Goal: Task Accomplishment & Management: Use online tool/utility

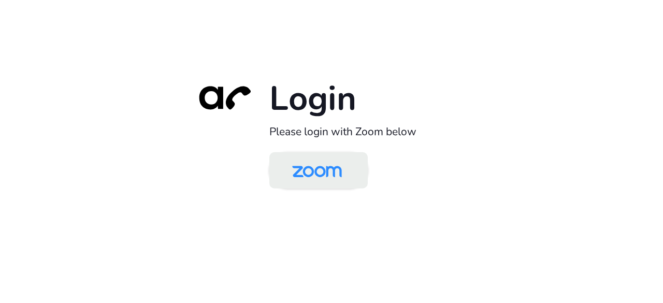
click at [309, 162] on img at bounding box center [316, 171] width 71 height 34
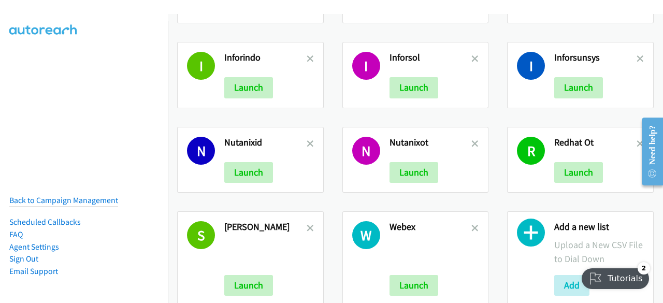
scroll to position [101, 0]
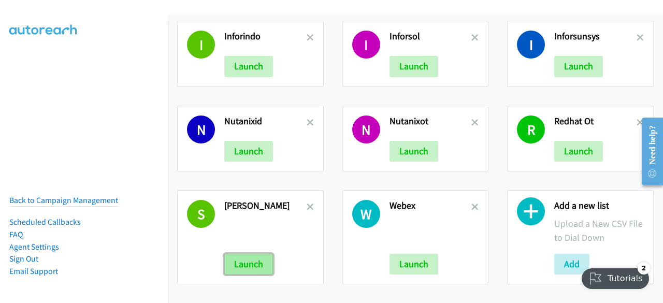
click at [244, 262] on button "Launch" at bounding box center [248, 264] width 49 height 21
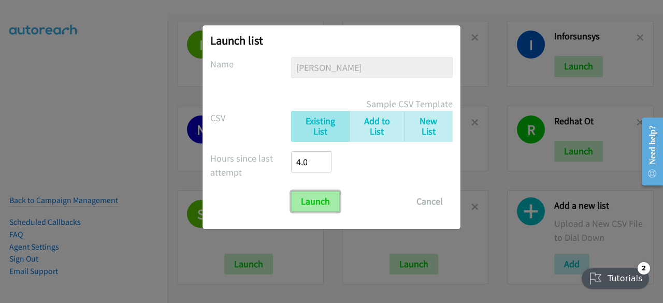
click at [312, 200] on input "Launch" at bounding box center [315, 201] width 49 height 21
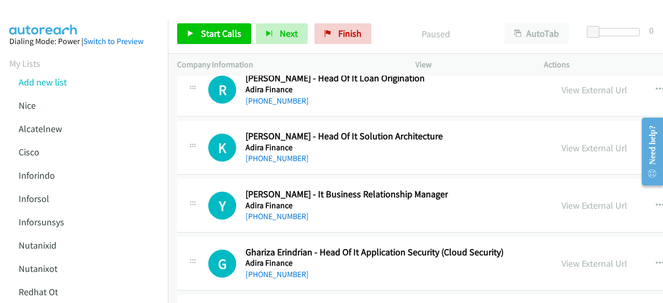
scroll to position [86809, 0]
click at [121, 9] on div at bounding box center [326, 20] width 653 height 40
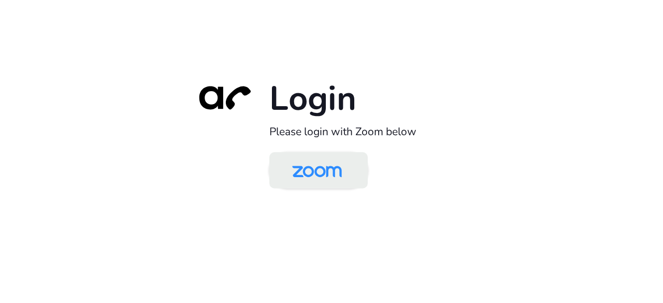
click at [306, 169] on img at bounding box center [316, 171] width 71 height 34
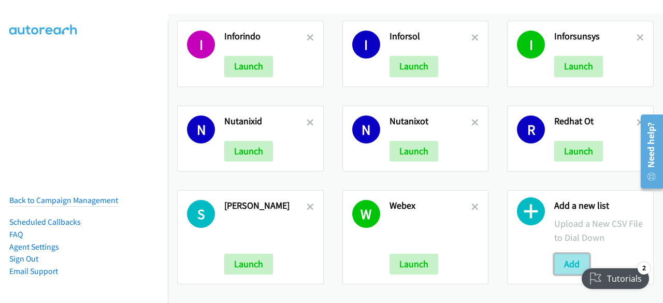
click at [562, 255] on button "Add" at bounding box center [571, 264] width 35 height 21
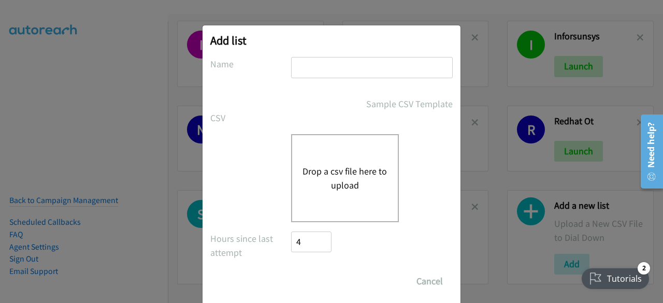
click at [306, 71] on input "text" at bounding box center [372, 67] width 162 height 21
type input "SE"
click at [319, 170] on button "Drop a csv file here to upload" at bounding box center [344, 178] width 85 height 28
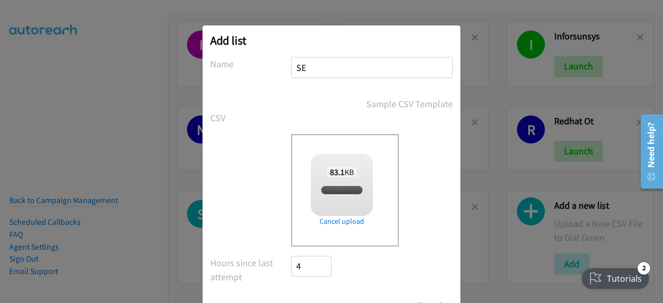
checkbox input "true"
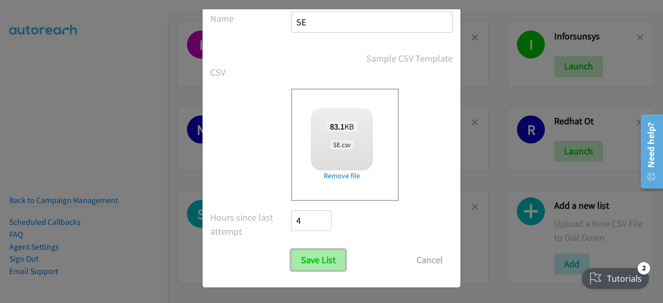
click at [302, 266] on input "Save List" at bounding box center [318, 260] width 54 height 21
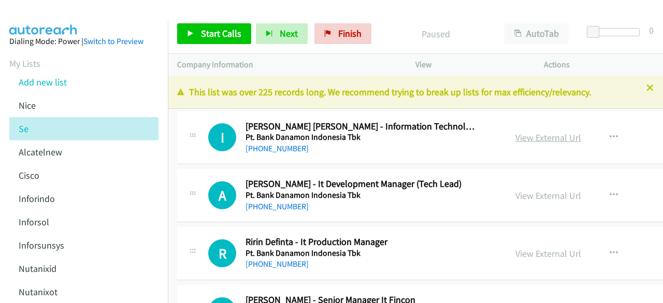
click at [515, 138] on link "View External Url" at bounding box center [548, 137] width 66 height 12
click at [515, 134] on link "View External Url" at bounding box center [548, 137] width 66 height 12
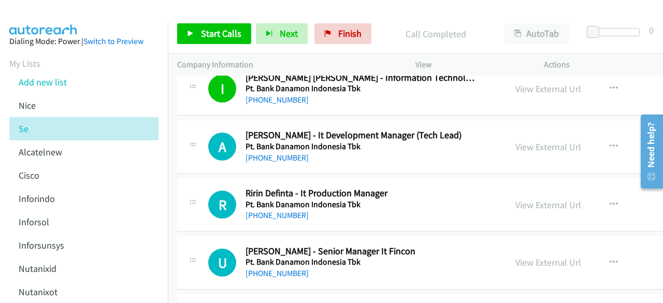
scroll to position [50, 0]
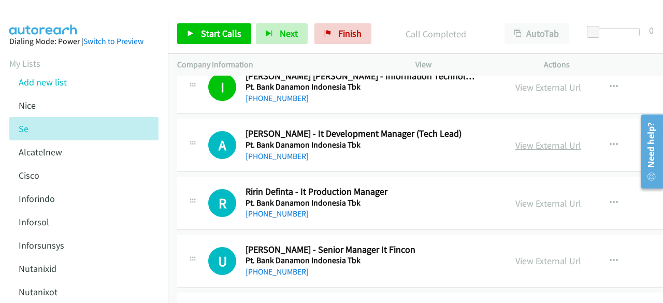
click at [515, 145] on link "View External Url" at bounding box center [548, 145] width 66 height 12
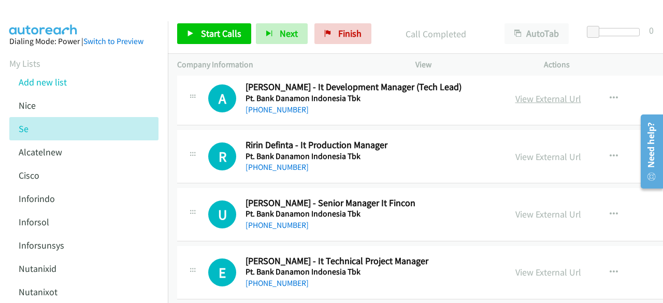
scroll to position [97, 0]
click at [529, 155] on link "View External Url" at bounding box center [548, 156] width 66 height 12
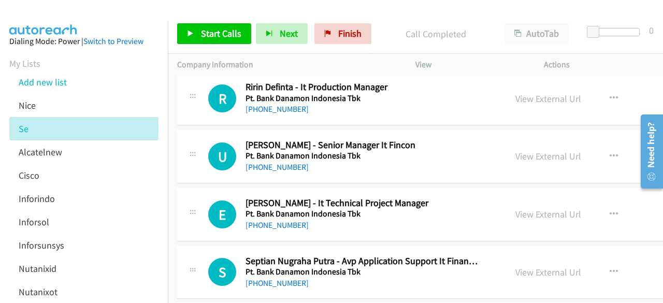
scroll to position [159, 0]
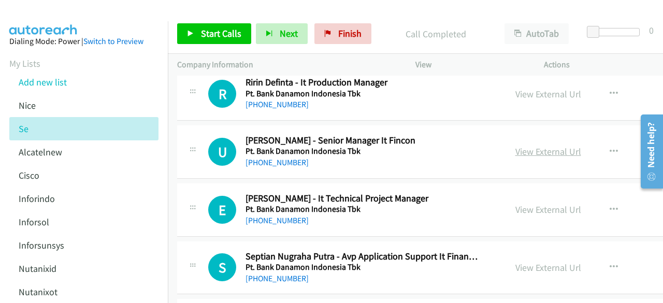
click at [515, 148] on link "View External Url" at bounding box center [548, 151] width 66 height 12
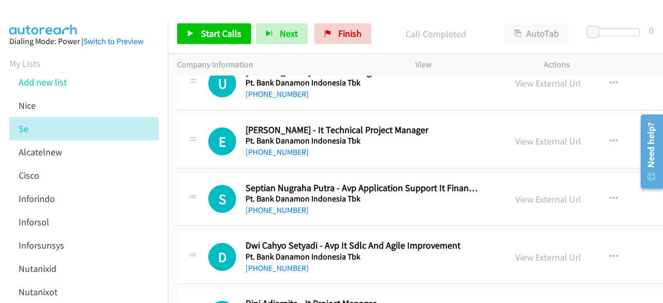
scroll to position [229, 0]
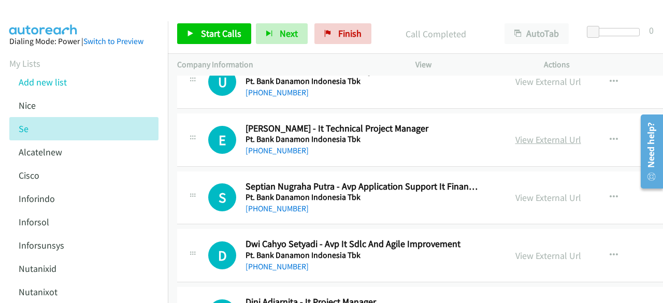
click at [515, 137] on link "View External Url" at bounding box center [548, 140] width 66 height 12
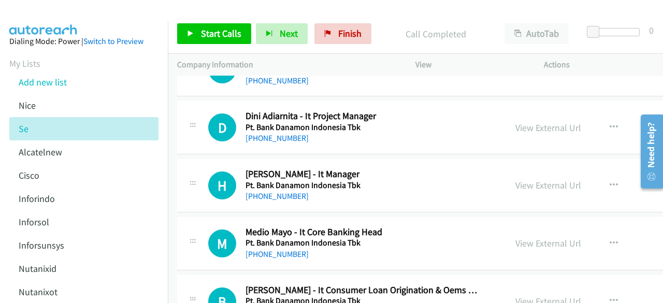
scroll to position [416, 0]
click at [515, 125] on link "View External Url" at bounding box center [548, 127] width 66 height 12
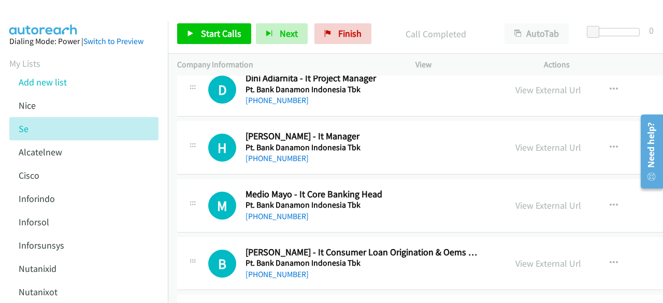
scroll to position [458, 0]
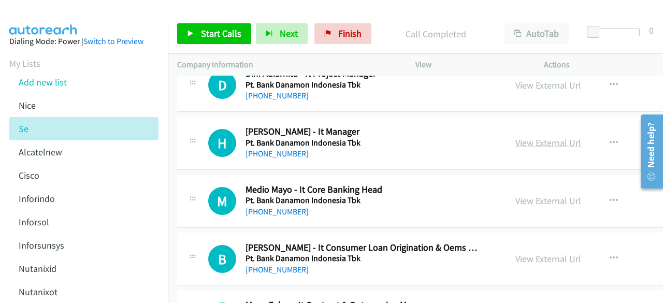
click at [515, 137] on link "View External Url" at bounding box center [548, 143] width 66 height 12
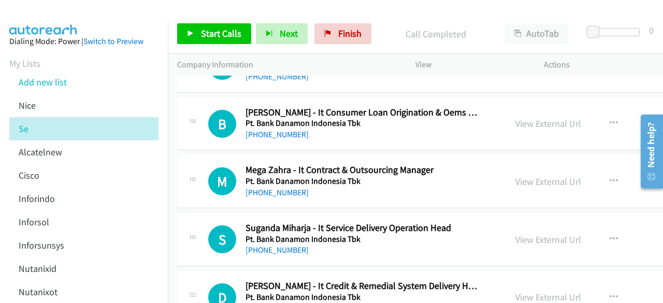
scroll to position [593, 0]
click at [515, 175] on link "View External Url" at bounding box center [548, 181] width 66 height 12
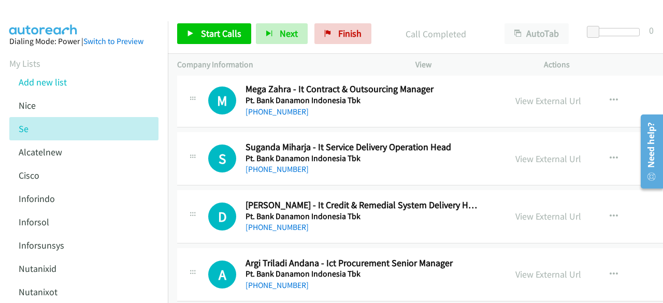
scroll to position [695, 0]
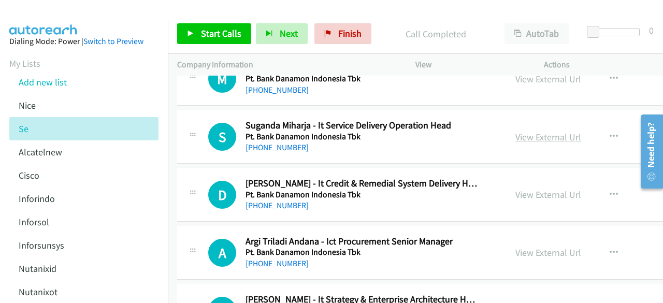
click at [515, 133] on link "View External Url" at bounding box center [548, 137] width 66 height 12
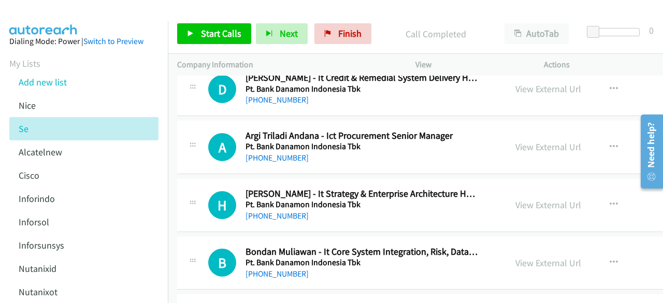
scroll to position [812, 0]
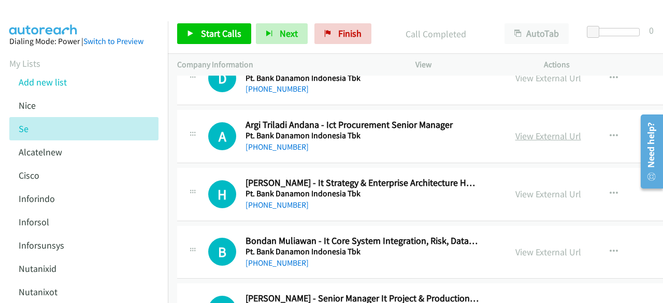
click at [515, 130] on link "View External Url" at bounding box center [548, 136] width 66 height 12
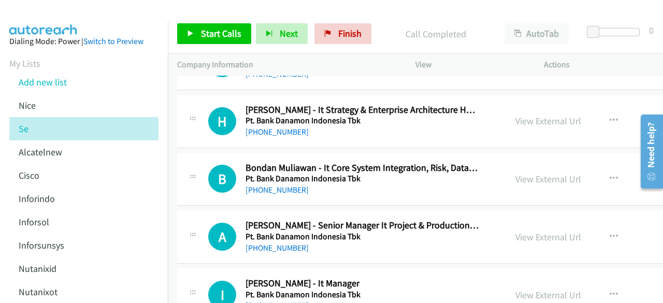
scroll to position [885, 0]
click at [515, 121] on link "View External Url" at bounding box center [548, 120] width 66 height 12
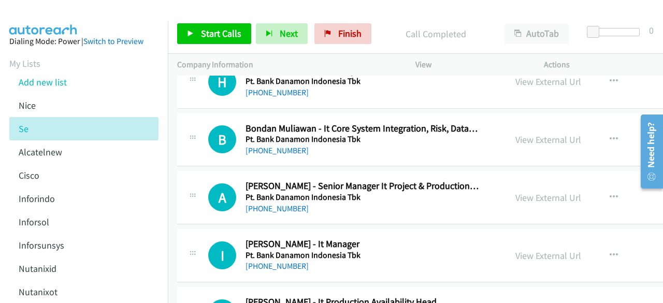
scroll to position [925, 0]
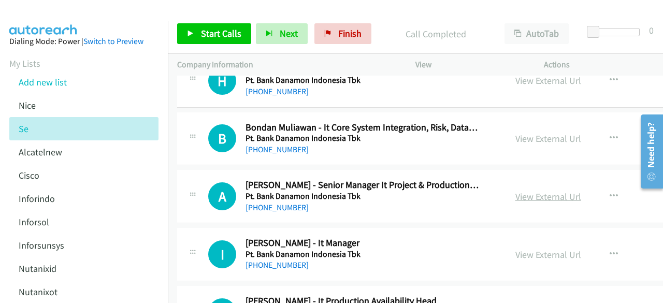
click at [515, 195] on link "View External Url" at bounding box center [548, 196] width 66 height 12
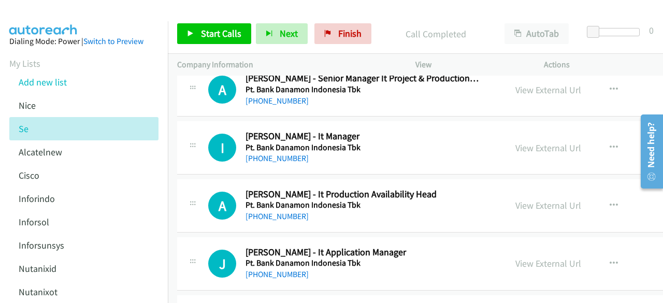
scroll to position [1036, 0]
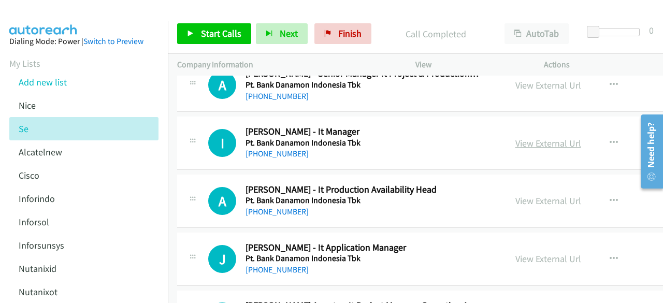
click at [515, 137] on link "View External Url" at bounding box center [548, 143] width 66 height 12
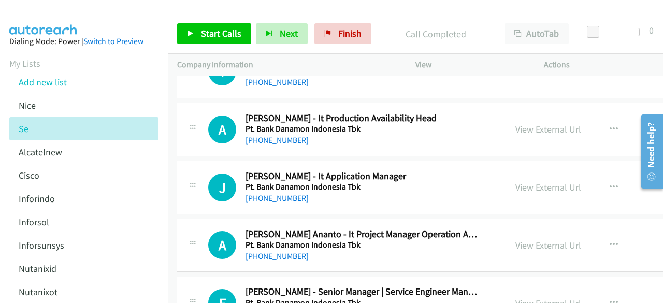
scroll to position [1111, 0]
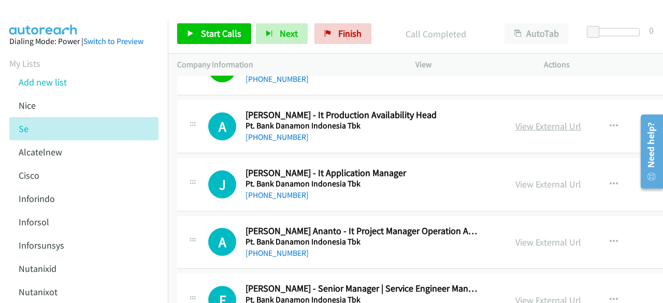
click at [515, 124] on link "View External Url" at bounding box center [548, 126] width 66 height 12
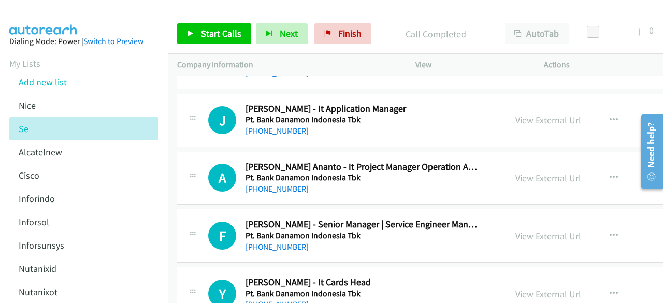
scroll to position [1176, 0]
click at [515, 173] on link "View External Url" at bounding box center [548, 177] width 66 height 12
click at [515, 114] on link "View External Url" at bounding box center [548, 119] width 66 height 12
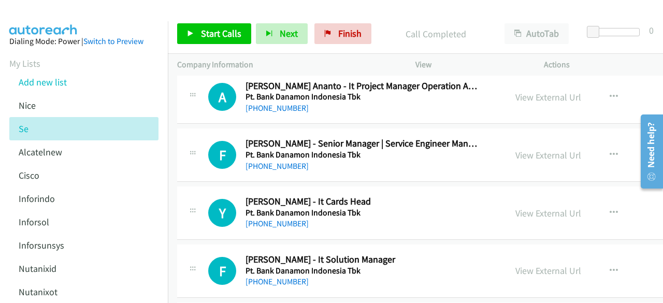
scroll to position [1264, 0]
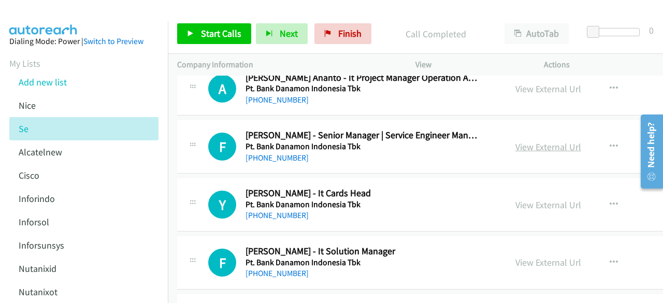
click at [515, 147] on link "View External Url" at bounding box center [548, 147] width 66 height 12
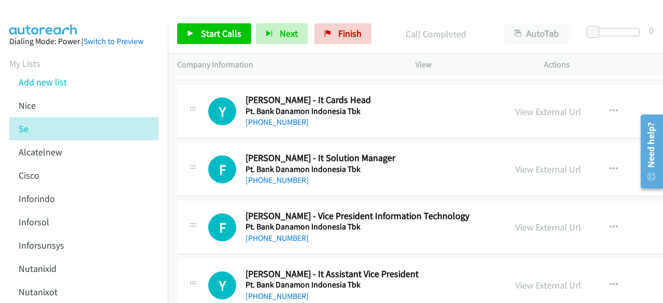
scroll to position [1368, 0]
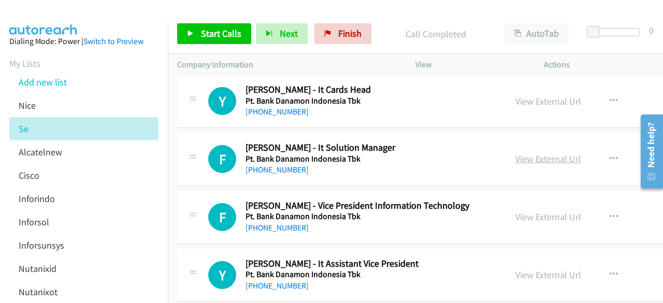
drag, startPoint x: 497, startPoint y: 161, endPoint x: 501, endPoint y: 152, distance: 9.7
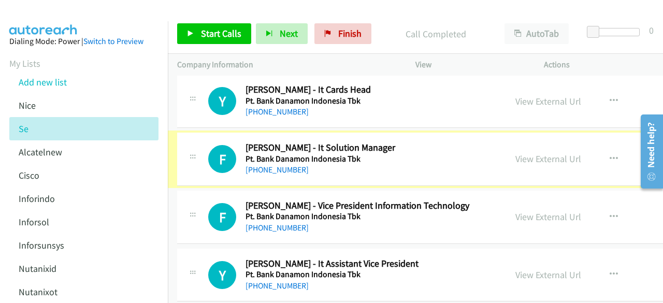
click at [515, 153] on link "View External Url" at bounding box center [548, 159] width 66 height 12
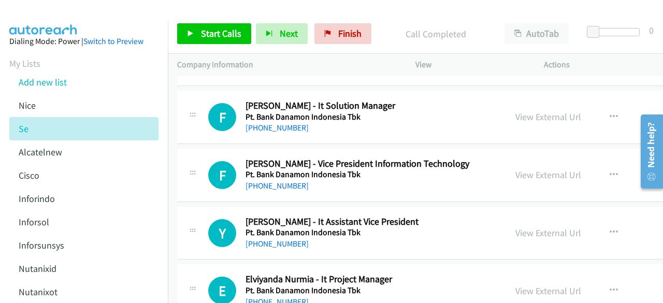
scroll to position [1410, 0]
click at [515, 174] on link "View External Url" at bounding box center [548, 174] width 66 height 12
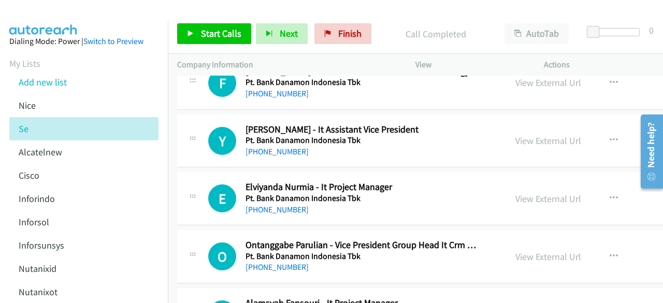
scroll to position [1503, 0]
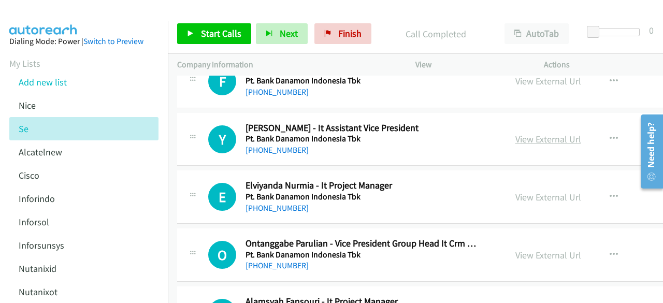
click at [515, 134] on link "View External Url" at bounding box center [548, 139] width 66 height 12
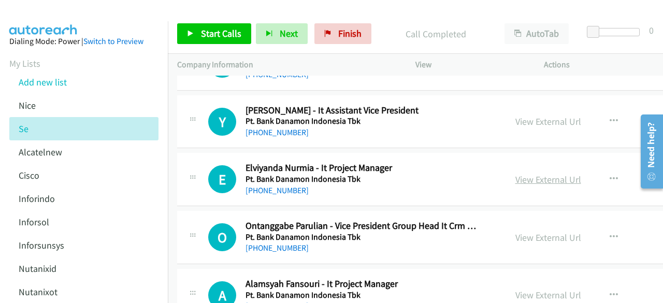
click at [530, 174] on link "View External Url" at bounding box center [548, 179] width 66 height 12
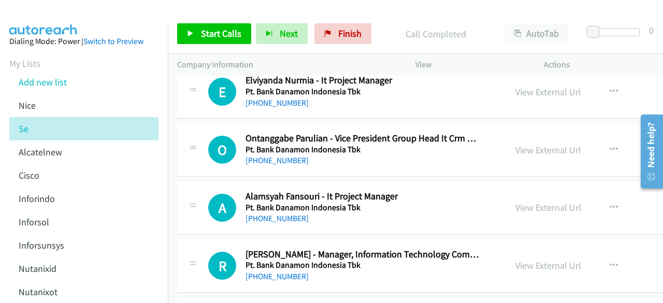
scroll to position [1615, 0]
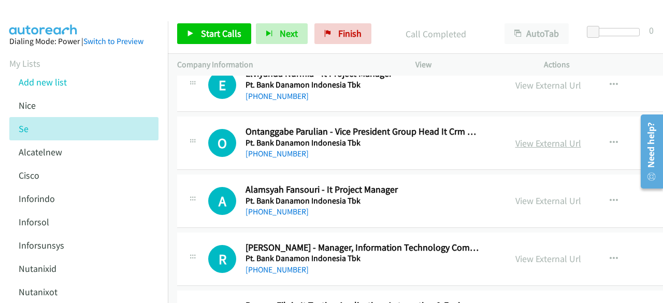
click at [515, 143] on link "View External Url" at bounding box center [548, 143] width 66 height 12
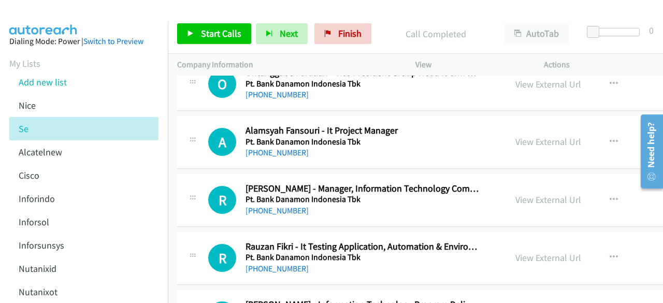
scroll to position [1675, 0]
click at [534, 135] on link "View External Url" at bounding box center [548, 141] width 66 height 12
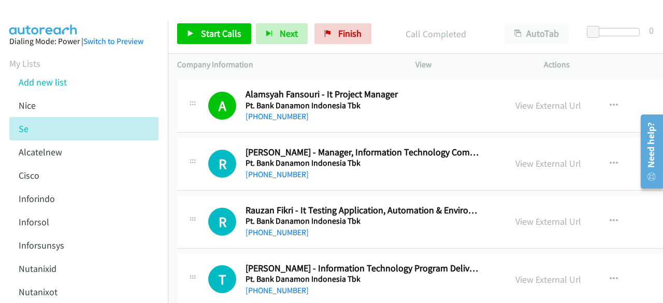
scroll to position [1726, 0]
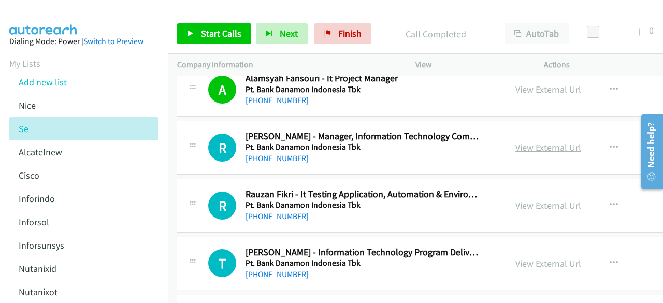
click at [515, 144] on link "View External Url" at bounding box center [548, 147] width 66 height 12
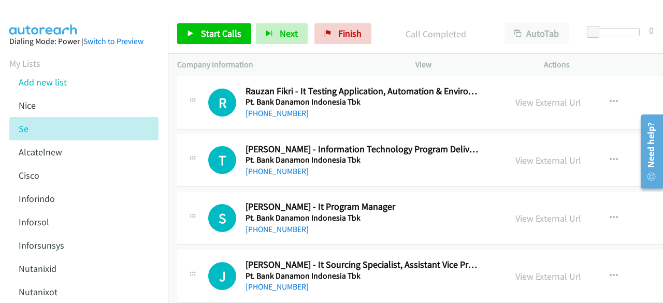
scroll to position [1830, 0]
click at [515, 98] on link "View External Url" at bounding box center [548, 102] width 66 height 12
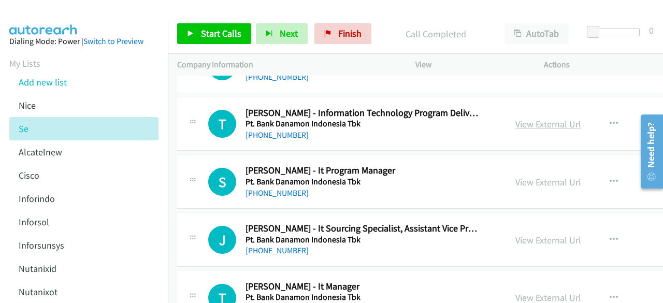
scroll to position [1882, 0]
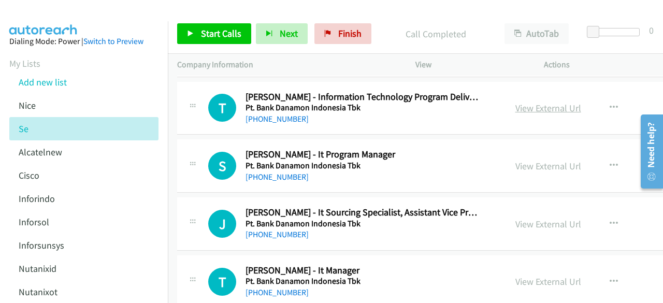
click at [519, 102] on link "View External Url" at bounding box center [548, 108] width 66 height 12
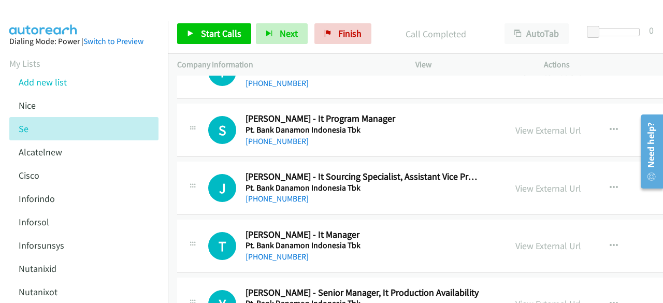
scroll to position [1933, 0]
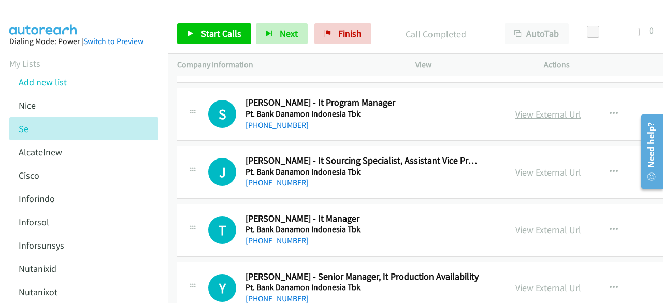
click at [515, 109] on link "View External Url" at bounding box center [548, 114] width 66 height 12
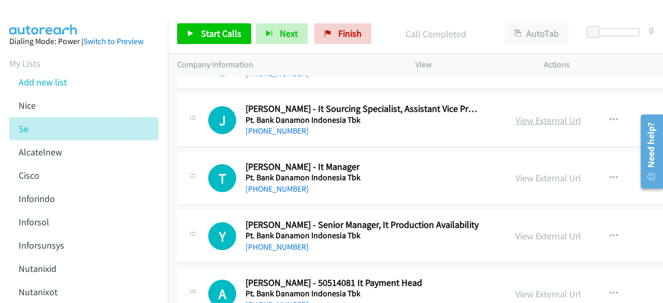
click at [527, 114] on link "View External Url" at bounding box center [548, 120] width 66 height 12
click at [517, 177] on link "View External Url" at bounding box center [548, 178] width 66 height 12
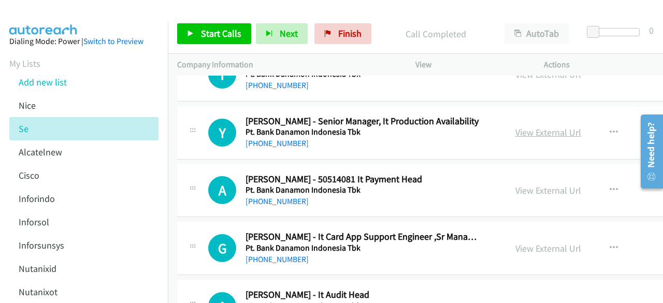
click at [521, 129] on link "View External Url" at bounding box center [548, 132] width 66 height 12
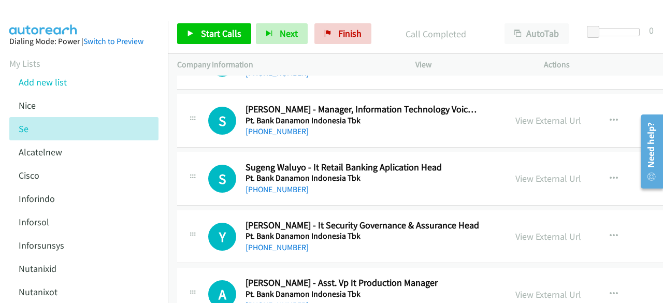
scroll to position [2348, 0]
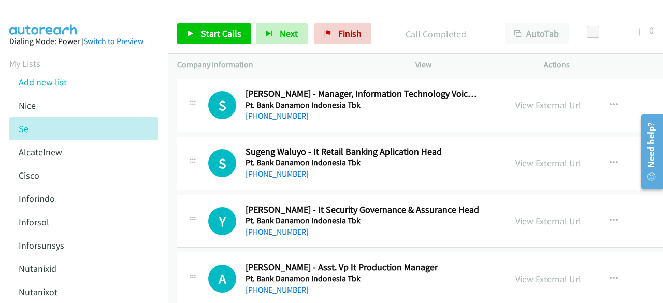
click at [515, 99] on link "View External Url" at bounding box center [548, 105] width 66 height 12
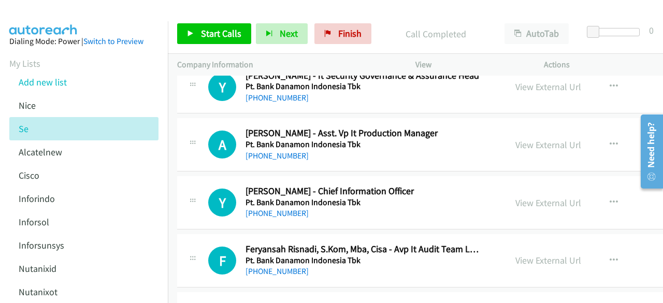
scroll to position [2503, 0]
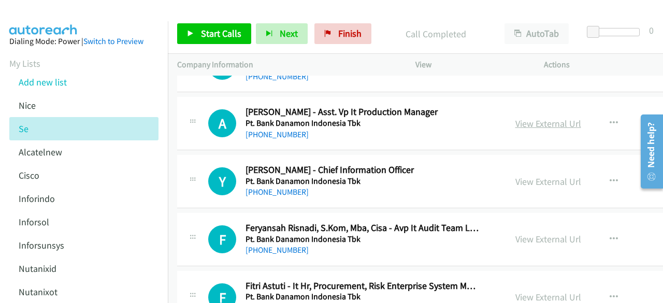
click at [515, 120] on link "View External Url" at bounding box center [548, 124] width 66 height 12
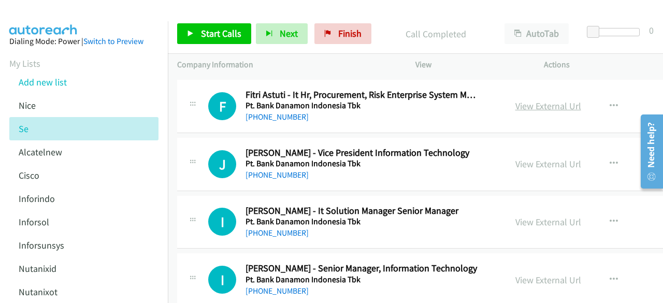
scroll to position [2710, 0]
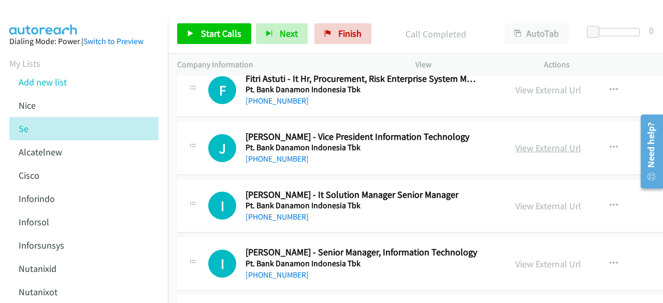
click at [515, 142] on link "View External Url" at bounding box center [548, 148] width 66 height 12
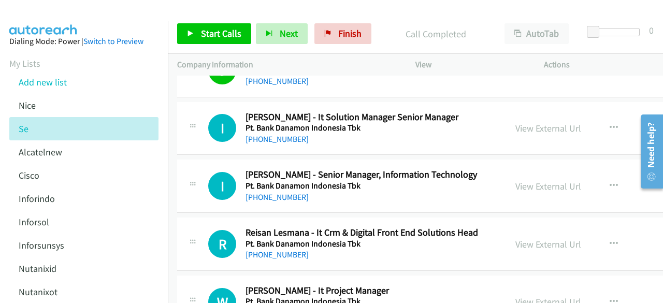
scroll to position [2813, 0]
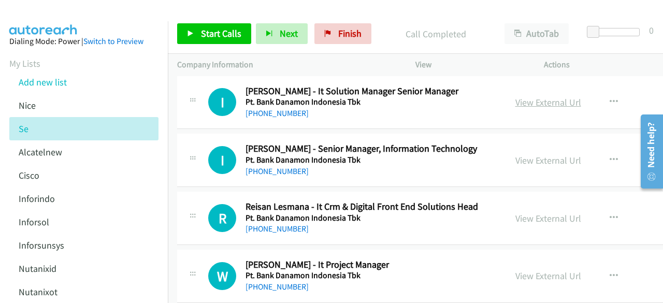
click at [515, 96] on link "View External Url" at bounding box center [548, 102] width 66 height 12
click at [535, 154] on link "View External Url" at bounding box center [548, 160] width 66 height 12
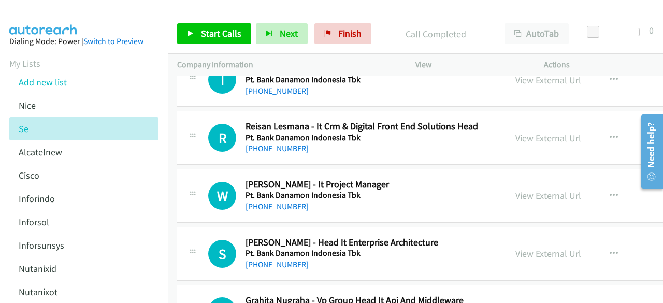
scroll to position [2917, 0]
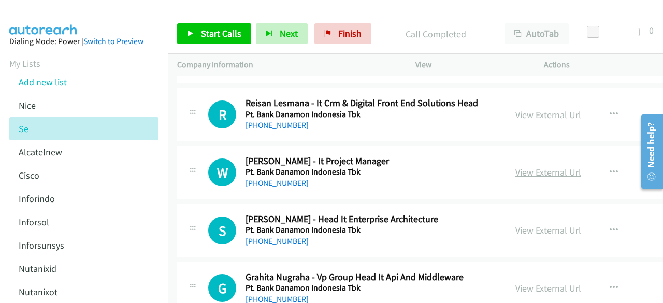
click at [515, 166] on link "View External Url" at bounding box center [548, 172] width 66 height 12
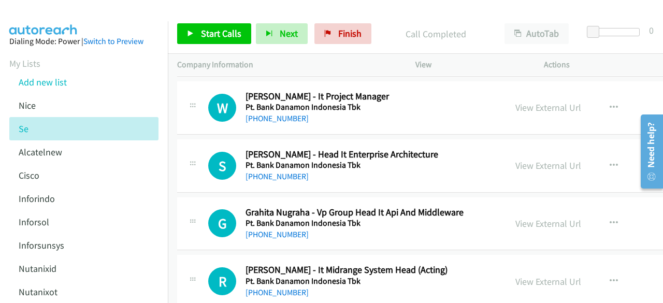
scroll to position [3020, 0]
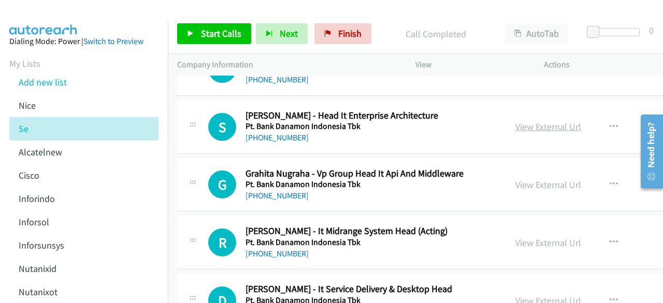
click at [515, 121] on link "View External Url" at bounding box center [548, 127] width 66 height 12
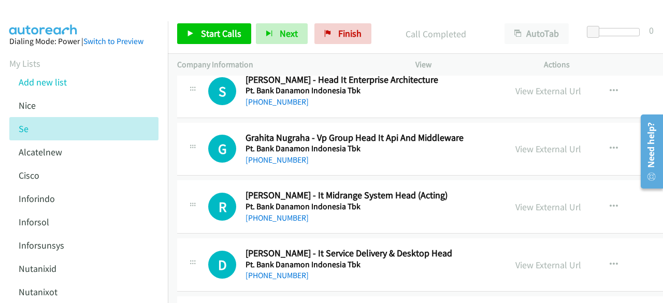
scroll to position [3072, 0]
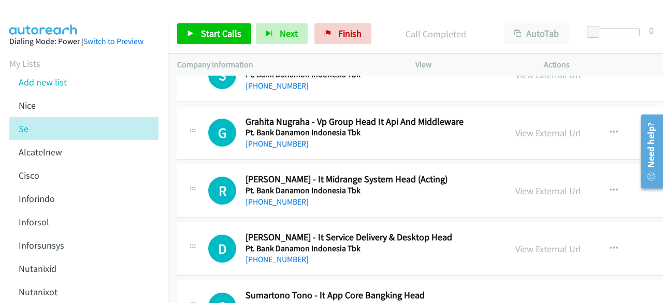
click at [515, 127] on link "View External Url" at bounding box center [548, 133] width 66 height 12
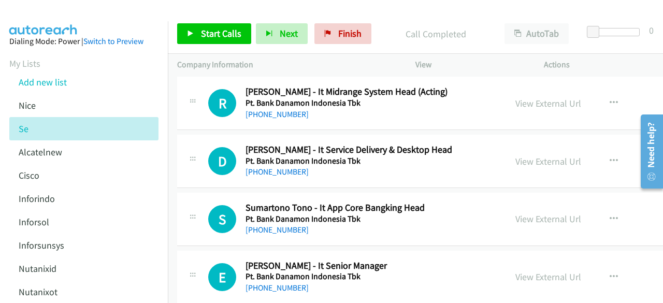
scroll to position [3176, 0]
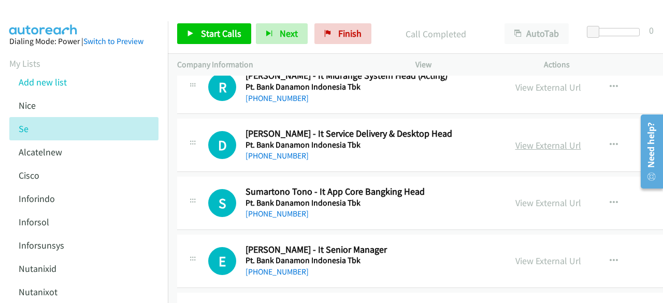
click at [515, 139] on link "View External Url" at bounding box center [548, 145] width 66 height 12
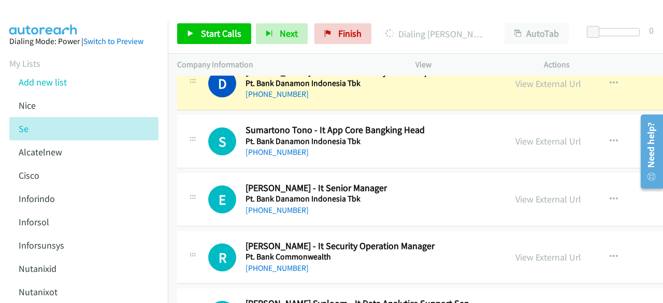
scroll to position [3241, 0]
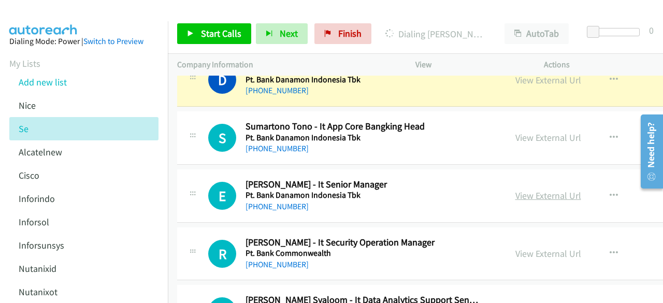
click at [515, 189] on link "View External Url" at bounding box center [548, 195] width 66 height 12
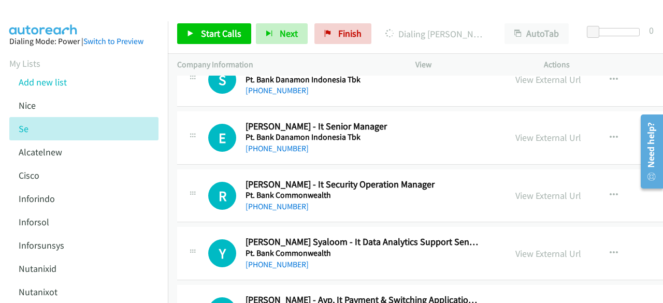
scroll to position [3303, 0]
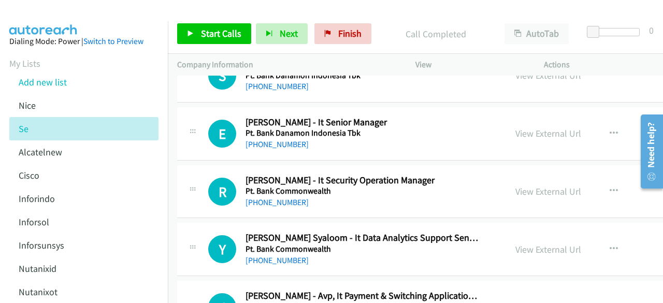
click at [224, 150] on div "E Callback Scheduled Erwin P. - It Senior Manager Pt. Bank Danamon Indonesia Tb…" at bounding box center [487, 133] width 620 height 53
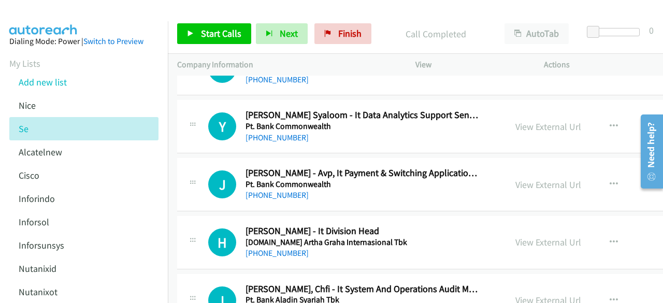
scroll to position [3426, 0]
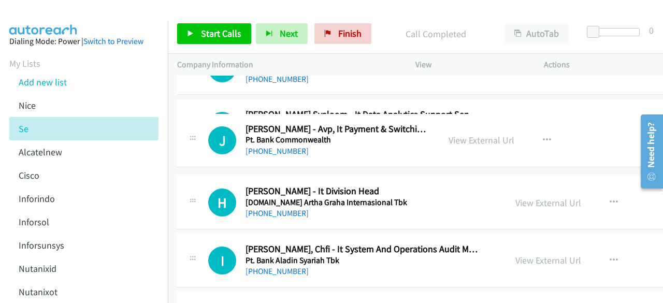
drag, startPoint x: 460, startPoint y: 192, endPoint x: 481, endPoint y: 126, distance: 69.7
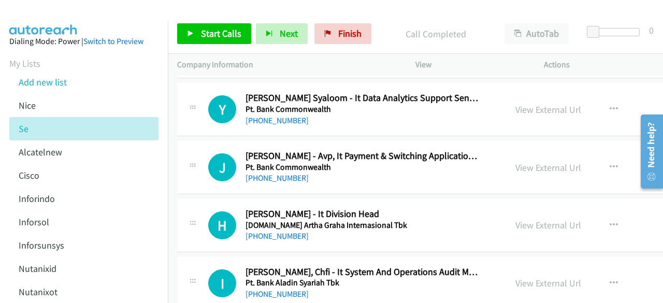
scroll to position [3444, 0]
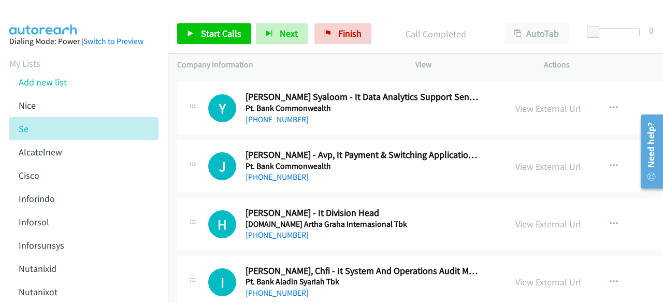
click at [506, 207] on div "View External Url View External Url Schedule/Manage Callback Start Calls Here R…" at bounding box center [592, 224] width 173 height 34
click at [515, 218] on link "View External Url" at bounding box center [548, 224] width 66 height 12
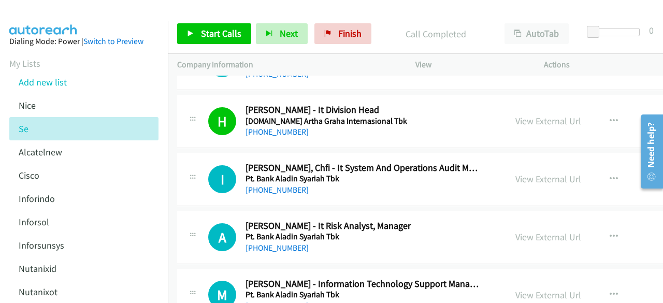
scroll to position [3547, 0]
click at [414, 208] on td "A Callback Scheduled Ahmad Arief - It Risk Analyst, Manager Pt. Bank Aladin Sya…" at bounding box center [487, 237] width 638 height 58
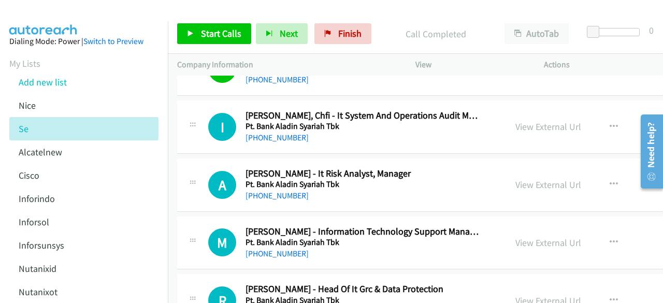
scroll to position [3651, 0]
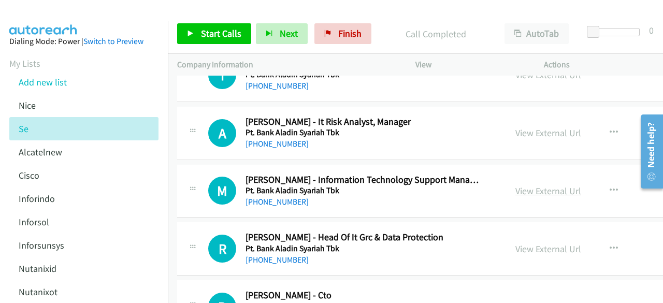
click at [519, 185] on link "View External Url" at bounding box center [548, 191] width 66 height 12
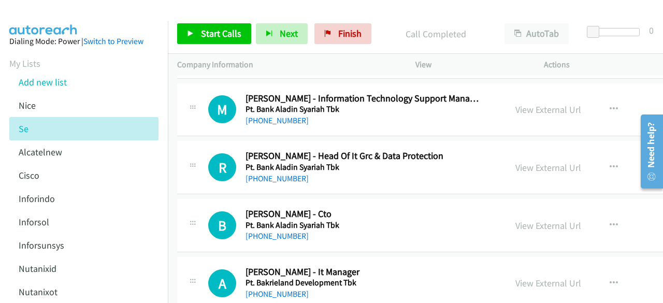
scroll to position [3755, 0]
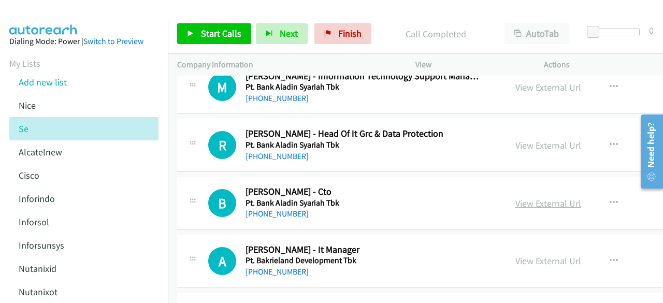
click at [515, 197] on link "View External Url" at bounding box center [548, 203] width 66 height 12
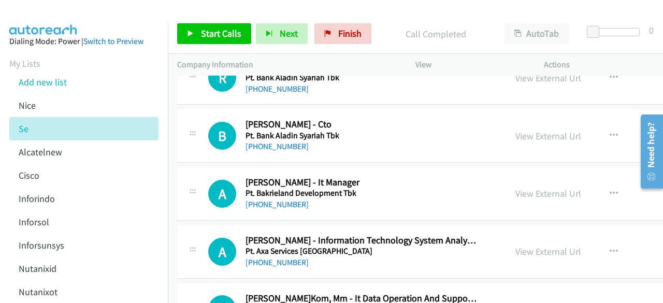
scroll to position [3858, 0]
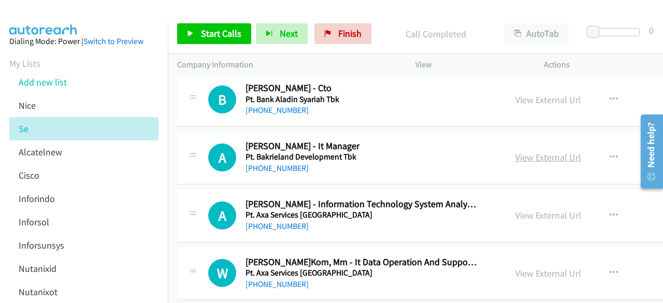
click at [515, 151] on link "View External Url" at bounding box center [548, 157] width 66 height 12
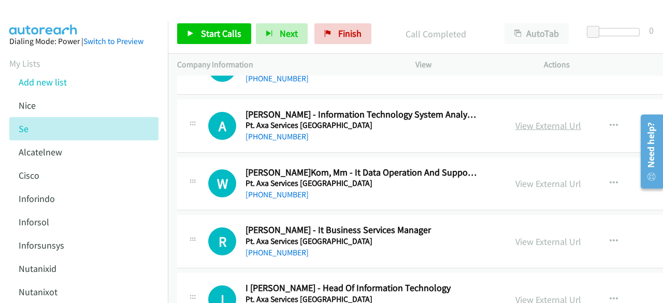
scroll to position [3962, 0]
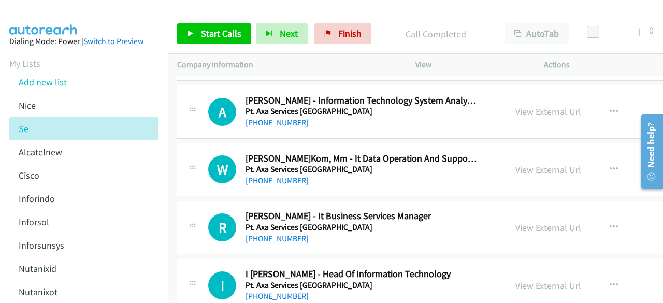
click at [515, 164] on link "View External Url" at bounding box center [548, 170] width 66 height 12
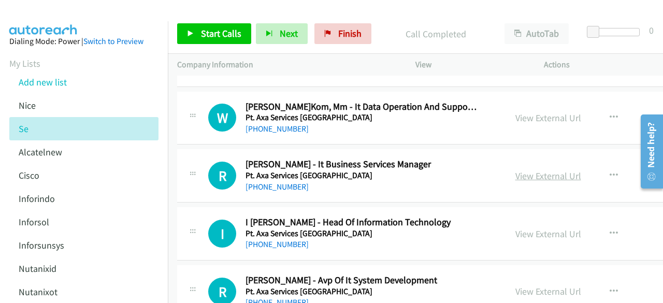
click at [515, 170] on link "View External Url" at bounding box center [548, 176] width 66 height 12
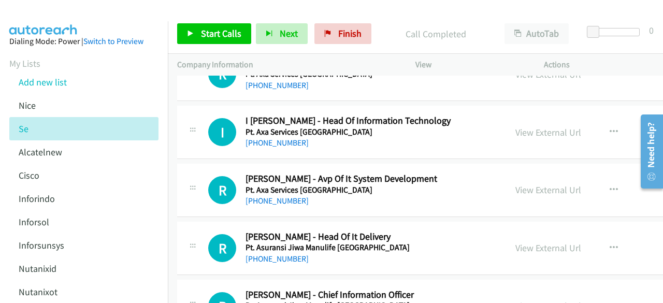
scroll to position [4117, 0]
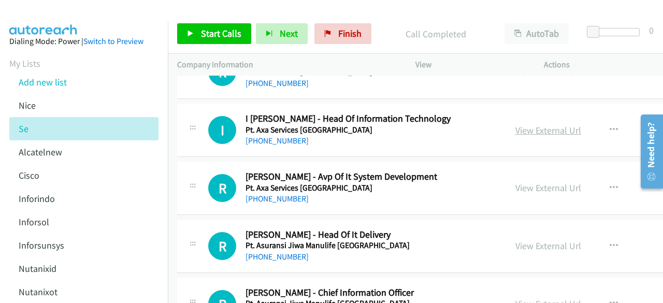
click at [515, 124] on link "View External Url" at bounding box center [548, 130] width 66 height 12
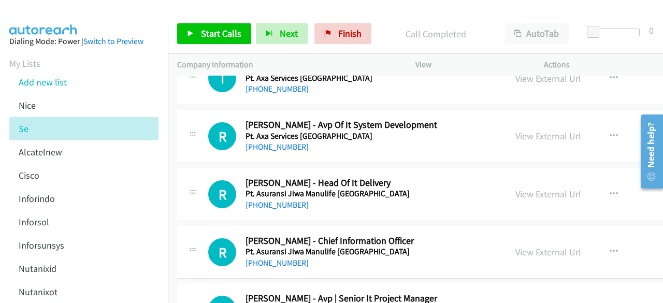
scroll to position [4220, 0]
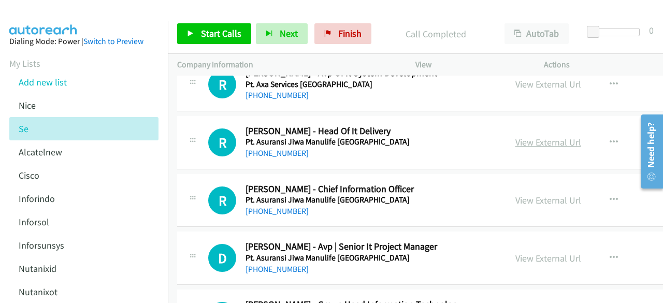
click at [518, 136] on link "View External Url" at bounding box center [548, 142] width 66 height 12
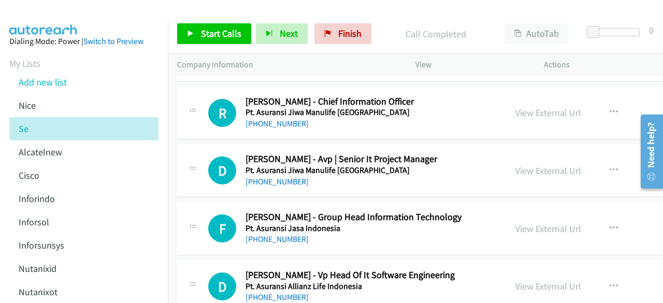
scroll to position [4324, 0]
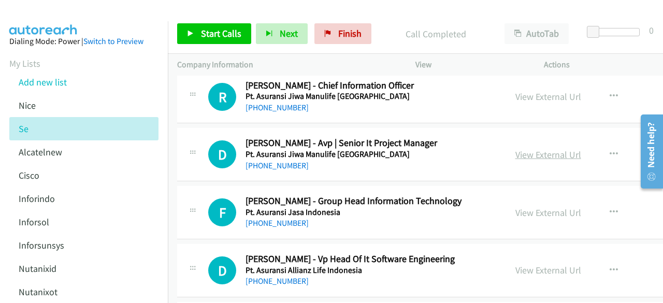
click at [515, 149] on link "View External Url" at bounding box center [548, 155] width 66 height 12
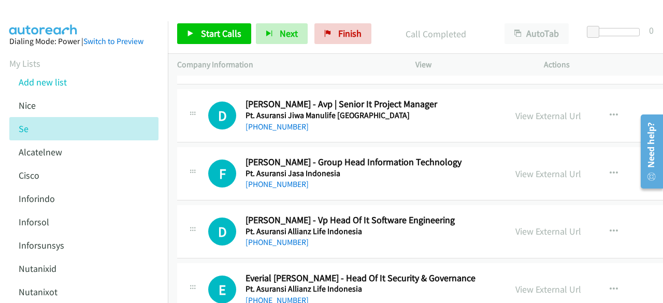
scroll to position [4376, 0]
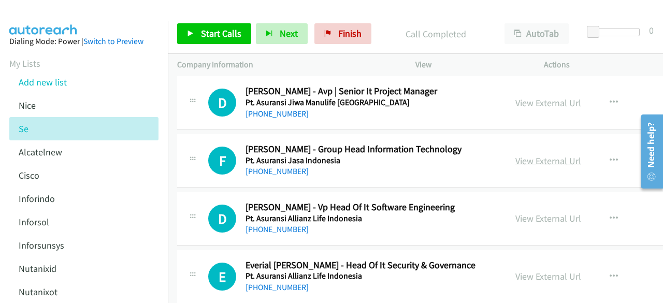
click at [515, 155] on link "View External Url" at bounding box center [548, 161] width 66 height 12
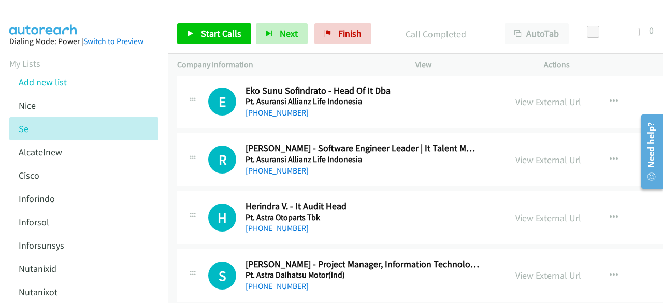
scroll to position [4658, 0]
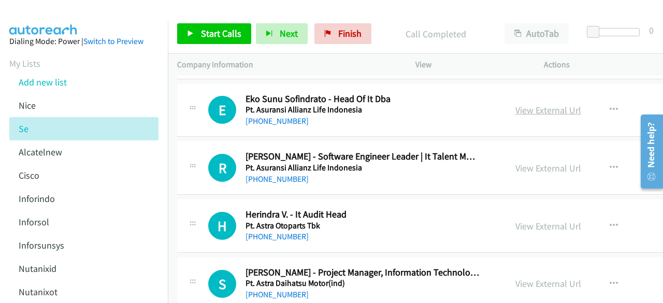
click at [515, 104] on link "View External Url" at bounding box center [548, 110] width 66 height 12
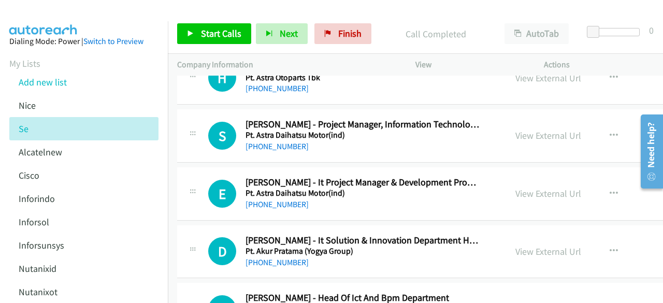
scroll to position [4807, 0]
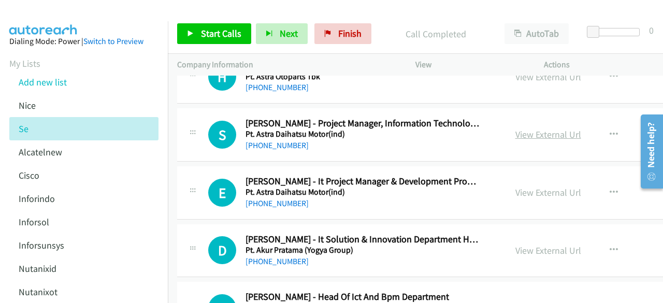
click at [515, 128] on link "View External Url" at bounding box center [548, 134] width 66 height 12
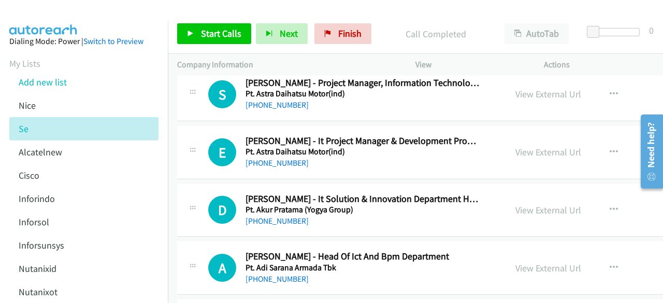
scroll to position [4862, 0]
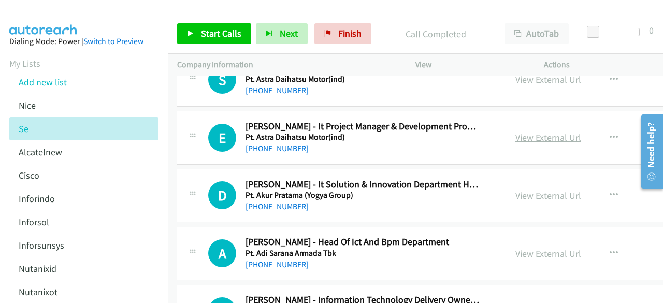
click at [515, 131] on link "View External Url" at bounding box center [548, 137] width 66 height 12
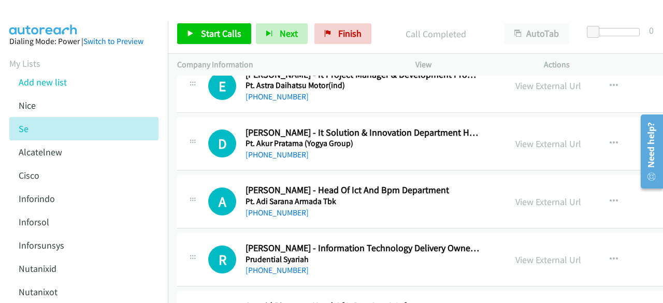
scroll to position [4914, 0]
click at [515, 137] on link "View External Url" at bounding box center [548, 143] width 66 height 12
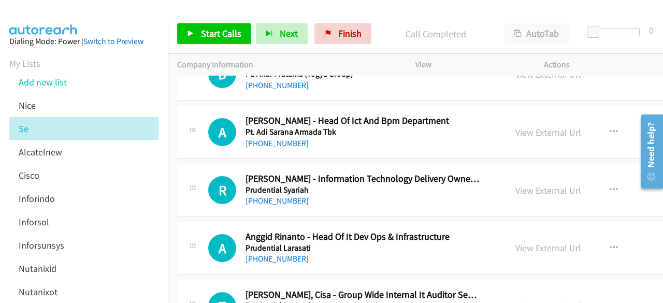
scroll to position [4985, 0]
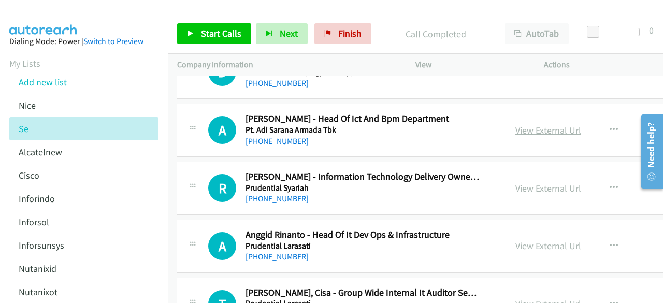
click at [515, 124] on link "View External Url" at bounding box center [548, 130] width 66 height 12
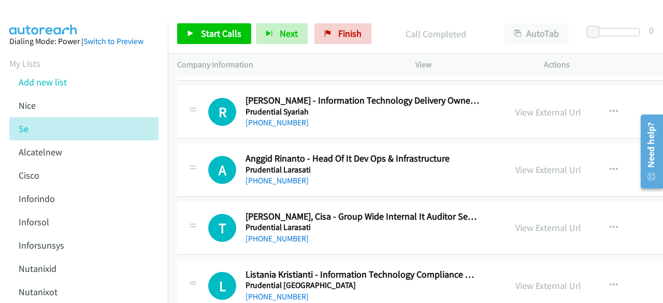
scroll to position [5067, 0]
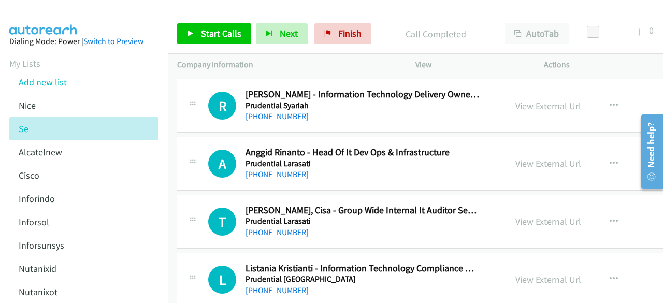
click at [515, 100] on link "View External Url" at bounding box center [548, 106] width 66 height 12
click at [515, 157] on link "View External Url" at bounding box center [548, 163] width 66 height 12
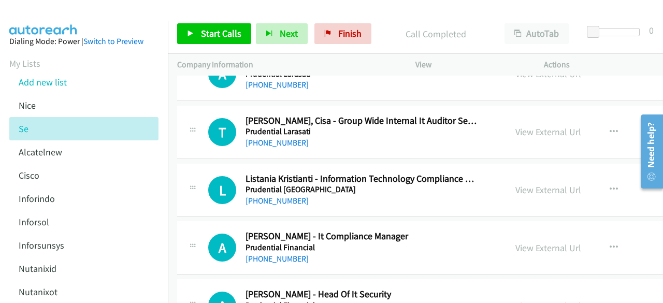
scroll to position [5171, 0]
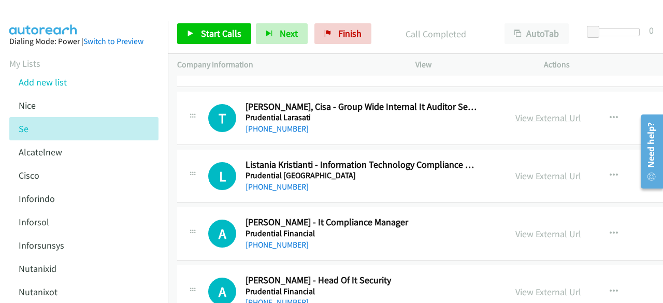
click at [515, 112] on link "View External Url" at bounding box center [548, 118] width 66 height 12
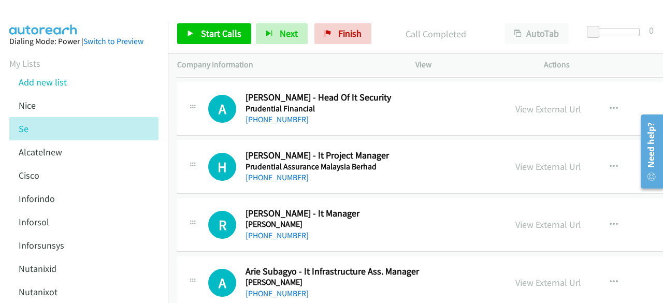
scroll to position [5378, 0]
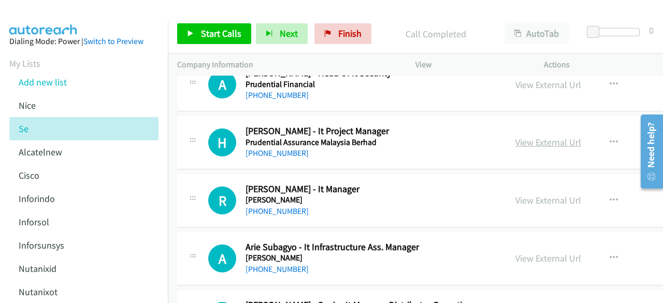
click at [515, 136] on link "View External Url" at bounding box center [548, 142] width 66 height 12
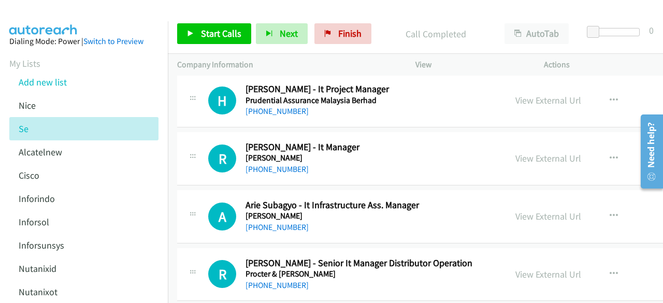
scroll to position [5430, 0]
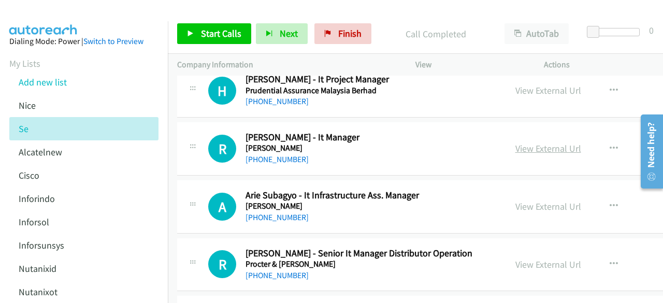
click at [526, 142] on link "View External Url" at bounding box center [548, 148] width 66 height 12
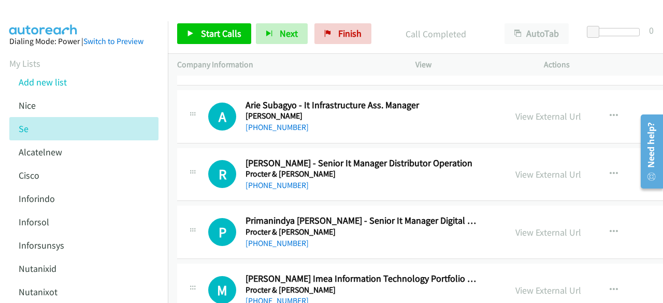
scroll to position [5533, 0]
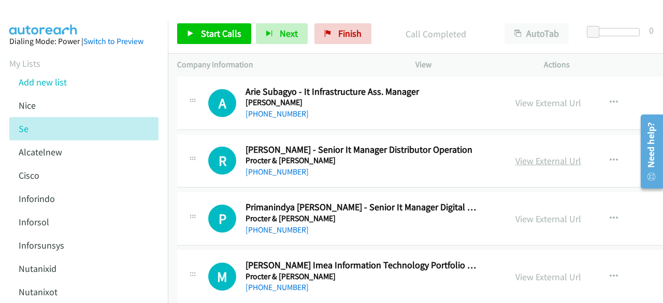
click at [523, 155] on link "View External Url" at bounding box center [548, 161] width 66 height 12
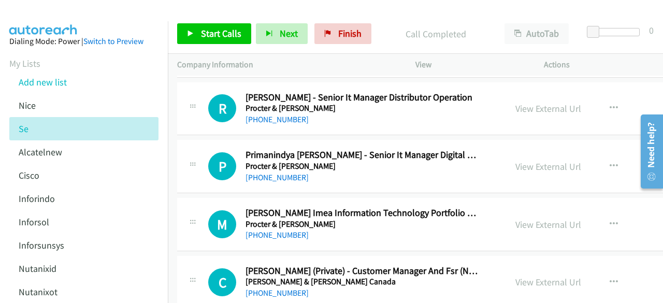
scroll to position [5637, 0]
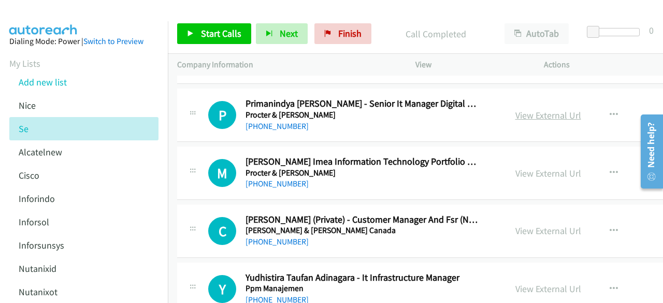
click at [515, 109] on link "View External Url" at bounding box center [548, 115] width 66 height 12
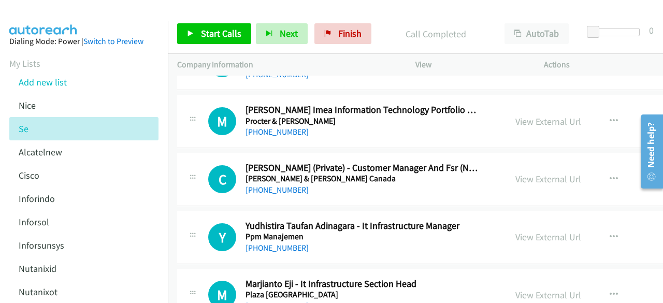
click at [195, 173] on div "C Callback Scheduled Chandra Gunawan (Private) - Customer Manager And Fsr (Now …" at bounding box center [341, 179] width 310 height 34
click at [515, 115] on link "View External Url" at bounding box center [548, 121] width 66 height 12
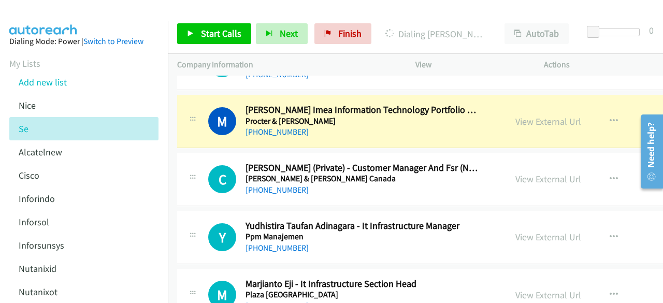
scroll to position [5740, 0]
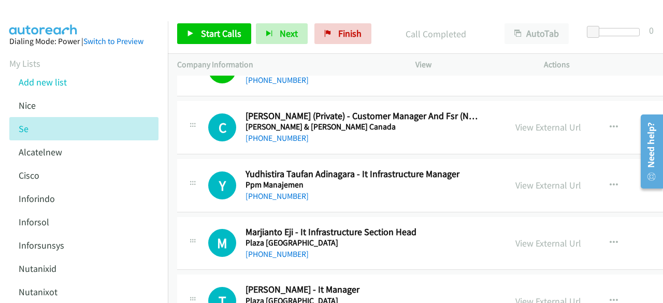
click at [190, 136] on div "C Callback Scheduled Chandra Gunawan (Private) - Customer Manager And Fsr (Now …" at bounding box center [487, 127] width 620 height 53
click at [515, 121] on link "View External Url" at bounding box center [548, 127] width 66 height 12
click at [515, 179] on link "View External Url" at bounding box center [548, 185] width 66 height 12
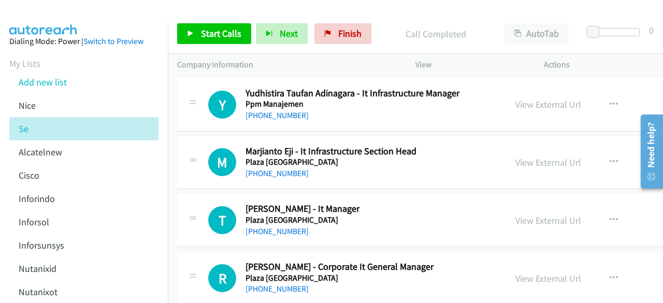
scroll to position [5844, 0]
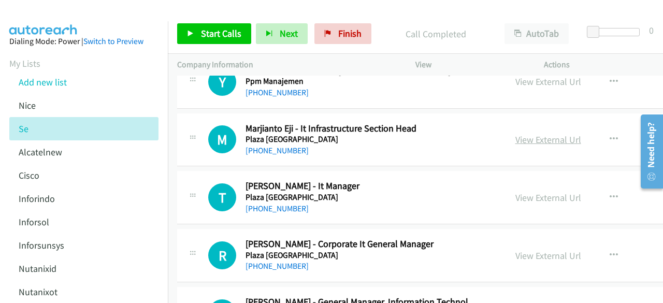
click at [515, 134] on link "View External Url" at bounding box center [548, 140] width 66 height 12
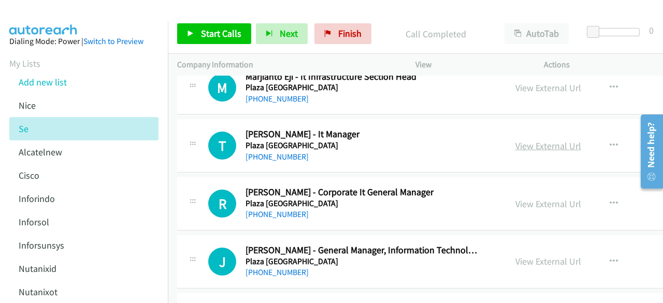
click at [515, 140] on link "View External Url" at bounding box center [548, 146] width 66 height 12
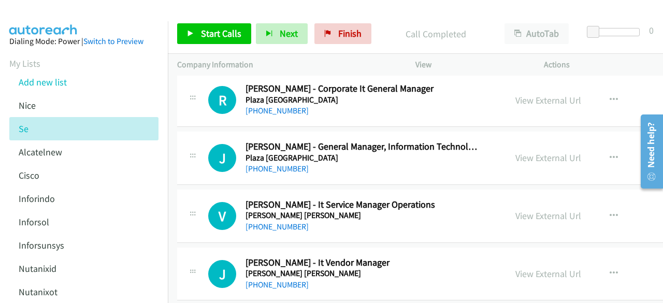
scroll to position [5947, 0]
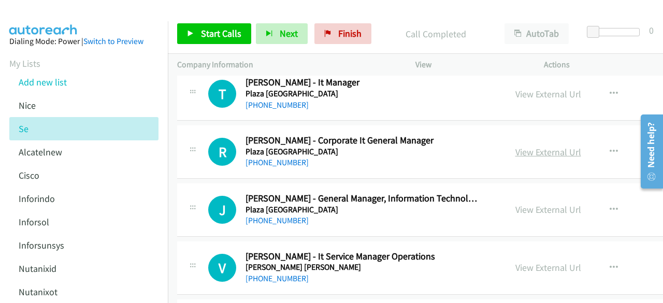
click at [515, 146] on link "View External Url" at bounding box center [548, 152] width 66 height 12
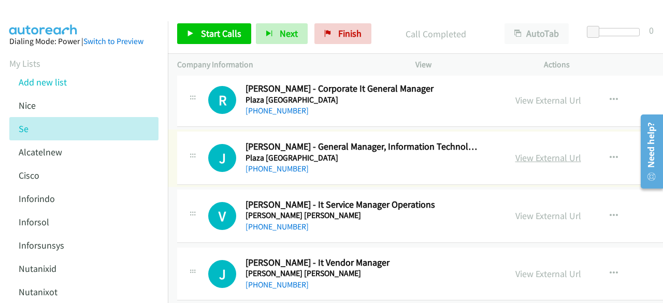
click at [518, 152] on link "View External Url" at bounding box center [548, 158] width 66 height 12
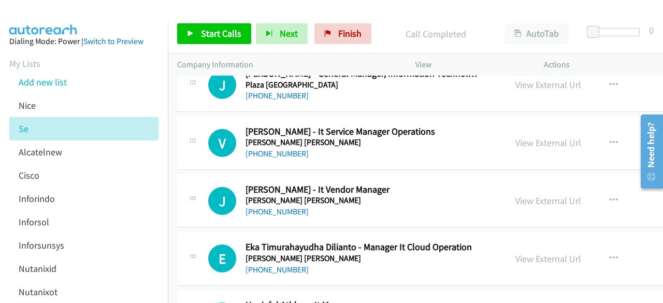
scroll to position [6103, 0]
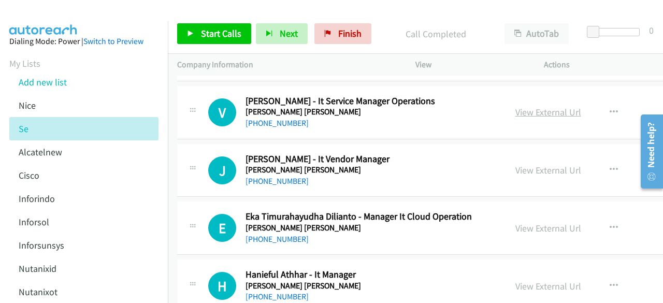
click at [515, 106] on link "View External Url" at bounding box center [548, 112] width 66 height 12
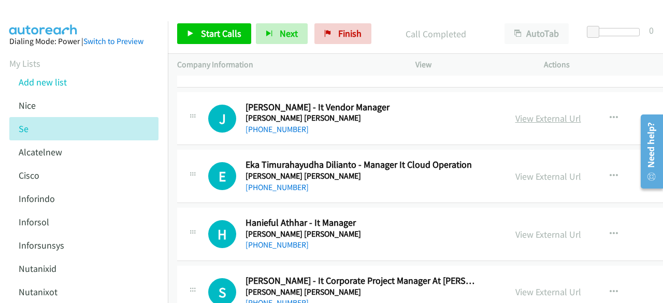
click at [515, 112] on link "View External Url" at bounding box center [548, 118] width 66 height 12
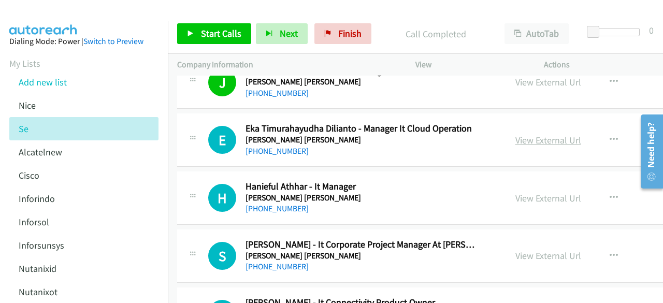
scroll to position [6206, 0]
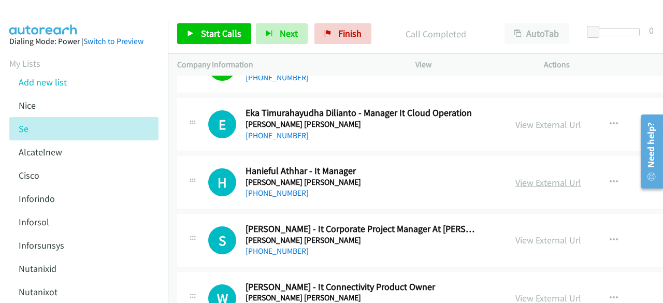
click at [515, 177] on link "View External Url" at bounding box center [548, 183] width 66 height 12
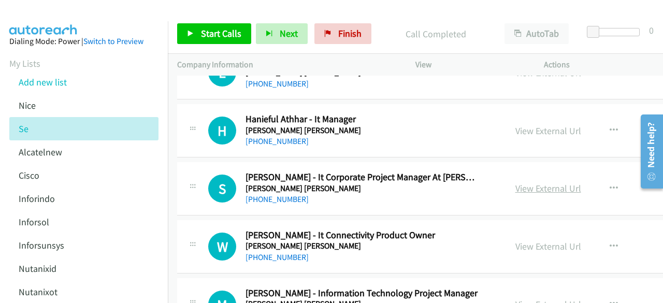
click at [515, 182] on link "View External Url" at bounding box center [548, 188] width 66 height 12
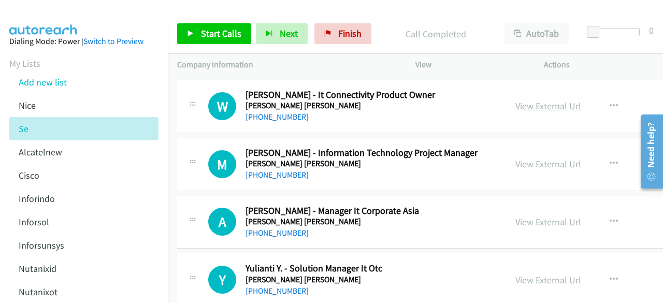
scroll to position [6413, 0]
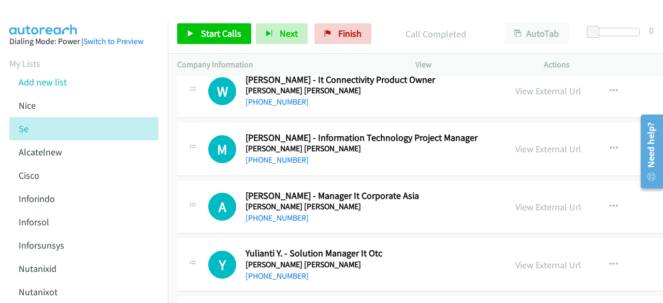
click at [506, 137] on div "View External Url View External Url Schedule/Manage Callback Start Calls Here R…" at bounding box center [592, 149] width 173 height 34
click at [515, 143] on link "View External Url" at bounding box center [548, 149] width 66 height 12
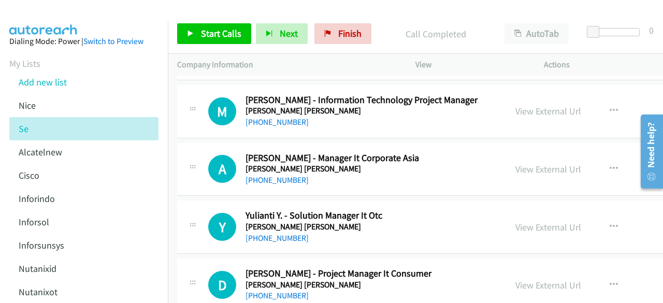
scroll to position [6465, 0]
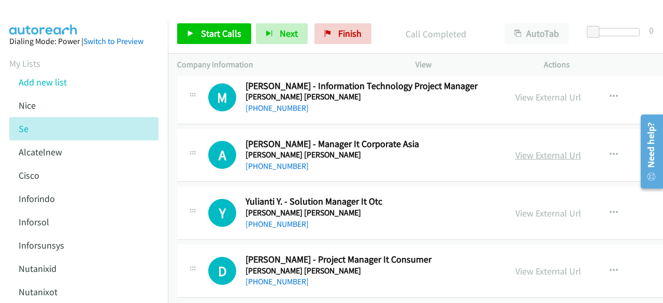
click at [515, 149] on link "View External Url" at bounding box center [548, 155] width 66 height 12
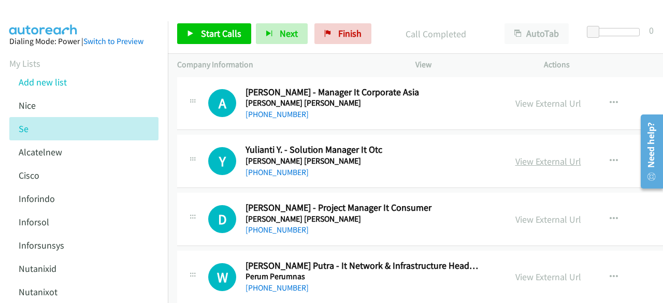
click at [517, 155] on link "View External Url" at bounding box center [548, 161] width 66 height 12
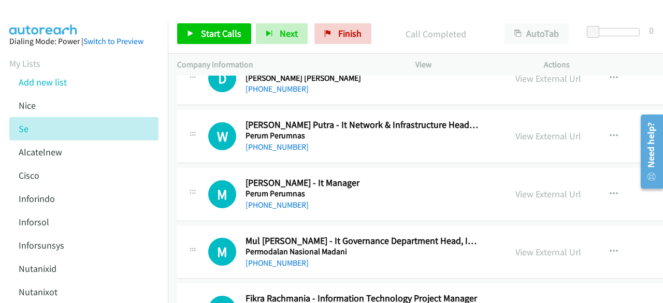
scroll to position [6672, 0]
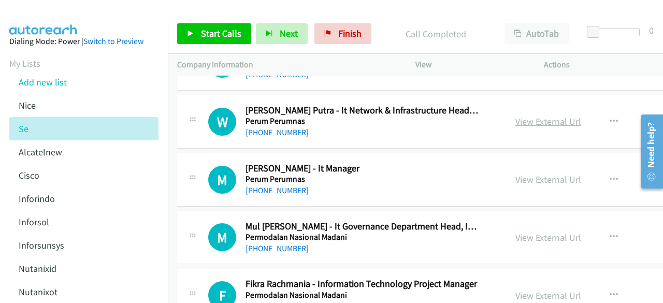
click at [515, 115] on link "View External Url" at bounding box center [548, 121] width 66 height 12
click at [515, 173] on link "View External Url" at bounding box center [548, 179] width 66 height 12
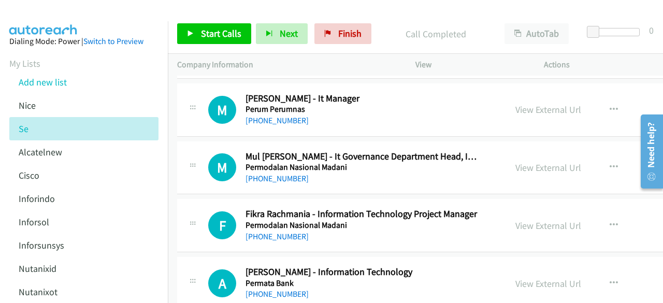
scroll to position [6776, 0]
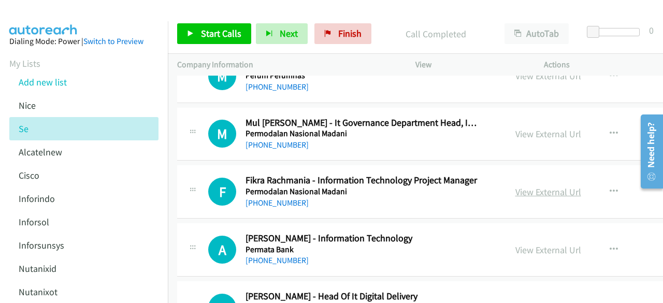
click at [515, 186] on link "View External Url" at bounding box center [548, 192] width 66 height 12
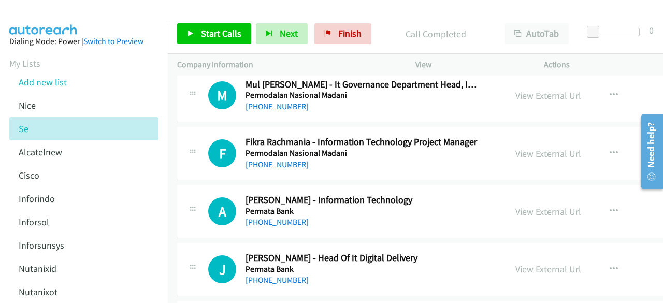
scroll to position [6827, 0]
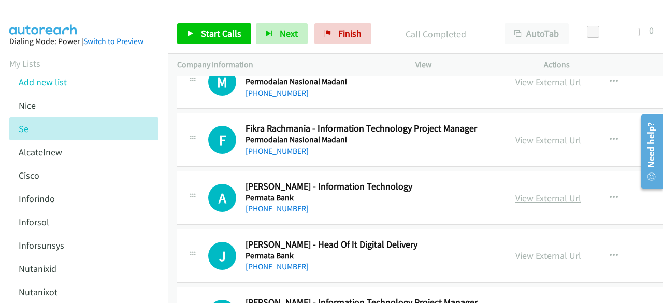
click at [520, 192] on link "View External Url" at bounding box center [548, 198] width 66 height 12
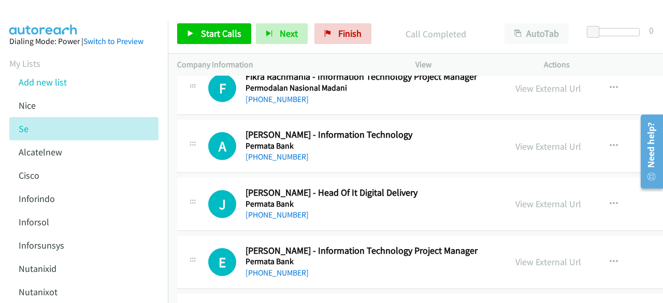
scroll to position [6931, 0]
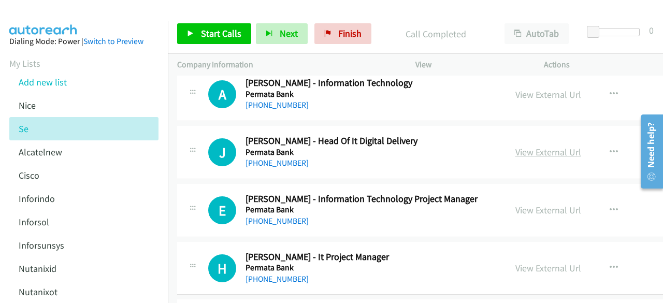
click at [515, 146] on link "View External Url" at bounding box center [548, 152] width 66 height 12
click at [515, 204] on link "View External Url" at bounding box center [548, 210] width 66 height 12
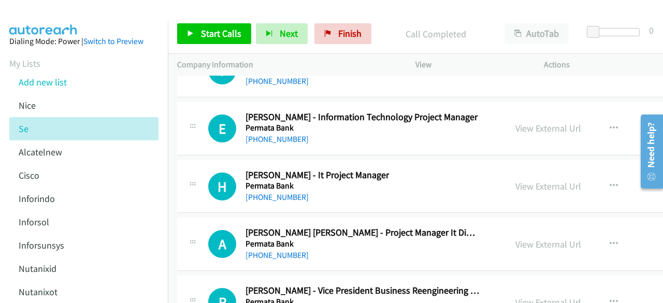
scroll to position [7034, 0]
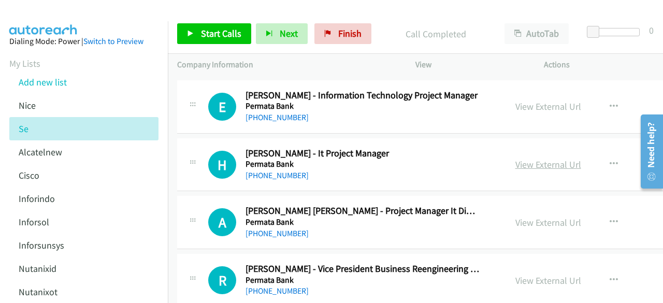
click at [515, 158] on link "View External Url" at bounding box center [548, 164] width 66 height 12
click at [517, 216] on link "View External Url" at bounding box center [548, 222] width 66 height 12
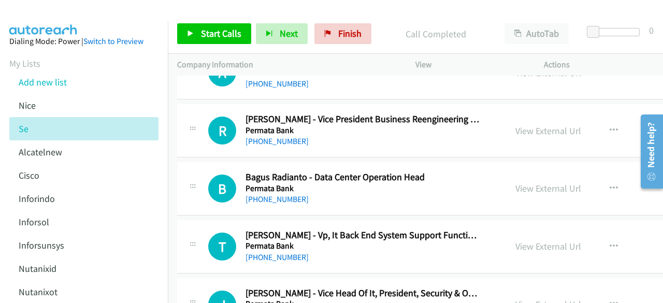
scroll to position [7241, 0]
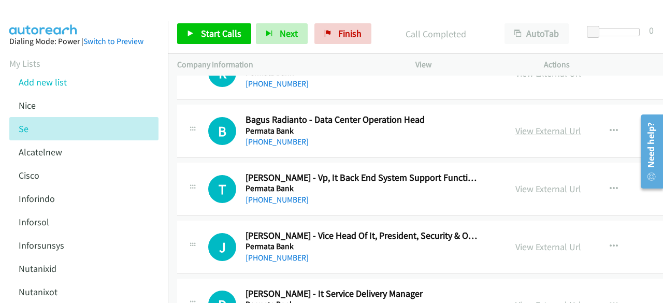
click at [515, 125] on link "View External Url" at bounding box center [548, 131] width 66 height 12
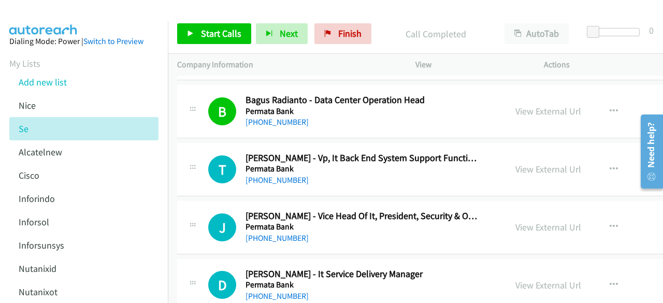
scroll to position [7262, 0]
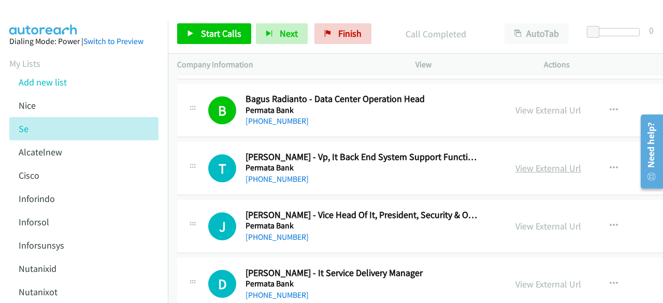
click at [515, 162] on link "View External Url" at bounding box center [548, 168] width 66 height 12
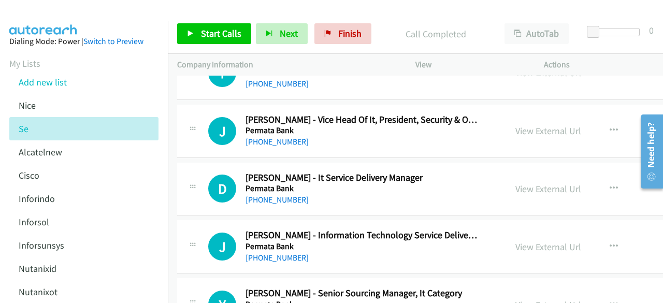
scroll to position [7358, 0]
click at [515, 124] on link "View External Url" at bounding box center [548, 130] width 66 height 12
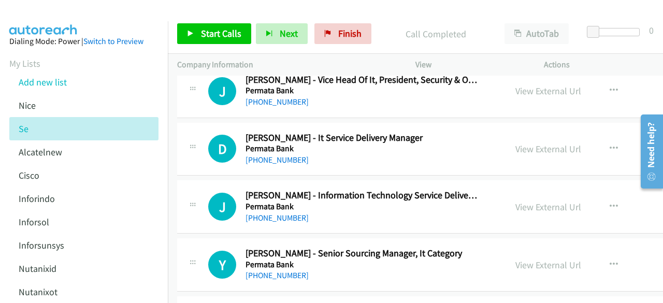
scroll to position [7398, 0]
click at [515, 142] on link "View External Url" at bounding box center [548, 148] width 66 height 12
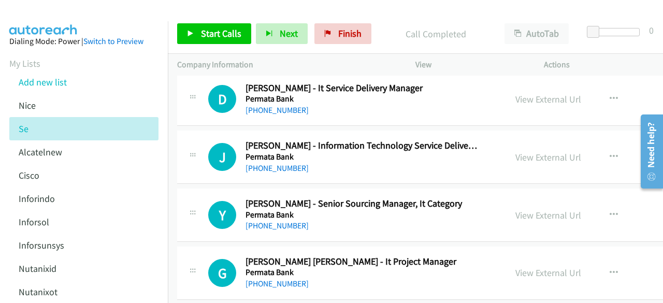
scroll to position [7447, 0]
click at [515, 151] on link "View External Url" at bounding box center [548, 157] width 66 height 12
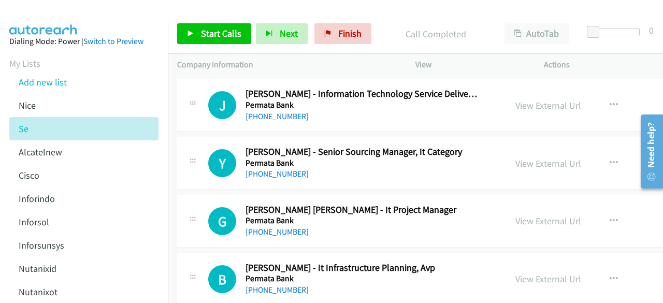
scroll to position [7505, 0]
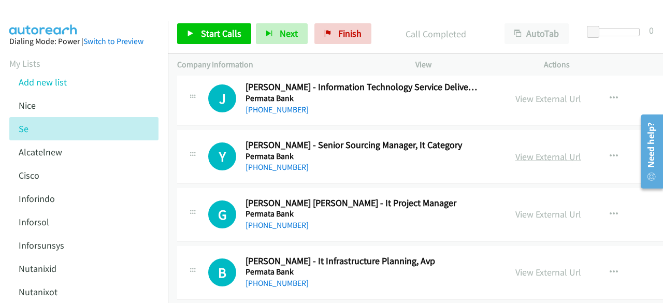
click at [515, 151] on link "View External Url" at bounding box center [548, 157] width 66 height 12
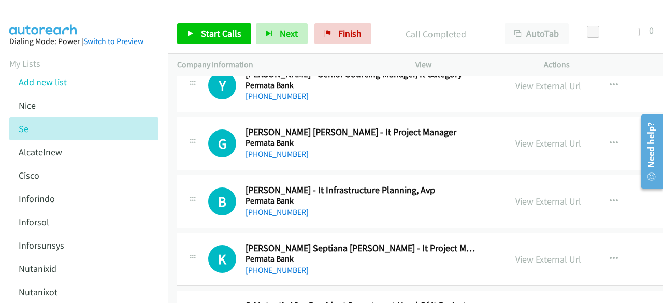
scroll to position [7577, 0]
click at [515, 137] on link "View External Url" at bounding box center [548, 143] width 66 height 12
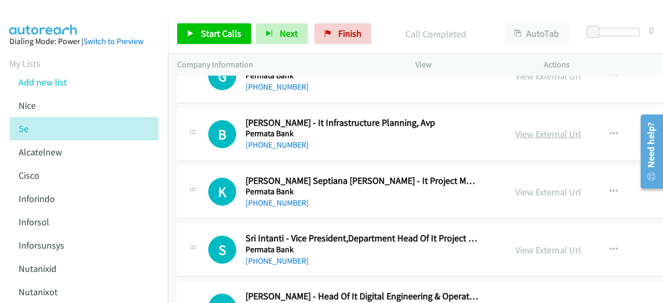
click at [515, 128] on link "View External Url" at bounding box center [548, 134] width 66 height 12
click at [515, 186] on link "View External Url" at bounding box center [548, 192] width 66 height 12
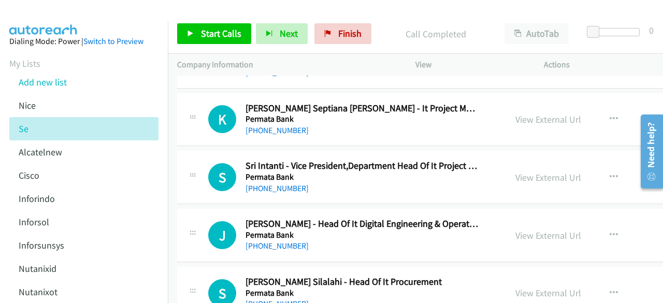
scroll to position [7718, 0]
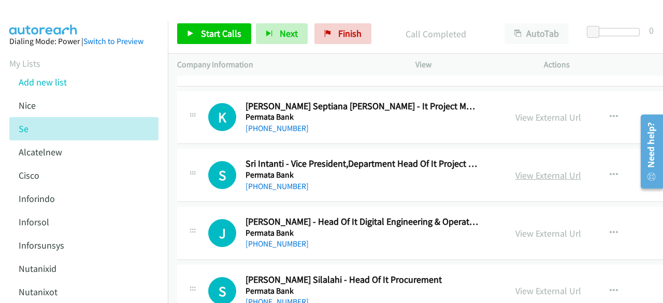
click at [515, 169] on link "View External Url" at bounding box center [548, 175] width 66 height 12
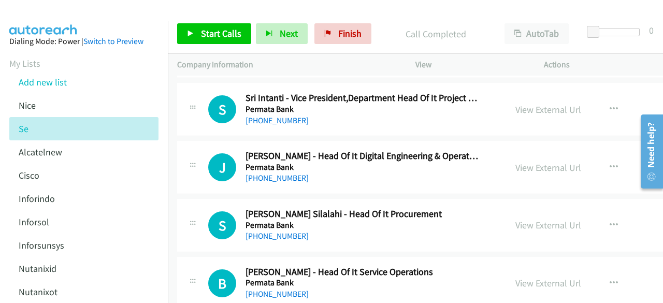
scroll to position [7784, 0]
click at [515, 161] on link "View External Url" at bounding box center [548, 167] width 66 height 12
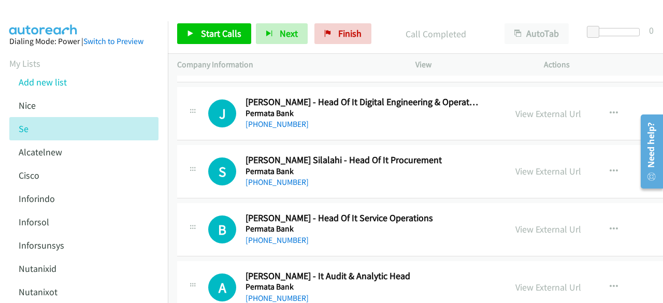
scroll to position [7840, 0]
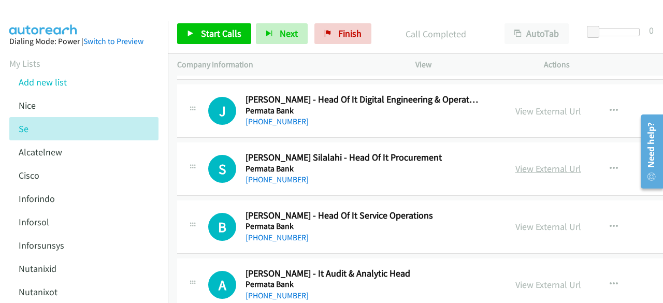
click at [515, 163] on link "View External Url" at bounding box center [548, 169] width 66 height 12
click at [515, 221] on link "View External Url" at bounding box center [548, 227] width 66 height 12
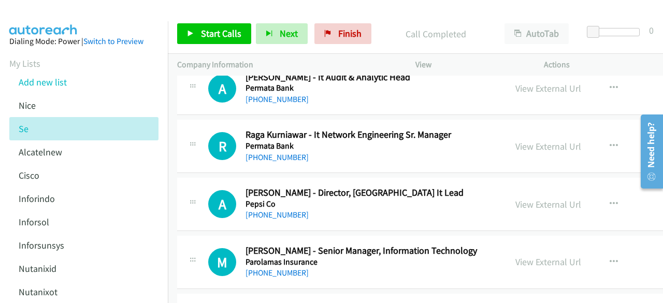
scroll to position [8038, 0]
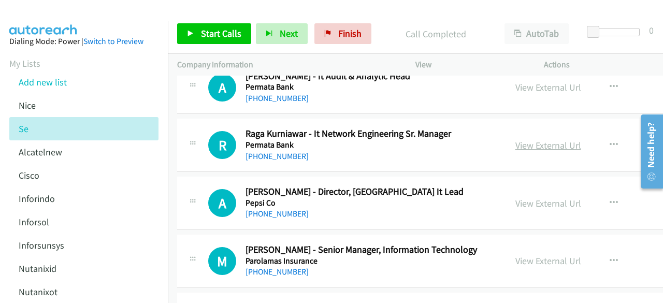
click at [515, 139] on link "View External Url" at bounding box center [548, 145] width 66 height 12
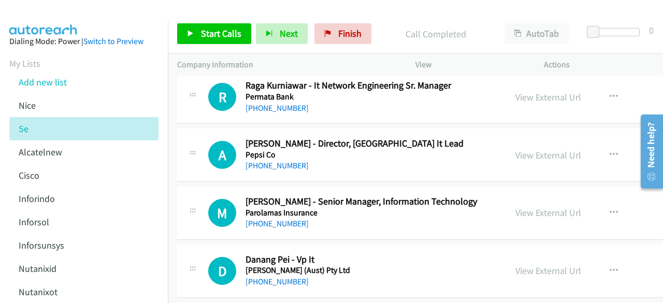
scroll to position [8088, 0]
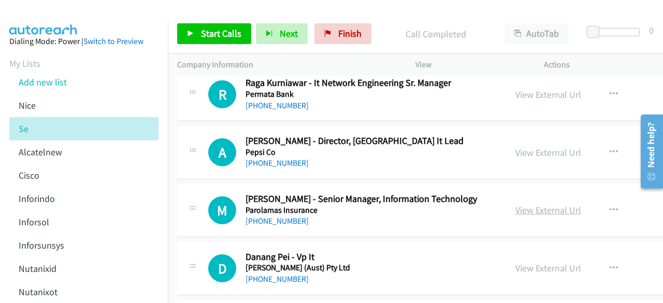
click at [515, 204] on link "View External Url" at bounding box center [548, 210] width 66 height 12
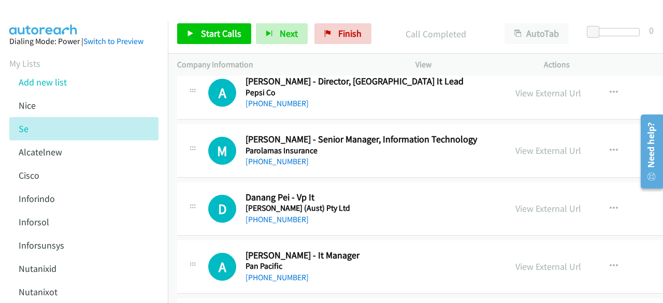
scroll to position [8160, 0]
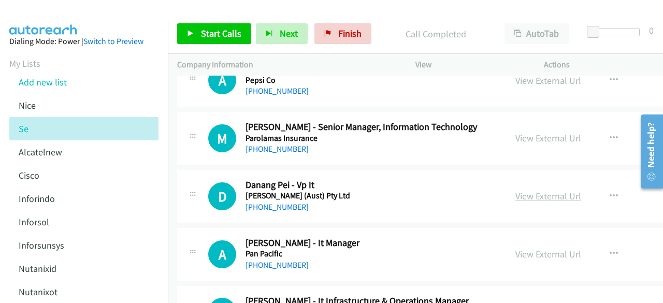
click at [515, 190] on link "View External Url" at bounding box center [548, 196] width 66 height 12
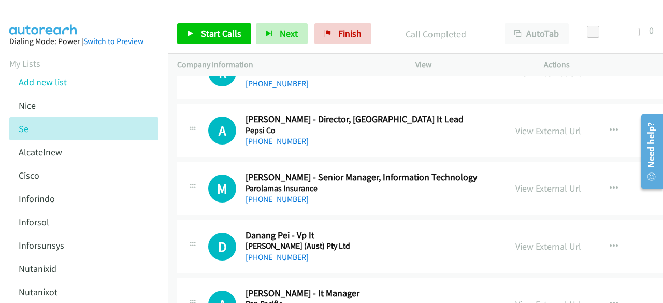
scroll to position [8110, 0]
click at [515, 125] on link "View External Url" at bounding box center [548, 131] width 66 height 12
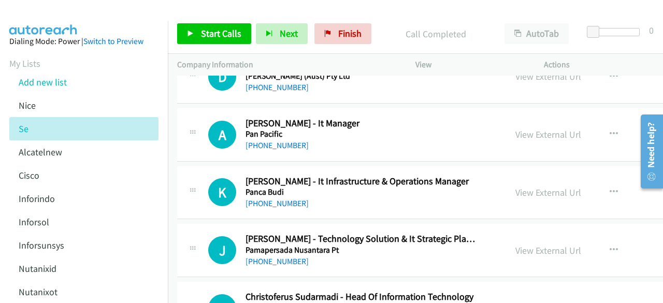
scroll to position [8280, 0]
click at [515, 128] on link "View External Url" at bounding box center [548, 134] width 66 height 12
click at [515, 186] on link "View External Url" at bounding box center [548, 192] width 66 height 12
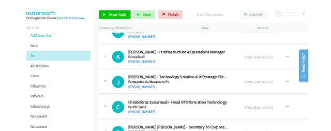
scroll to position [8364, 0]
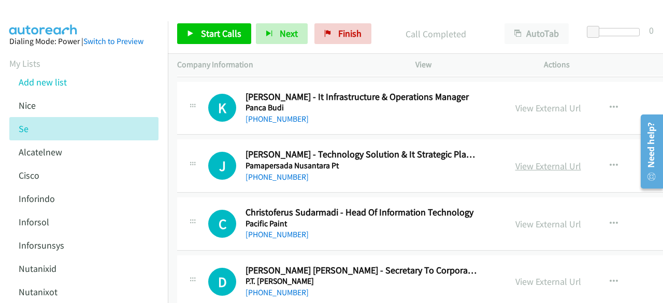
click at [515, 160] on link "View External Url" at bounding box center [548, 166] width 66 height 12
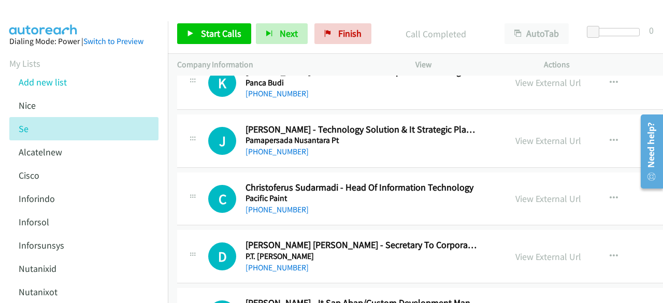
scroll to position [8391, 0]
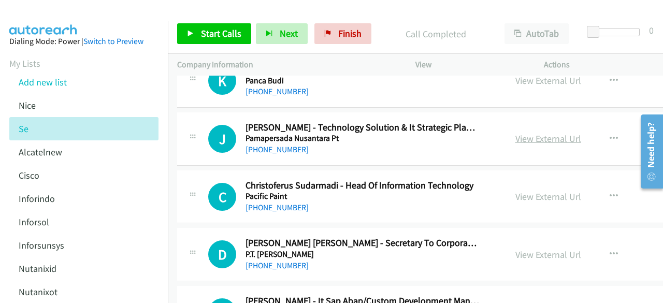
click at [515, 133] on link "View External Url" at bounding box center [548, 139] width 66 height 12
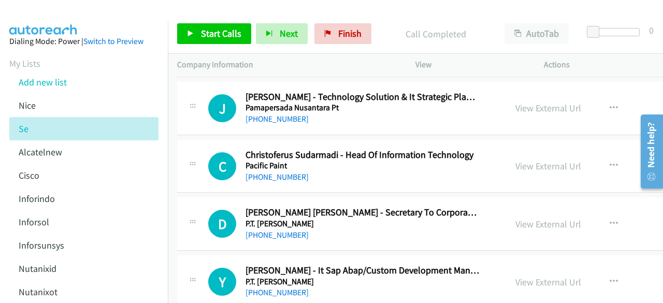
scroll to position [8422, 0]
click at [515, 159] on link "View External Url" at bounding box center [548, 165] width 66 height 12
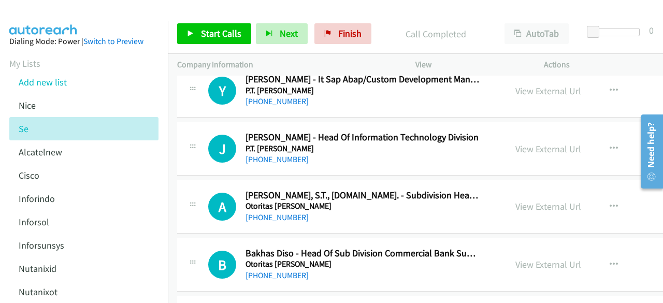
scroll to position [8613, 0]
click at [506, 131] on div "View External Url View External Url Schedule/Manage Callback Start Calls Here R…" at bounding box center [592, 148] width 173 height 34
click at [515, 142] on link "View External Url" at bounding box center [548, 148] width 66 height 12
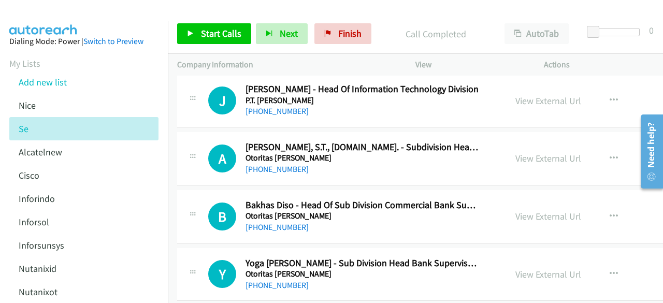
scroll to position [8662, 0]
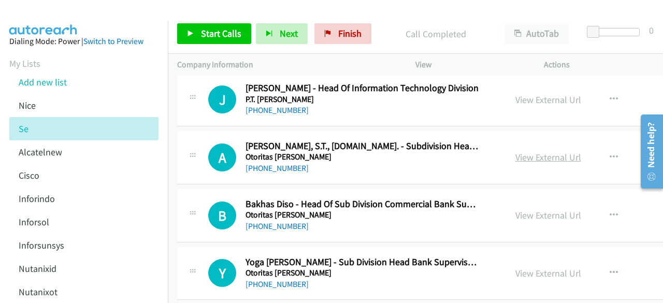
click at [515, 151] on link "View External Url" at bounding box center [548, 157] width 66 height 12
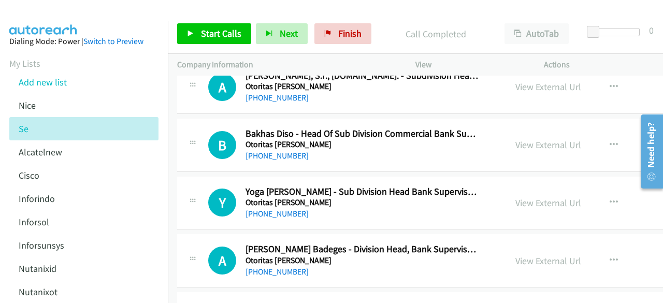
scroll to position [8733, 0]
click at [515, 138] on link "View External Url" at bounding box center [548, 144] width 66 height 12
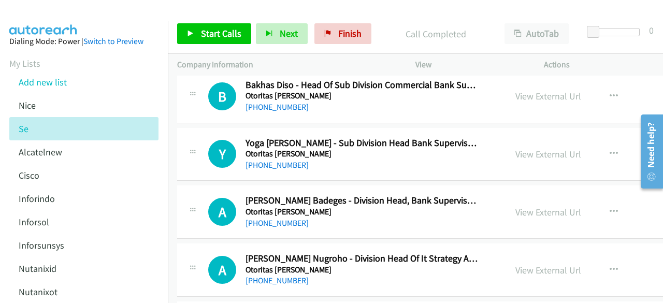
scroll to position [8784, 0]
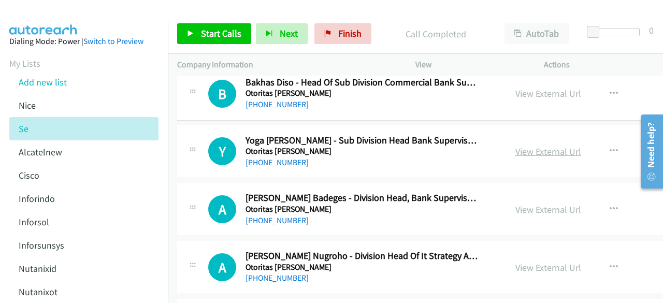
click at [515, 145] on link "View External Url" at bounding box center [548, 151] width 66 height 12
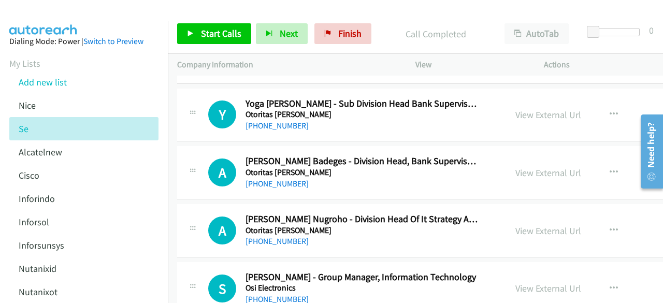
scroll to position [8822, 0]
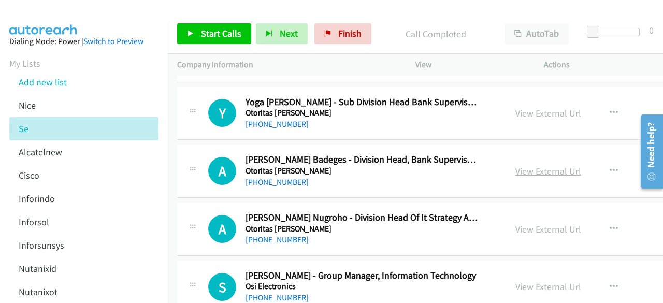
click at [515, 165] on link "View External Url" at bounding box center [548, 171] width 66 height 12
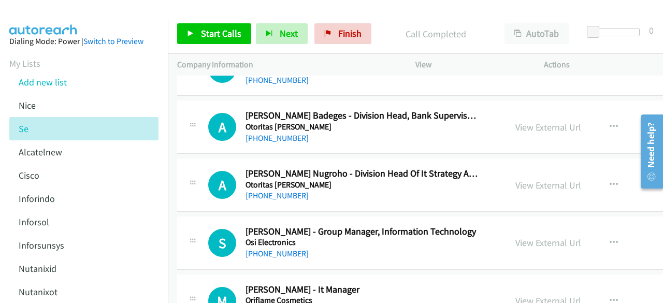
scroll to position [8865, 0]
click at [515, 180] on link "View External Url" at bounding box center [548, 186] width 66 height 12
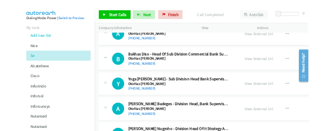
scroll to position [8737, 0]
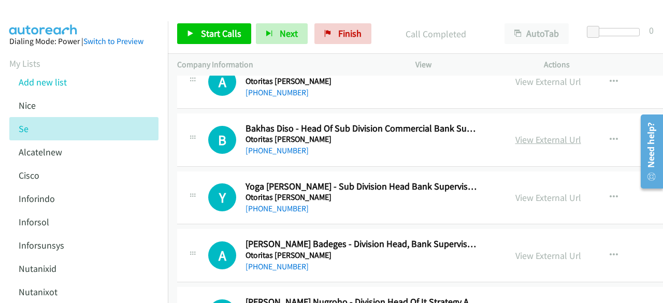
click at [515, 134] on link "View External Url" at bounding box center [548, 140] width 66 height 12
click at [515, 192] on link "View External Url" at bounding box center [548, 198] width 66 height 12
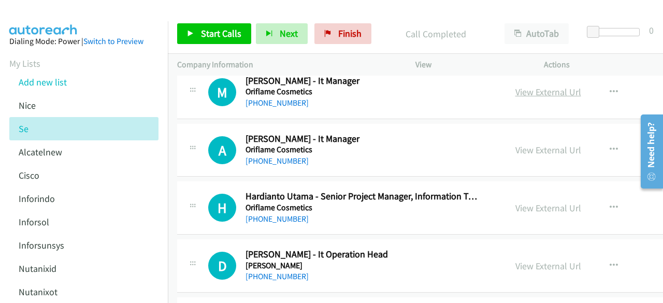
scroll to position [9079, 0]
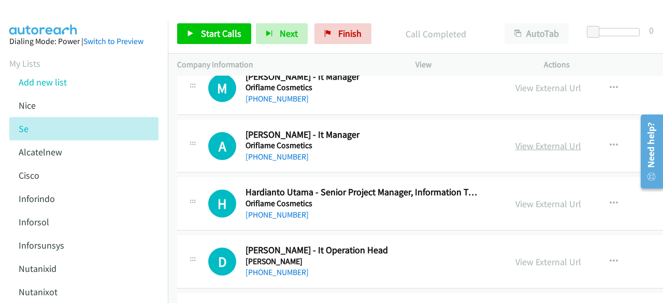
click at [515, 140] on link "View External Url" at bounding box center [548, 146] width 66 height 12
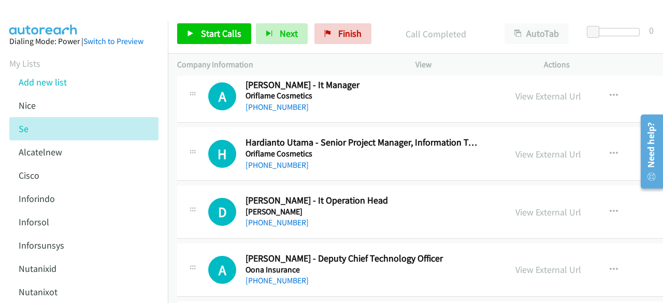
scroll to position [9129, 0]
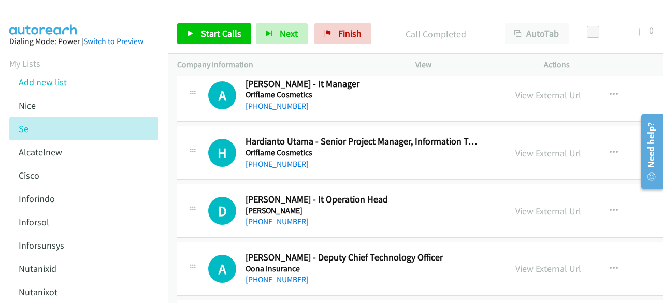
click at [515, 147] on link "View External Url" at bounding box center [548, 153] width 66 height 12
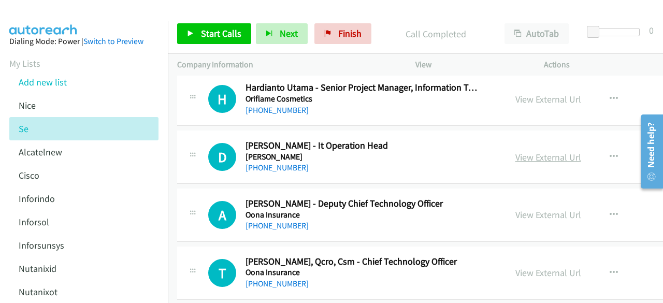
click at [515, 151] on link "View External Url" at bounding box center [548, 157] width 66 height 12
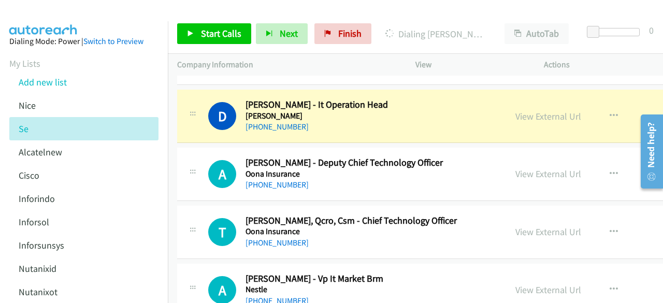
scroll to position [9230, 0]
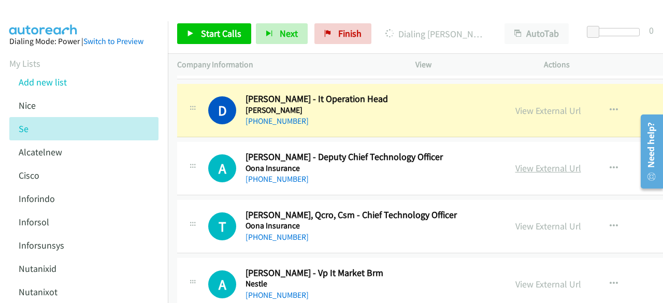
click at [515, 162] on link "View External Url" at bounding box center [548, 168] width 66 height 12
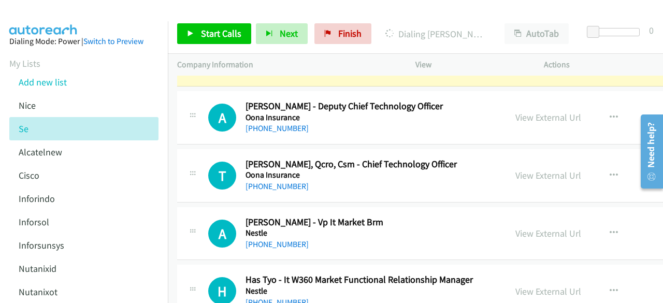
scroll to position [9281, 0]
click at [515, 169] on link "View External Url" at bounding box center [548, 175] width 66 height 12
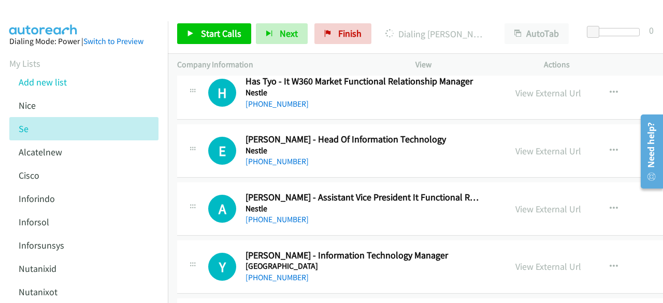
scroll to position [9479, 0]
click at [515, 144] on link "View External Url" at bounding box center [548, 150] width 66 height 12
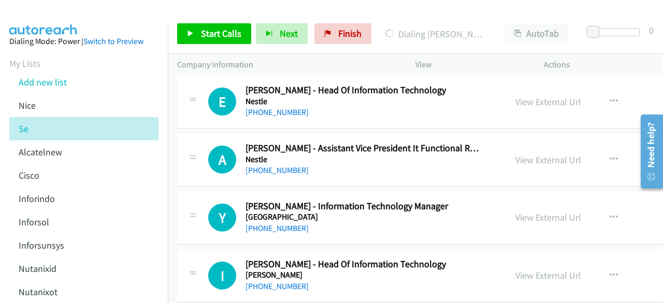
scroll to position [9529, 0]
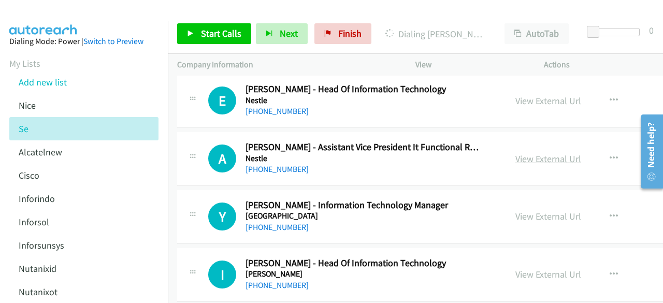
click at [515, 153] on link "View External Url" at bounding box center [548, 159] width 66 height 12
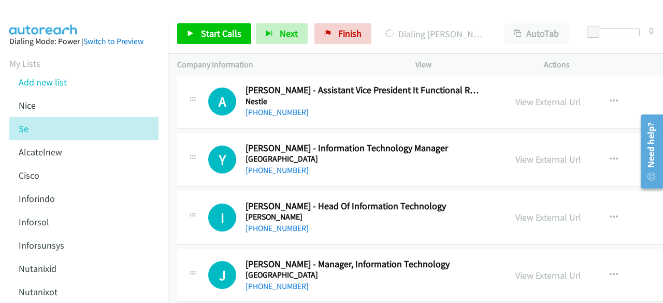
scroll to position [9588, 0]
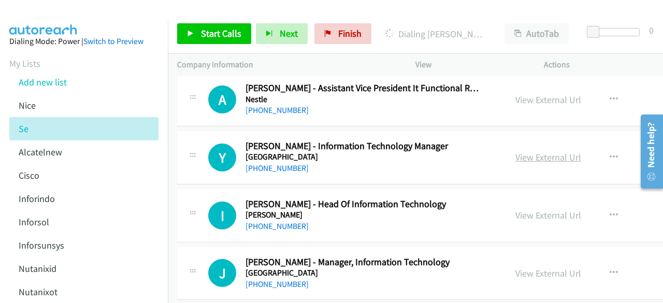
click at [515, 151] on link "View External Url" at bounding box center [548, 157] width 66 height 12
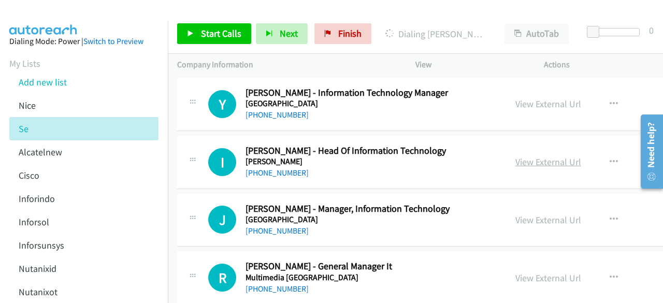
click at [515, 156] on link "View External Url" at bounding box center [548, 162] width 66 height 12
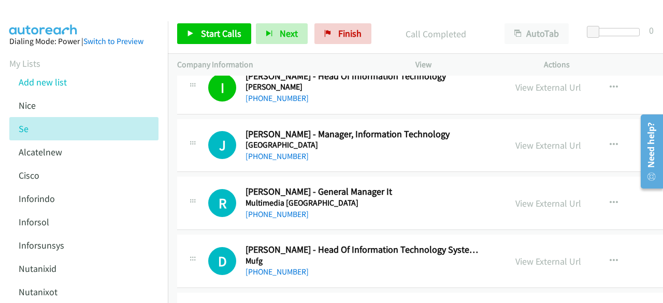
scroll to position [9716, 0]
click at [515, 139] on link "View External Url" at bounding box center [548, 145] width 66 height 12
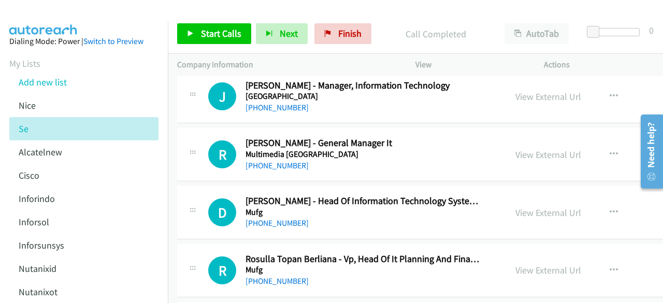
scroll to position [9768, 0]
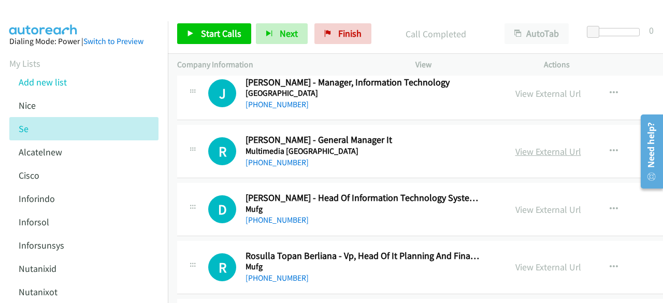
click at [515, 145] on link "View External Url" at bounding box center [548, 151] width 66 height 12
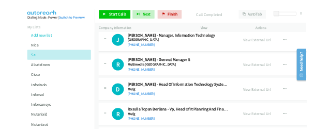
scroll to position [9808, 0]
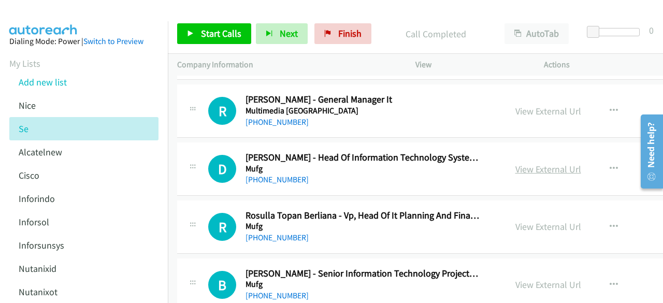
click at [515, 163] on link "View External Url" at bounding box center [548, 169] width 66 height 12
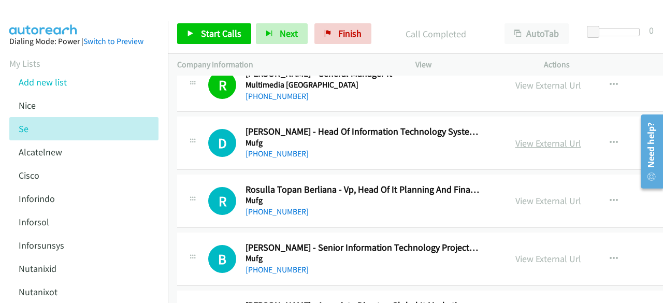
click at [515, 137] on link "View External Url" at bounding box center [548, 143] width 66 height 12
click at [515, 195] on link "View External Url" at bounding box center [548, 201] width 66 height 12
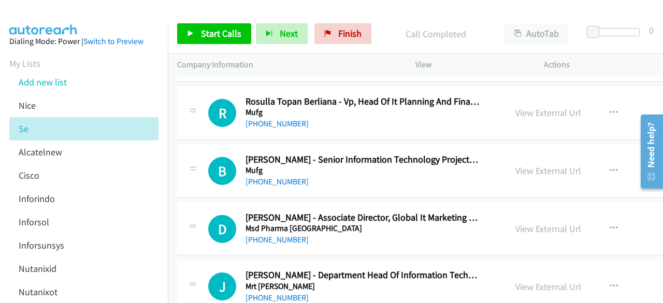
scroll to position [9924, 0]
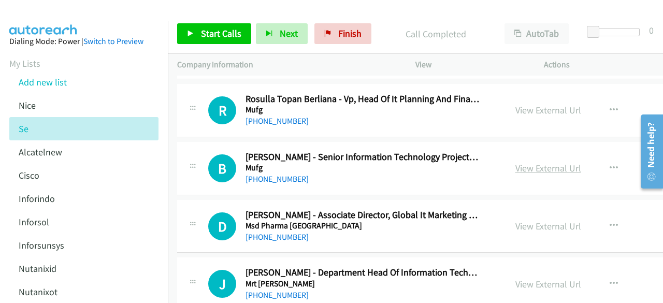
click at [515, 162] on link "View External Url" at bounding box center [548, 168] width 66 height 12
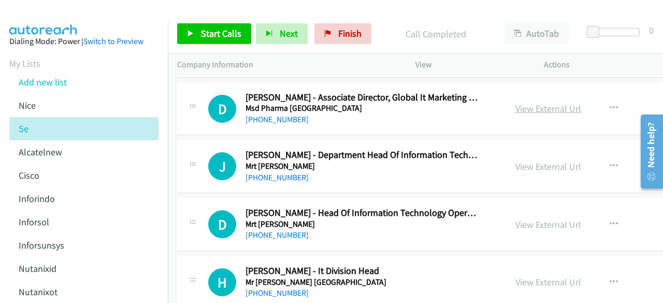
scroll to position [10043, 0]
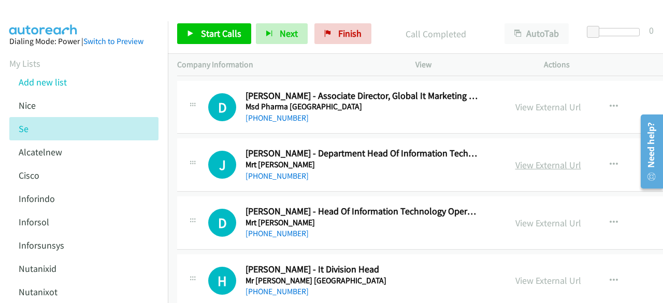
click at [515, 159] on link "View External Url" at bounding box center [548, 165] width 66 height 12
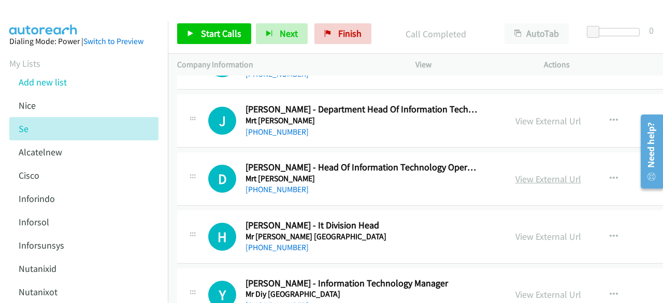
click at [520, 173] on link "View External Url" at bounding box center [548, 179] width 66 height 12
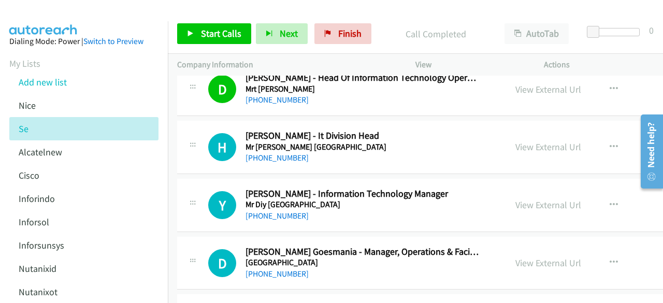
scroll to position [10191, 0]
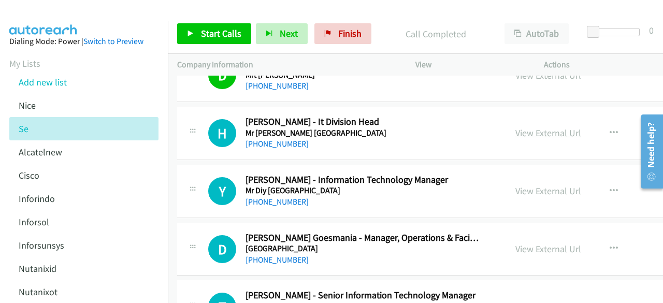
click at [515, 127] on link "View External Url" at bounding box center [548, 133] width 66 height 12
click at [515, 185] on link "View External Url" at bounding box center [548, 191] width 66 height 12
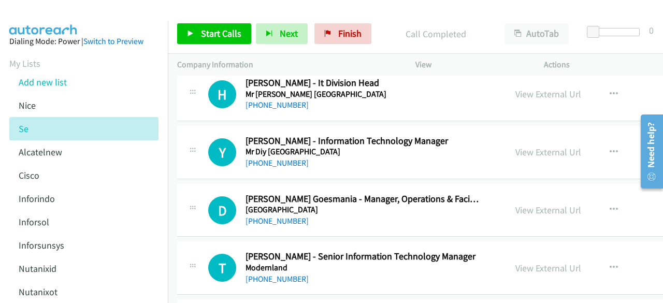
scroll to position [10243, 0]
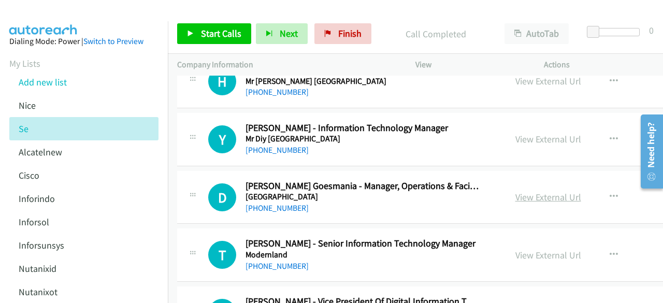
click at [515, 191] on link "View External Url" at bounding box center [548, 197] width 66 height 12
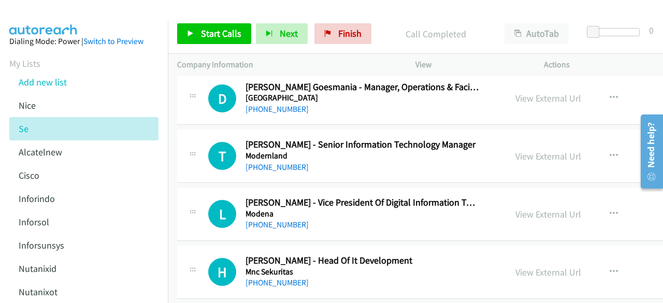
scroll to position [10346, 0]
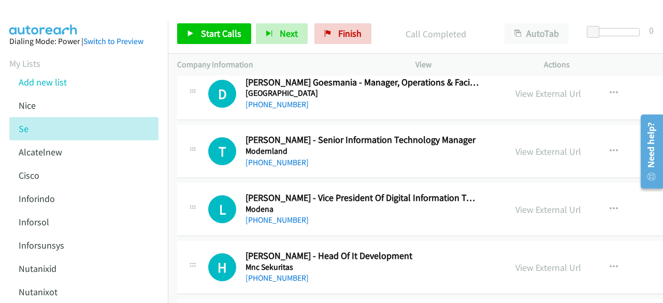
click at [506, 134] on div "View External Url View External Url Schedule/Manage Callback Start Calls Here R…" at bounding box center [592, 151] width 173 height 34
click at [515, 145] on link "View External Url" at bounding box center [548, 151] width 66 height 12
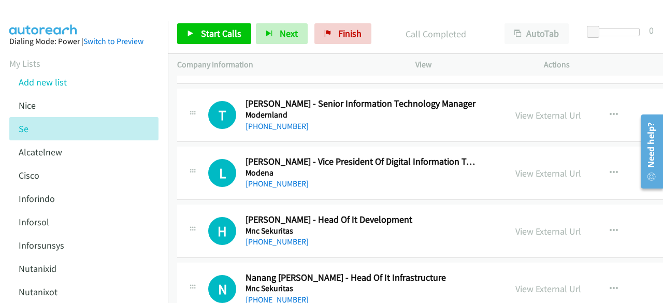
scroll to position [10384, 0]
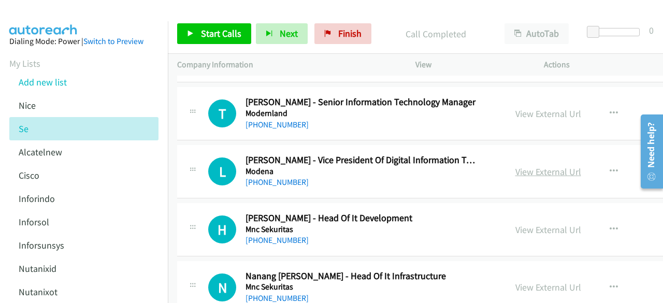
click at [515, 166] on link "View External Url" at bounding box center [548, 172] width 66 height 12
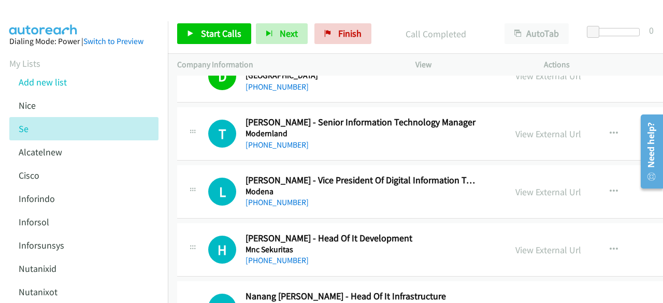
scroll to position [10363, 0]
click at [515, 128] on link "View External Url" at bounding box center [548, 134] width 66 height 12
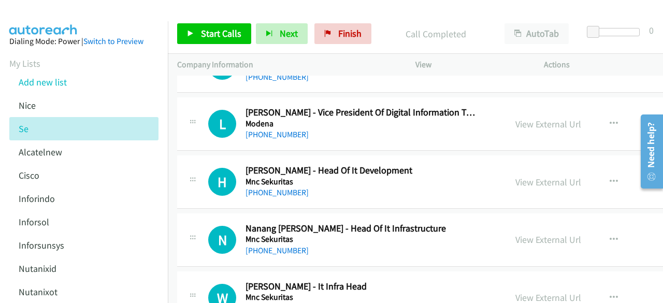
scroll to position [10432, 0]
click at [515, 175] on link "View External Url" at bounding box center [548, 181] width 66 height 12
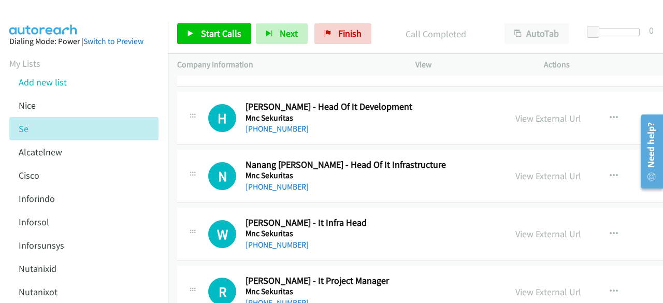
scroll to position [10502, 0]
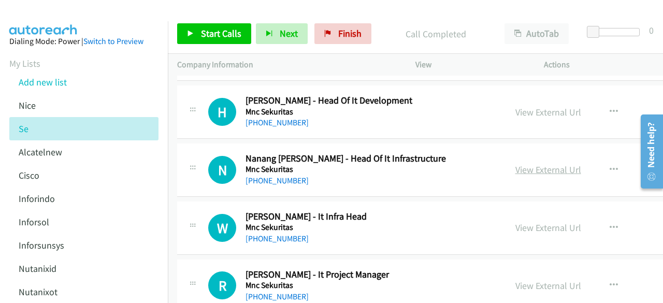
click at [515, 164] on link "View External Url" at bounding box center [548, 170] width 66 height 12
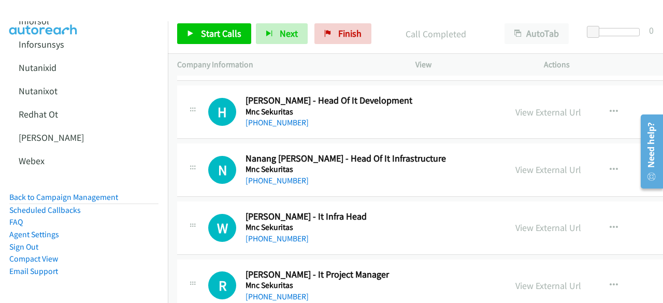
scroll to position [208, 0]
drag, startPoint x: 96, startPoint y: 187, endPoint x: 154, endPoint y: 193, distance: 58.3
click at [96, 192] on link "Back to Campaign Management" at bounding box center [63, 197] width 109 height 10
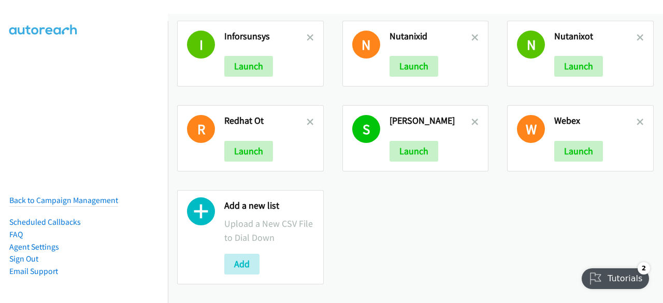
click at [222, 251] on div "Add a new list Upload a New CSV File to Dial Down Add" at bounding box center [250, 237] width 146 height 94
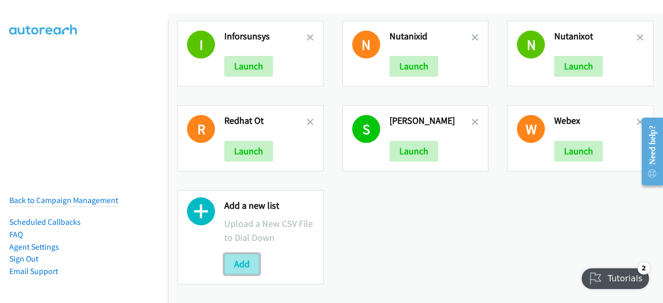
click at [238, 265] on button "Add" at bounding box center [241, 264] width 35 height 21
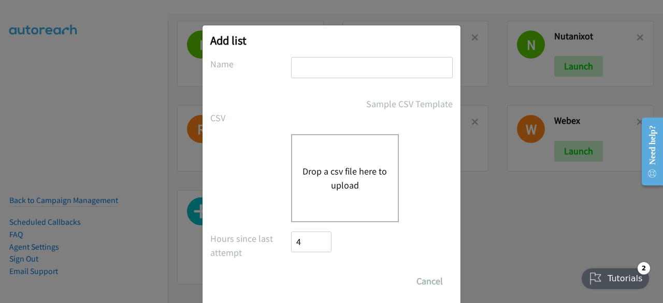
click at [356, 77] on input "text" at bounding box center [372, 67] width 162 height 21
type input "nut25"
click at [286, 178] on div "Drop a csv file here to upload" at bounding box center [331, 178] width 242 height 88
click at [306, 174] on button "Drop a csv file here to upload" at bounding box center [344, 178] width 85 height 28
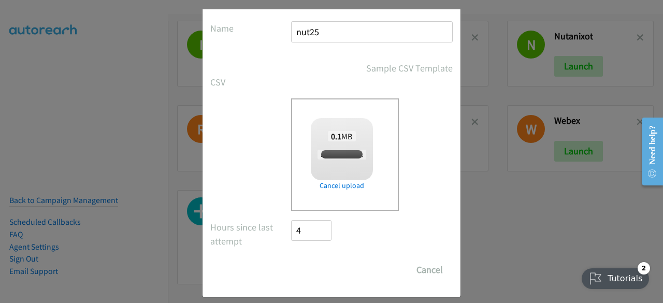
scroll to position [46, 0]
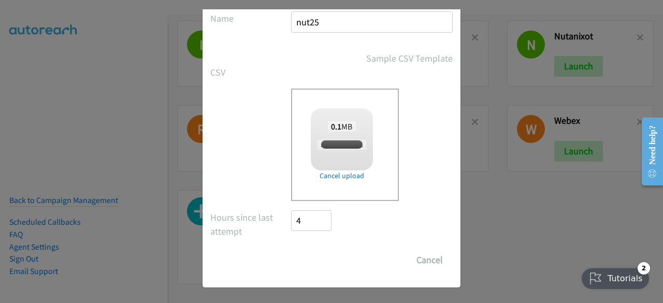
checkbox input "true"
click at [303, 257] on input "Save List" at bounding box center [318, 260] width 54 height 21
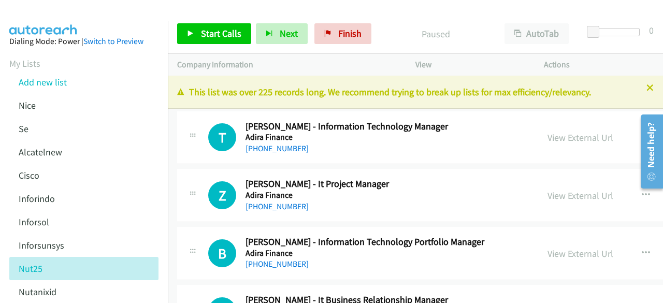
click at [590, 144] on div "View External Url" at bounding box center [580, 137] width 66 height 14
click at [591, 136] on link "View External Url" at bounding box center [580, 137] width 66 height 12
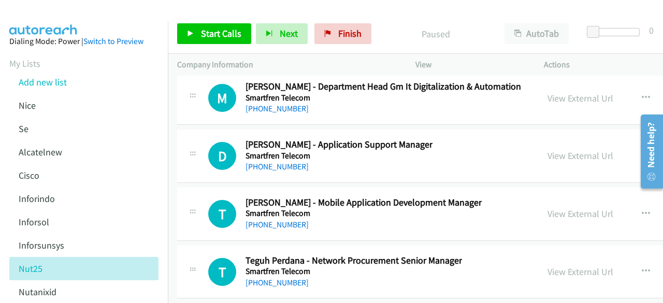
scroll to position [40271, 0]
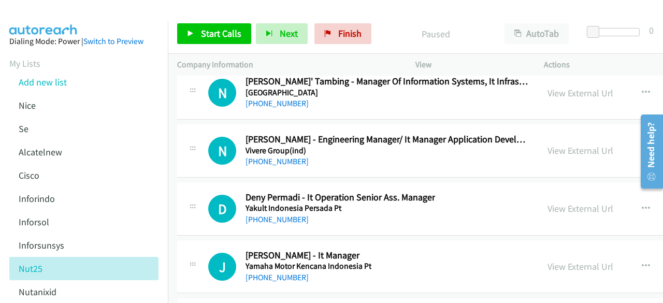
click at [609, 260] on link "View External Url" at bounding box center [580, 266] width 66 height 12
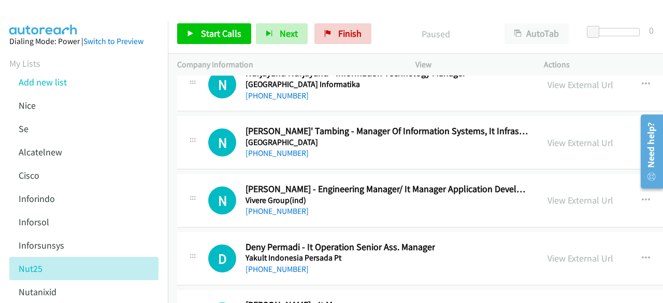
scroll to position [40219, 0]
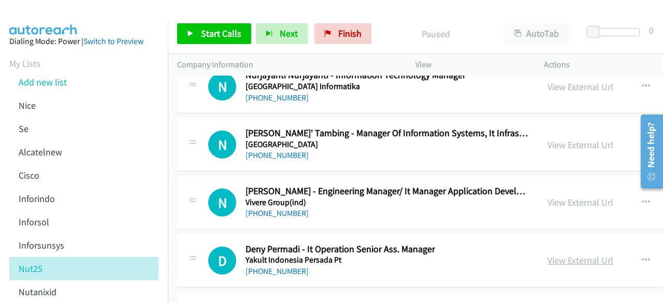
click at [562, 254] on link "View External Url" at bounding box center [580, 260] width 66 height 12
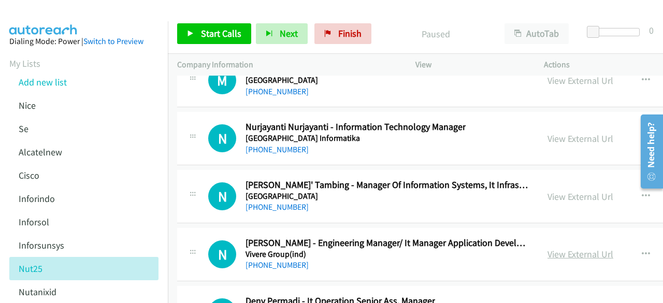
click at [564, 248] on link "View External Url" at bounding box center [580, 254] width 66 height 12
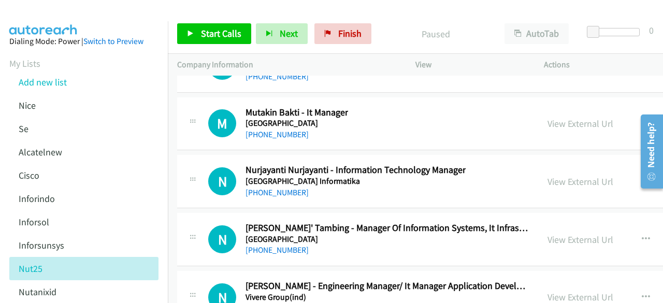
scroll to position [40116, 0]
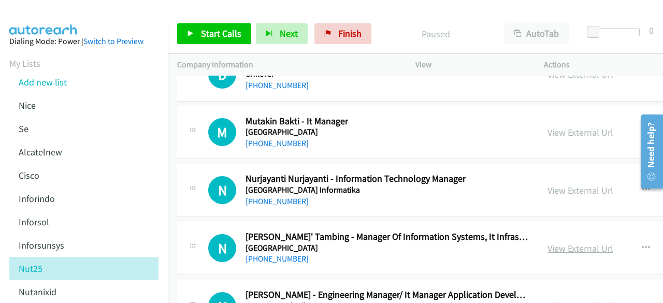
click at [585, 242] on link "View External Url" at bounding box center [580, 248] width 66 height 12
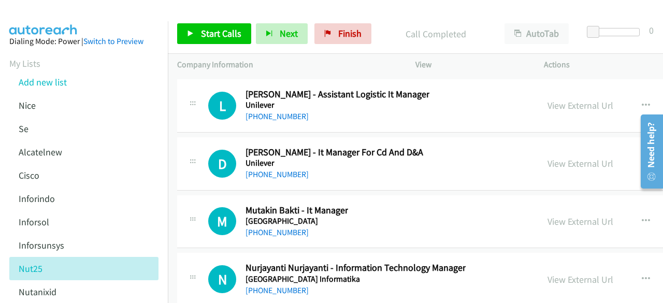
scroll to position [40012, 0]
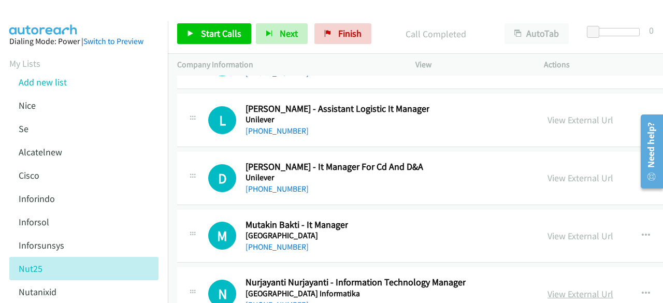
click at [571, 288] on link "View External Url" at bounding box center [580, 294] width 66 height 12
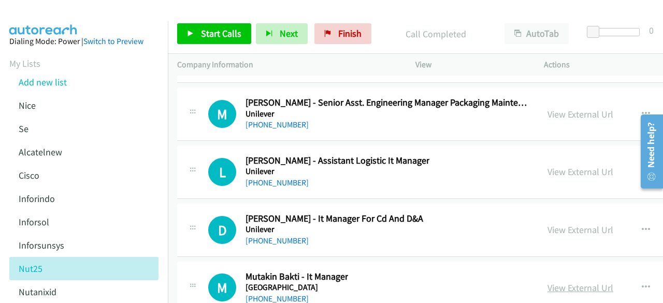
click at [563, 282] on link "View External Url" at bounding box center [580, 288] width 66 height 12
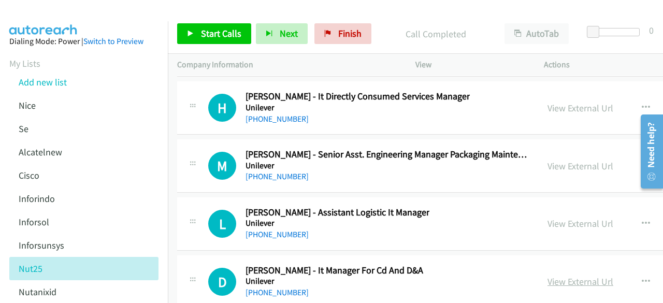
click at [570, 275] on link "View External Url" at bounding box center [580, 281] width 66 height 12
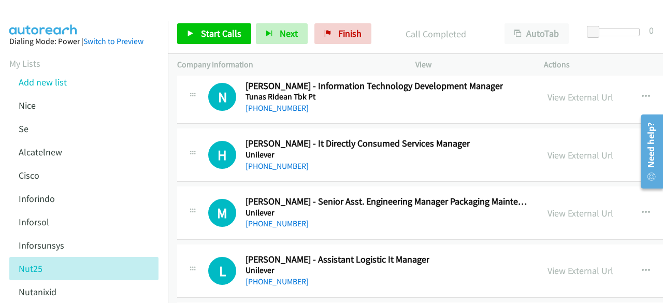
scroll to position [39857, 0]
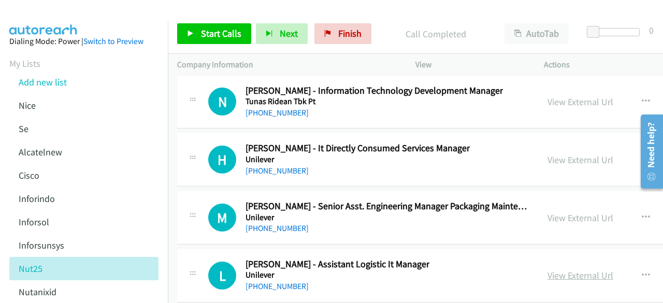
click at [590, 269] on link "View External Url" at bounding box center [580, 275] width 66 height 12
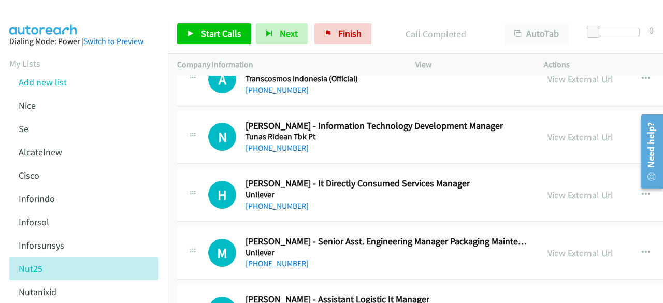
scroll to position [39805, 0]
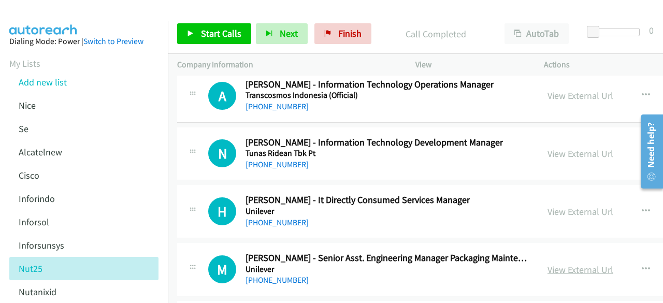
click at [558, 263] on link "View External Url" at bounding box center [580, 269] width 66 height 12
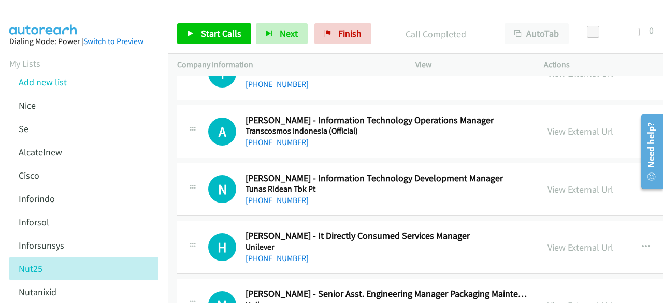
scroll to position [39754, 0]
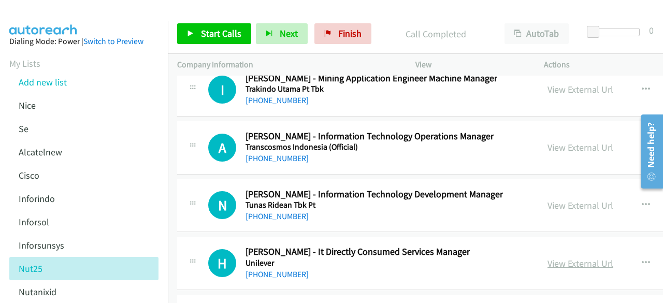
click at [558, 257] on link "View External Url" at bounding box center [580, 263] width 66 height 12
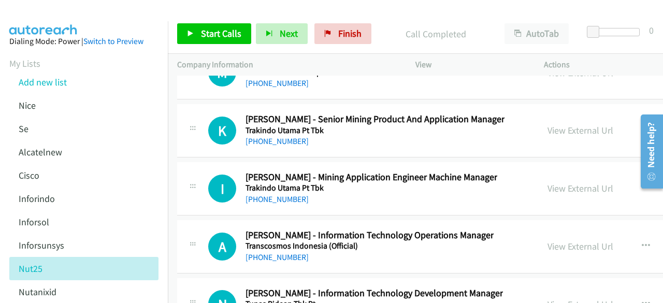
scroll to position [39650, 0]
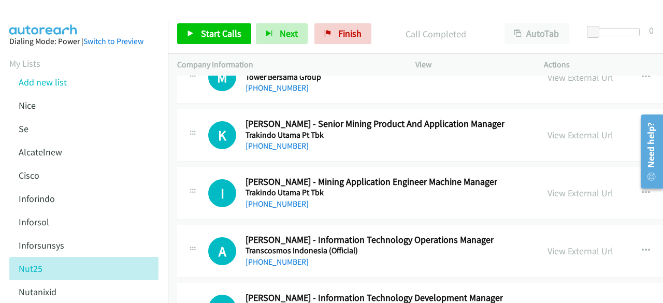
click at [555, 302] on link "View External Url" at bounding box center [580, 309] width 66 height 12
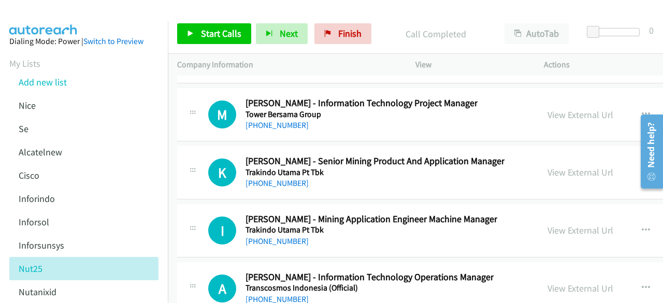
scroll to position [39598, 0]
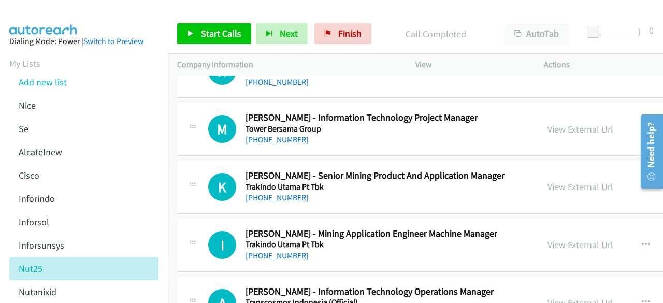
click at [571, 297] on link "View External Url" at bounding box center [580, 303] width 66 height 12
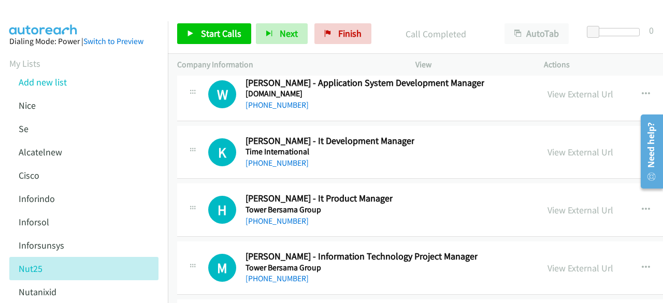
scroll to position [39443, 0]
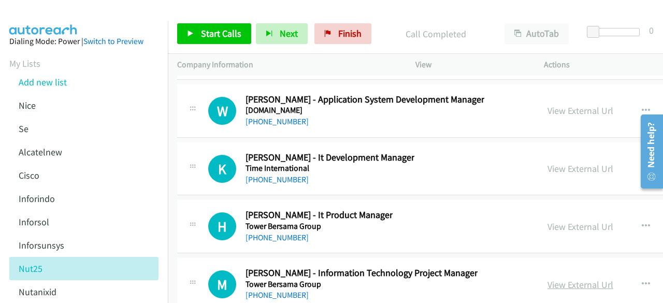
click at [576, 278] on link "View External Url" at bounding box center [580, 284] width 66 height 12
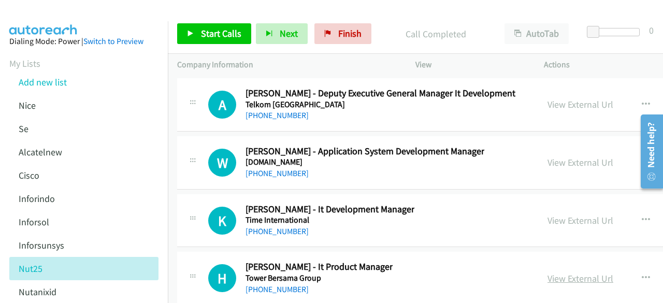
click at [567, 272] on link "View External Url" at bounding box center [580, 278] width 66 height 12
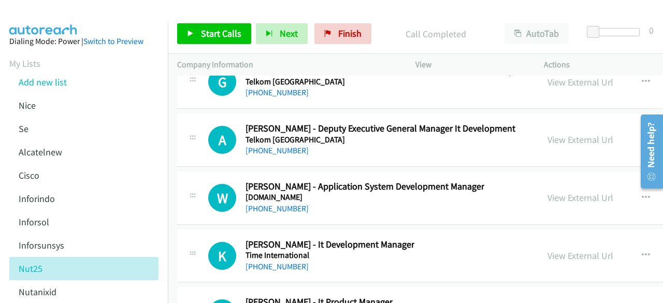
scroll to position [39339, 0]
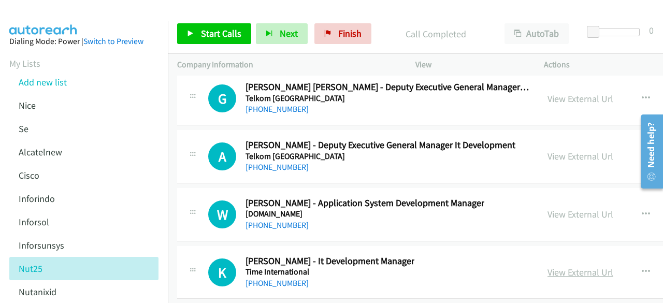
click at [573, 266] on link "View External Url" at bounding box center [580, 272] width 66 height 12
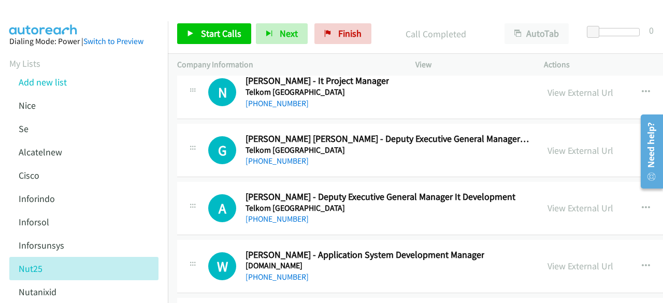
scroll to position [39236, 0]
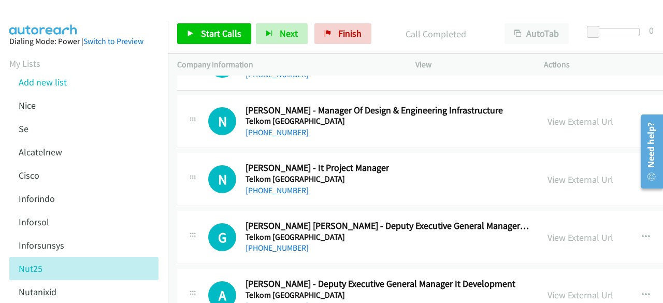
scroll to position [39184, 0]
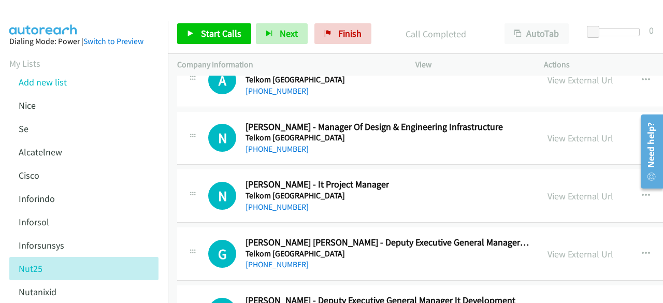
click at [590, 248] on link "View External Url" at bounding box center [580, 254] width 66 height 12
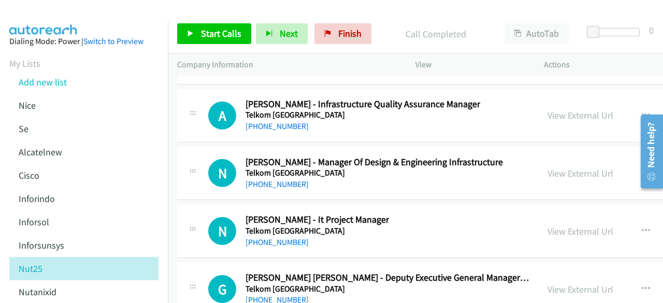
scroll to position [39132, 0]
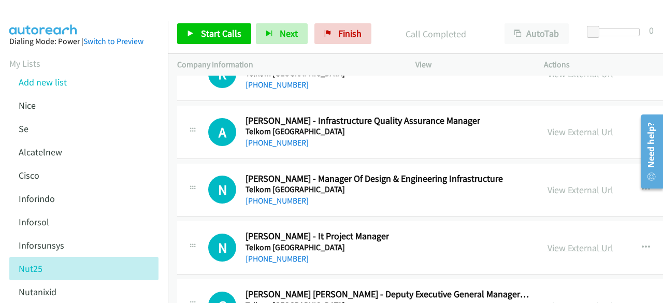
click at [559, 242] on link "View External Url" at bounding box center [580, 248] width 66 height 12
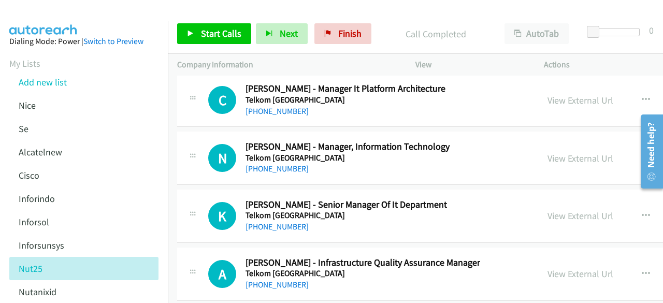
scroll to position [38977, 0]
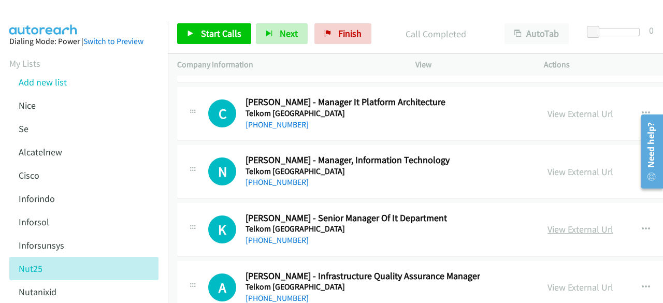
click at [590, 223] on link "View External Url" at bounding box center [580, 229] width 66 height 12
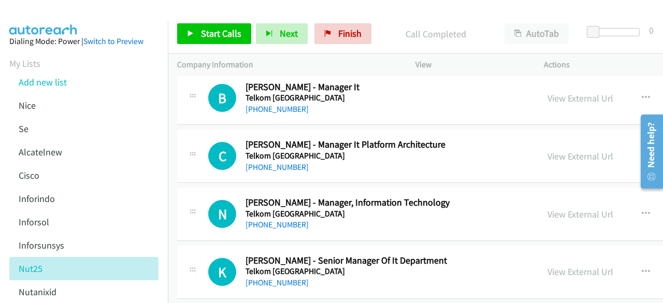
scroll to position [38925, 0]
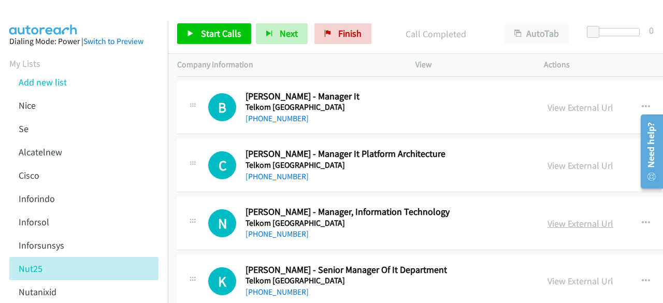
click at [600, 217] on link "View External Url" at bounding box center [580, 223] width 66 height 12
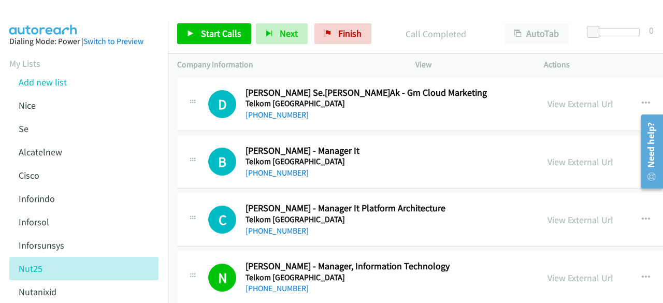
scroll to position [38822, 0]
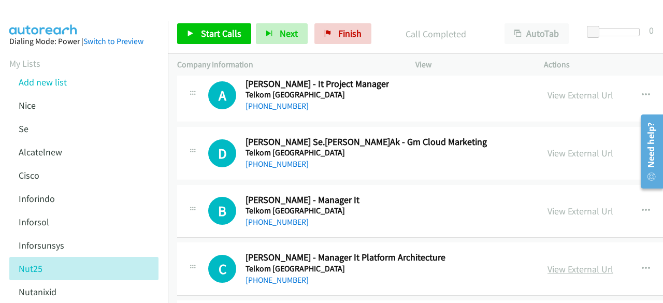
click at [600, 263] on link "View External Url" at bounding box center [580, 269] width 66 height 12
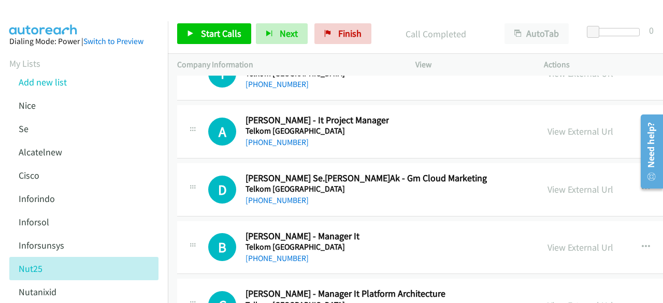
scroll to position [38770, 0]
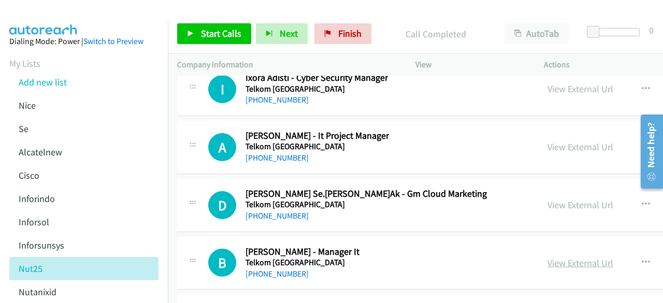
click at [577, 257] on link "View External Url" at bounding box center [580, 263] width 66 height 12
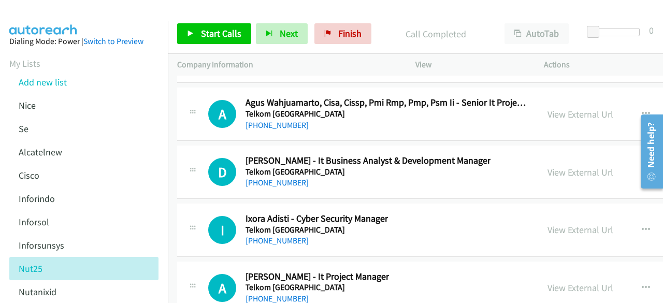
scroll to position [38615, 0]
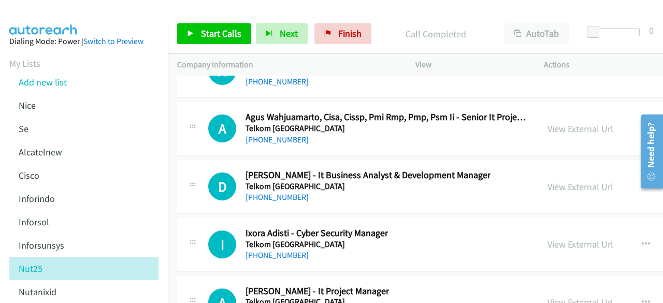
click at [569, 296] on link "View External Url" at bounding box center [580, 302] width 66 height 12
click at [570, 237] on div "View External Url" at bounding box center [580, 244] width 66 height 14
click at [570, 238] on link "View External Url" at bounding box center [580, 244] width 66 height 12
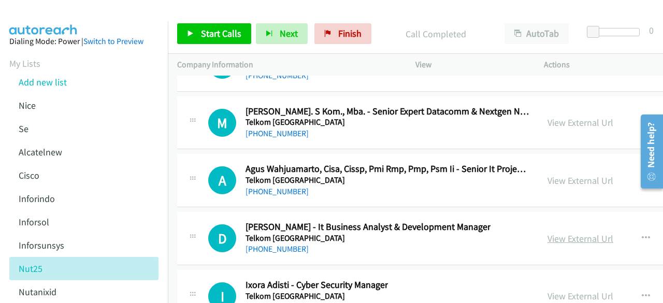
click at [580, 232] on link "View External Url" at bounding box center [580, 238] width 66 height 12
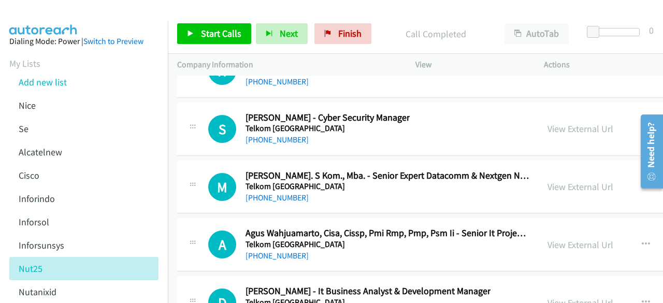
scroll to position [38459, 0]
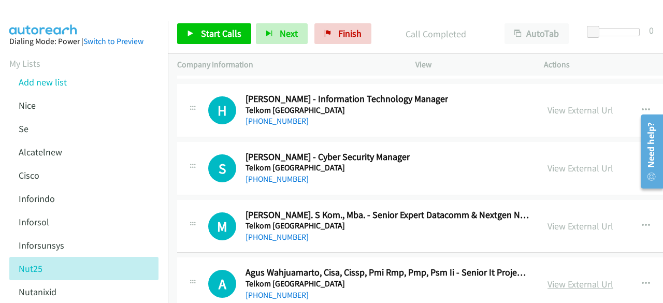
click at [577, 278] on link "View External Url" at bounding box center [580, 284] width 66 height 12
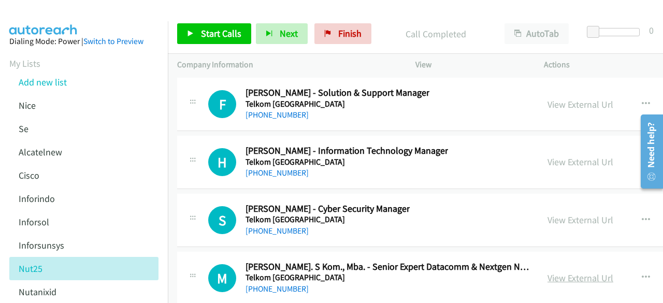
click at [574, 272] on link "View External Url" at bounding box center [580, 278] width 66 height 12
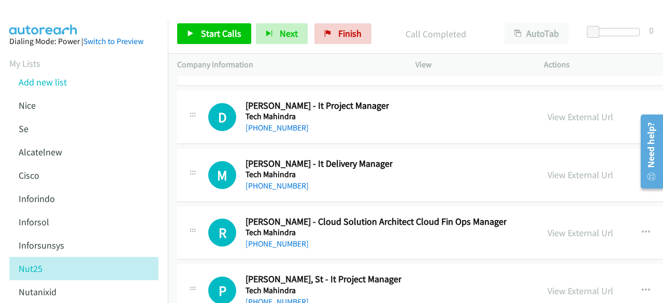
scroll to position [38149, 0]
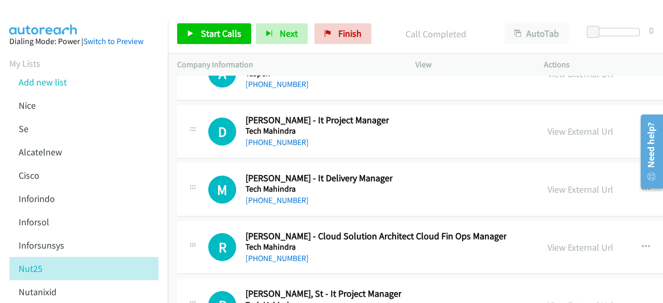
click at [591, 299] on link "View External Url" at bounding box center [580, 305] width 66 height 12
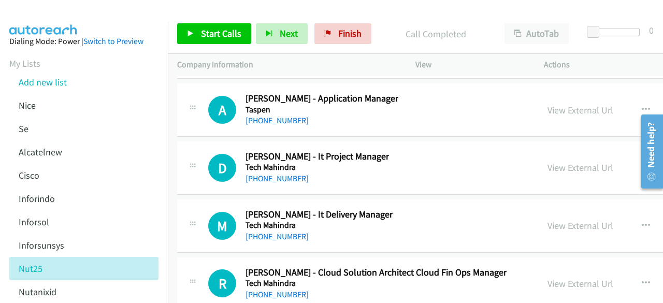
scroll to position [38097, 0]
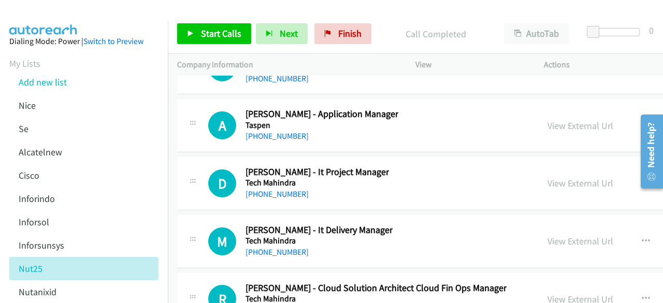
click at [578, 293] on link "View External Url" at bounding box center [580, 299] width 66 height 12
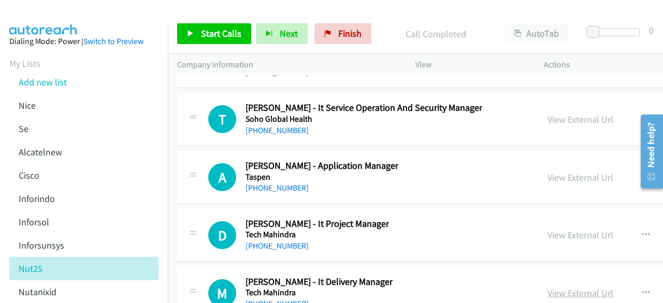
click at [564, 287] on link "View External Url" at bounding box center [580, 293] width 66 height 12
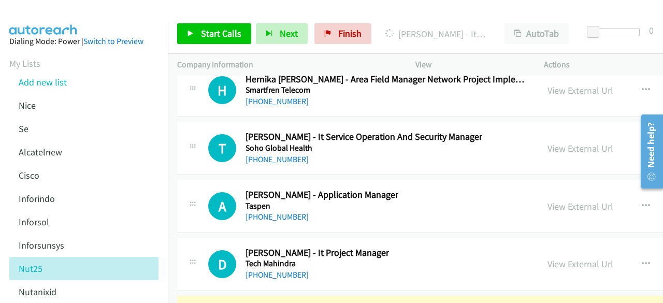
scroll to position [38009, 0]
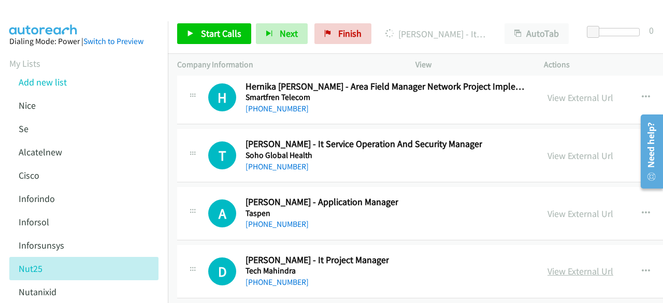
click at [570, 265] on link "View External Url" at bounding box center [580, 271] width 66 height 12
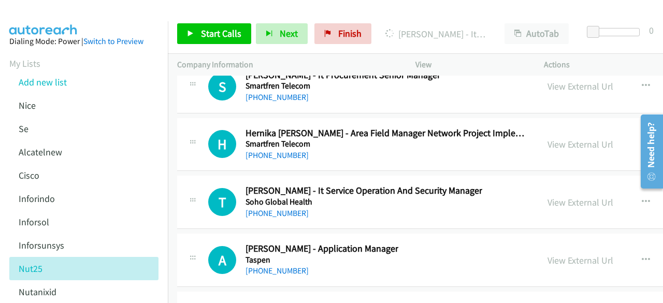
scroll to position [37961, 0]
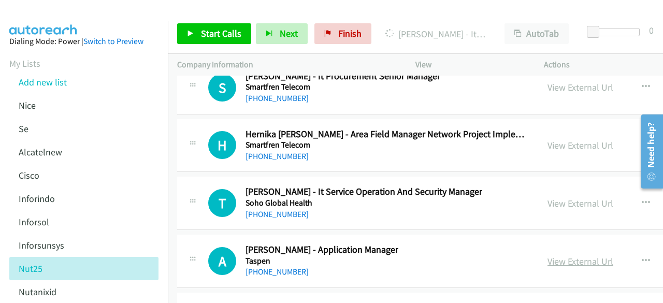
click at [574, 255] on link "View External Url" at bounding box center [580, 261] width 66 height 12
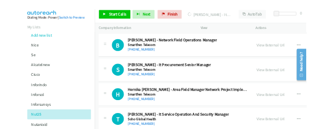
scroll to position [37884, 0]
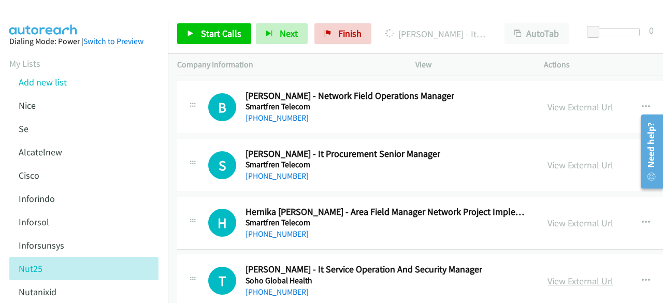
click at [562, 275] on link "View External Url" at bounding box center [580, 281] width 66 height 12
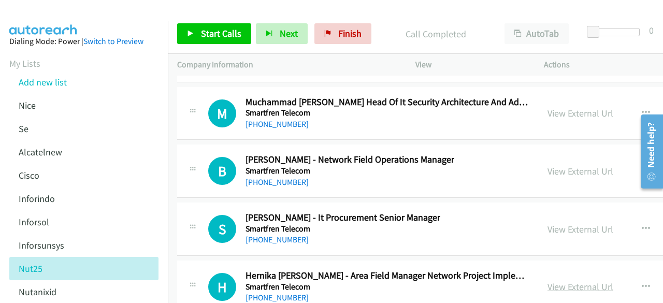
scroll to position [37820, 0]
click at [569, 212] on div "View External Url View External Url Schedule/Manage Callback Start Calls Here R…" at bounding box center [633, 229] width 190 height 34
click at [570, 223] on link "View External Url" at bounding box center [580, 229] width 66 height 12
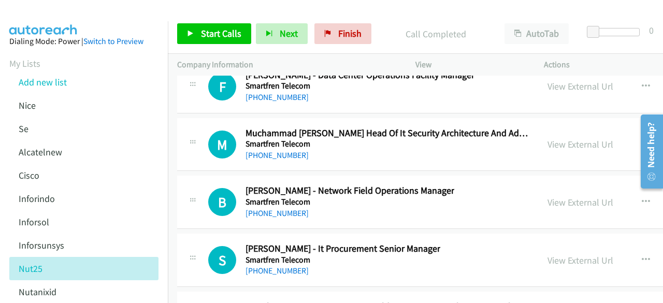
scroll to position [37789, 0]
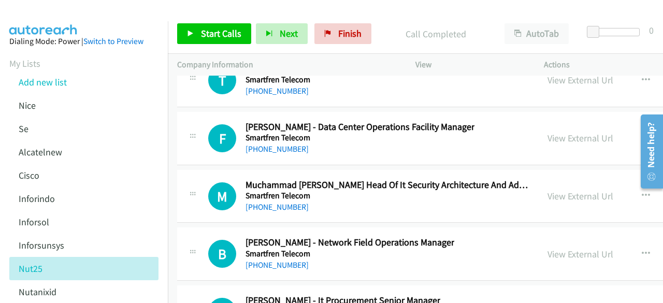
scroll to position [37731, 0]
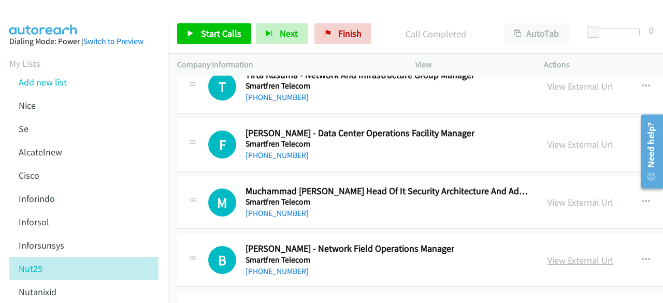
click at [558, 254] on link "View External Url" at bounding box center [580, 260] width 66 height 12
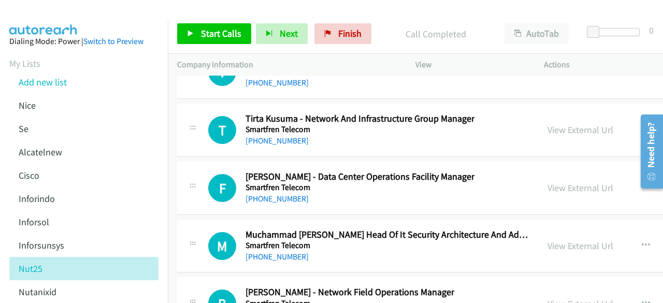
scroll to position [37687, 0]
click at [567, 240] on link "View External Url" at bounding box center [580, 246] width 66 height 12
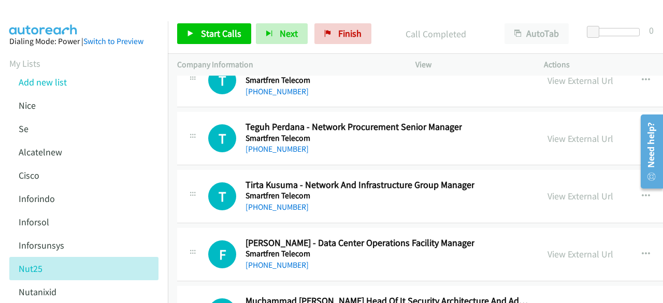
scroll to position [37621, 0]
click at [563, 248] on link "View External Url" at bounding box center [580, 254] width 66 height 12
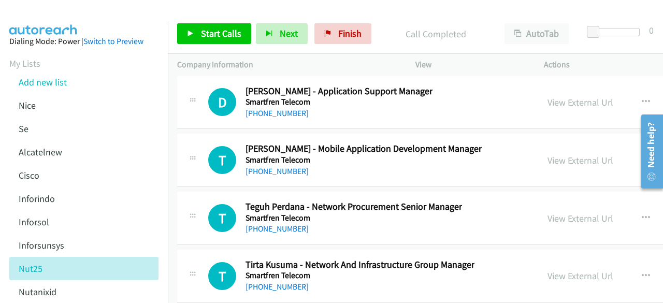
scroll to position [37517, 0]
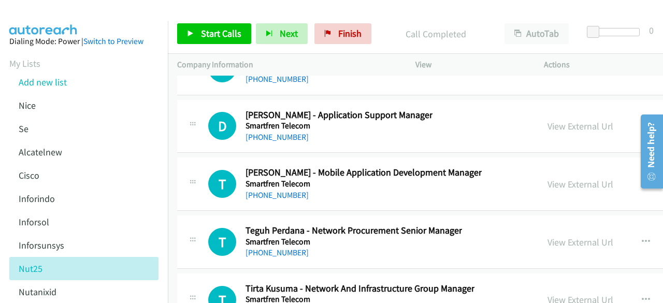
click at [564, 292] on div "View External Url" at bounding box center [580, 299] width 66 height 14
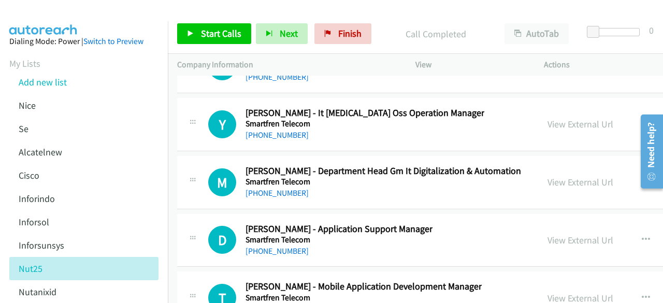
scroll to position [37362, 0]
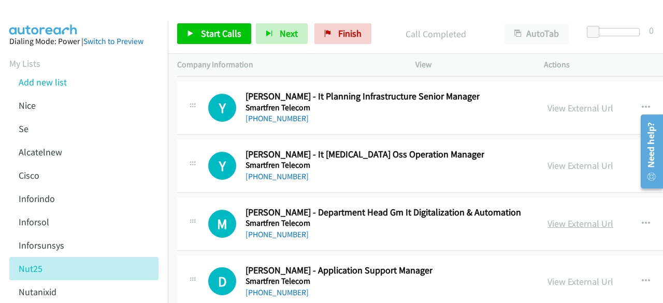
click at [597, 217] on link "View External Url" at bounding box center [580, 223] width 66 height 12
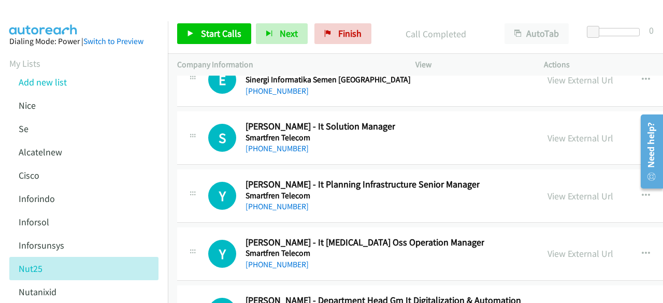
scroll to position [37259, 0]
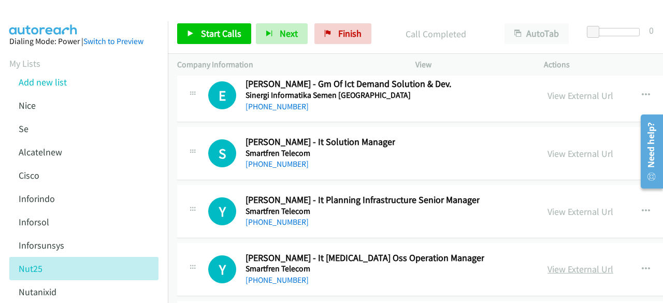
click at [580, 263] on link "View External Url" at bounding box center [580, 269] width 66 height 12
click at [563, 206] on link "View External Url" at bounding box center [580, 212] width 66 height 12
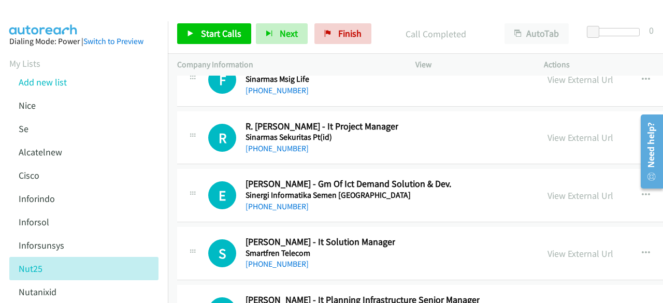
scroll to position [37155, 0]
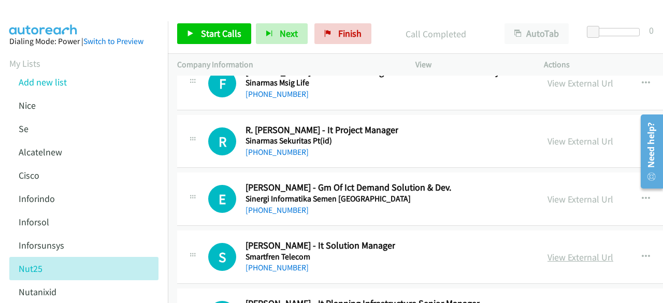
click at [557, 251] on link "View External Url" at bounding box center [580, 257] width 66 height 12
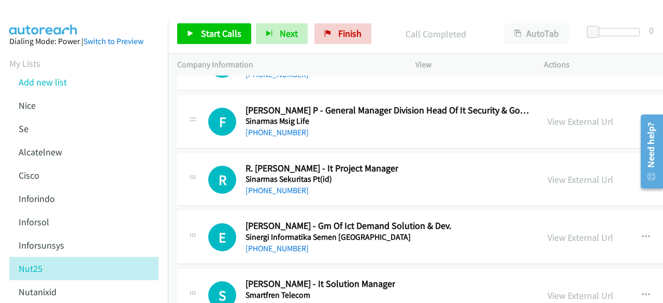
scroll to position [37103, 0]
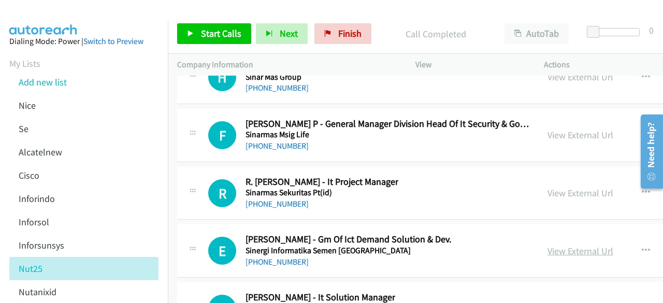
click at [581, 245] on link "View External Url" at bounding box center [580, 251] width 66 height 12
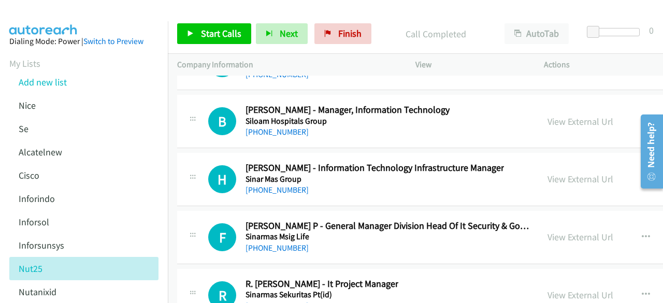
scroll to position [37000, 0]
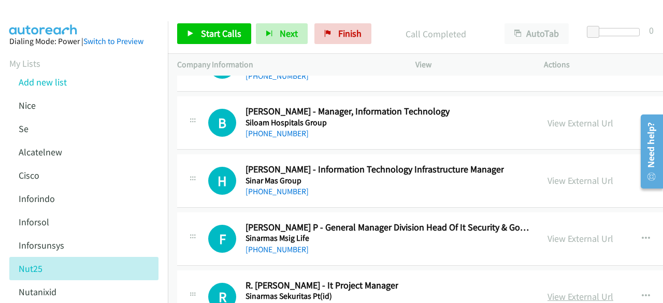
click at [586, 290] on link "View External Url" at bounding box center [580, 296] width 66 height 12
click at [581, 232] on link "View External Url" at bounding box center [580, 238] width 66 height 12
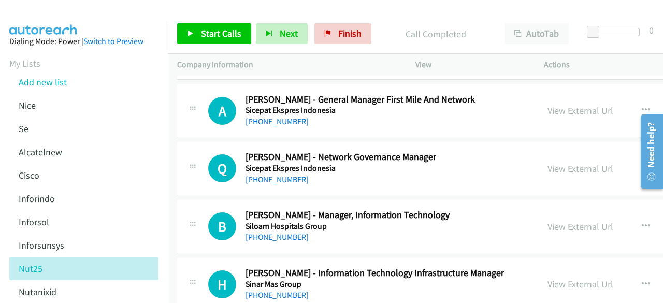
scroll to position [36896, 0]
click at [567, 277] on div "View External Url" at bounding box center [580, 284] width 66 height 14
click at [582, 278] on link "View External Url" at bounding box center [580, 284] width 66 height 12
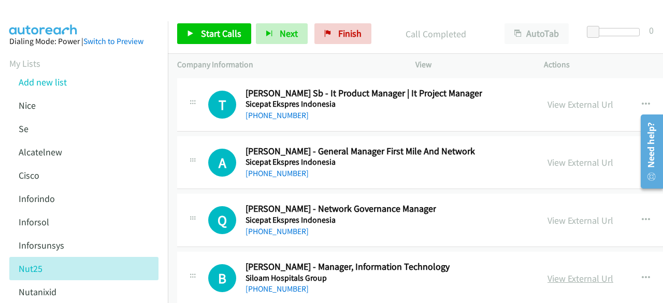
click at [555, 272] on link "View External Url" at bounding box center [580, 278] width 66 height 12
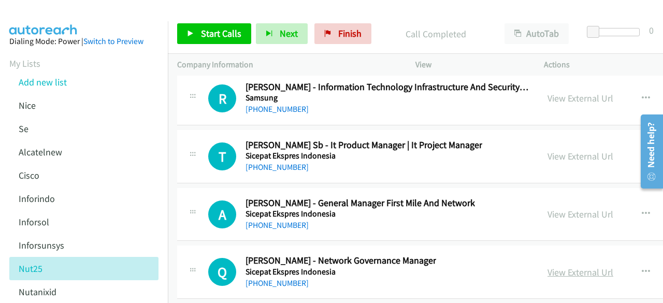
click at [593, 266] on link "View External Url" at bounding box center [580, 272] width 66 height 12
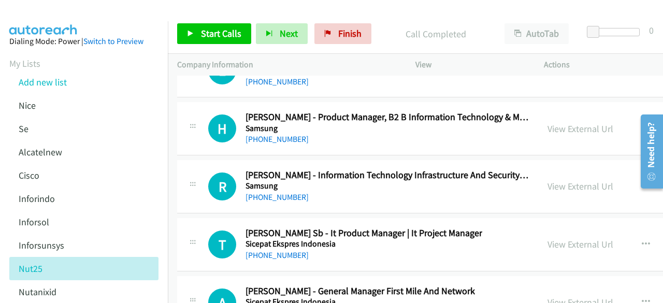
scroll to position [36689, 0]
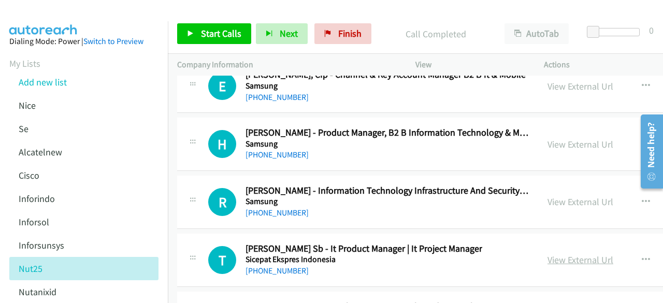
click at [567, 254] on link "View External Url" at bounding box center [580, 260] width 66 height 12
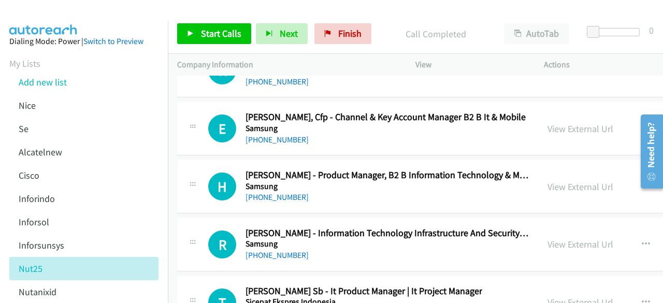
scroll to position [36637, 0]
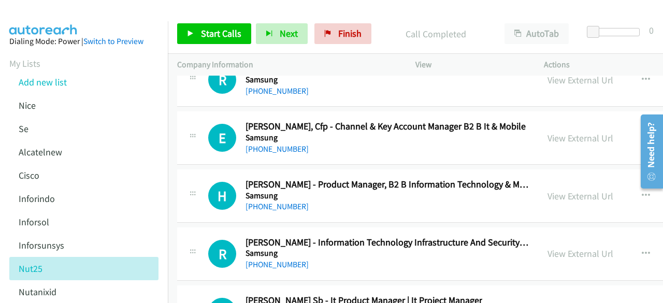
click at [587, 246] on div "View External Url" at bounding box center [580, 253] width 66 height 14
click at [587, 247] on link "View External Url" at bounding box center [580, 253] width 66 height 12
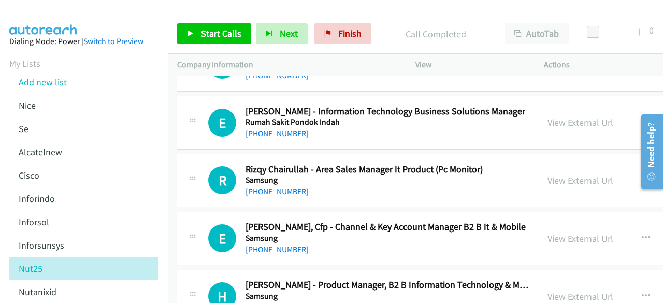
scroll to position [36534, 0]
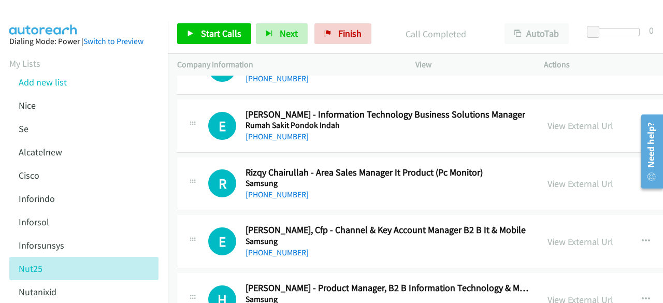
click at [562, 294] on link "View External Url" at bounding box center [580, 300] width 66 height 12
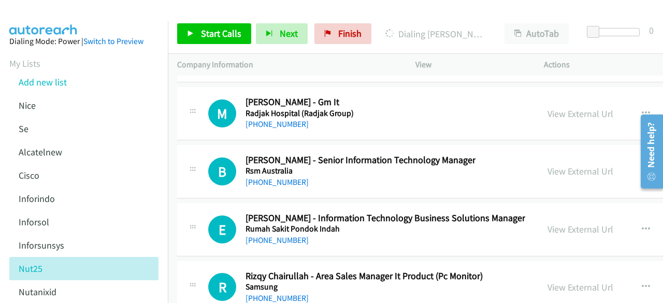
scroll to position [36379, 0]
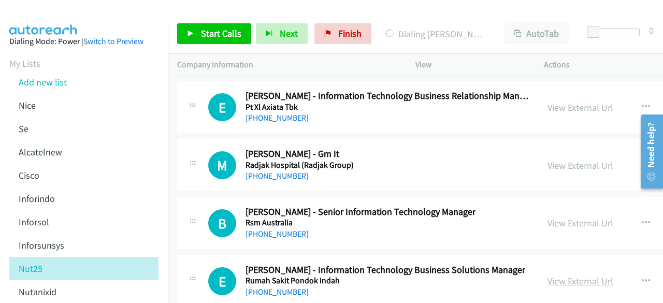
click at [566, 275] on link "View External Url" at bounding box center [580, 281] width 66 height 12
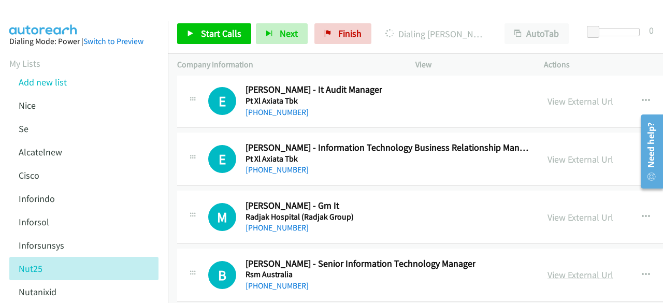
click at [604, 269] on link "View External Url" at bounding box center [580, 275] width 66 height 12
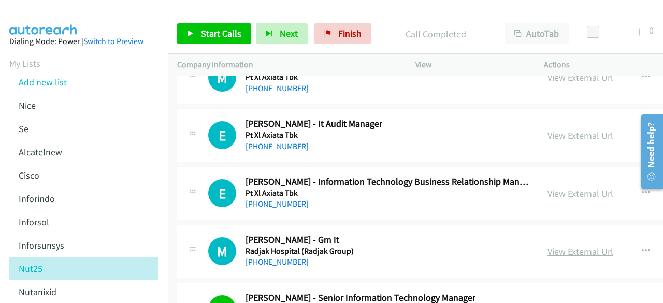
click at [562, 245] on link "View External Url" at bounding box center [580, 251] width 66 height 12
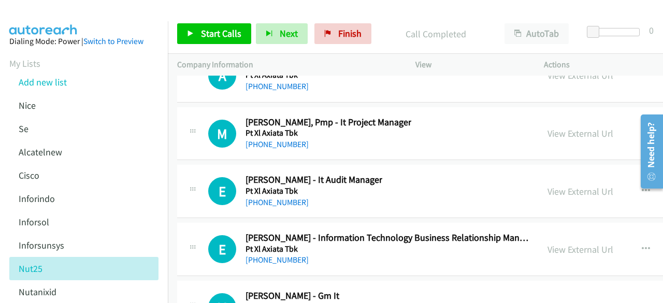
scroll to position [36232, 0]
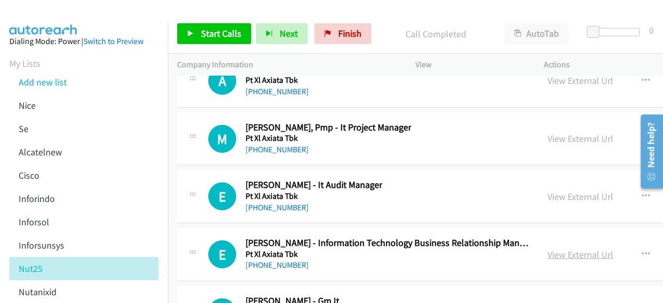
click at [559, 248] on link "View External Url" at bounding box center [580, 254] width 66 height 12
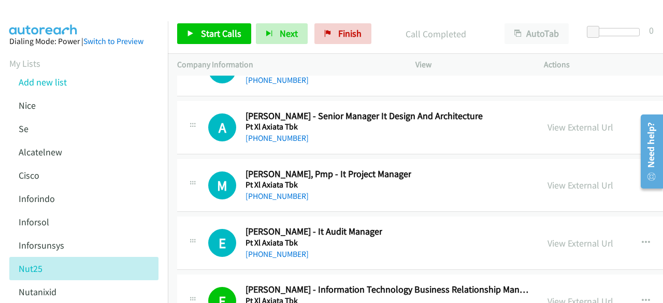
scroll to position [36169, 0]
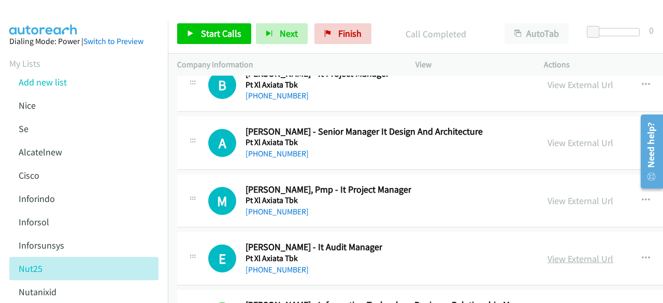
click at [573, 253] on link "View External Url" at bounding box center [580, 259] width 66 height 12
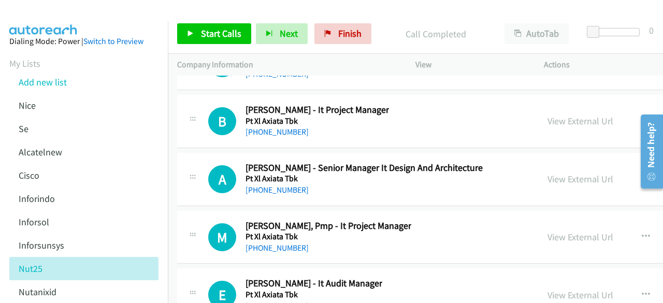
scroll to position [36126, 0]
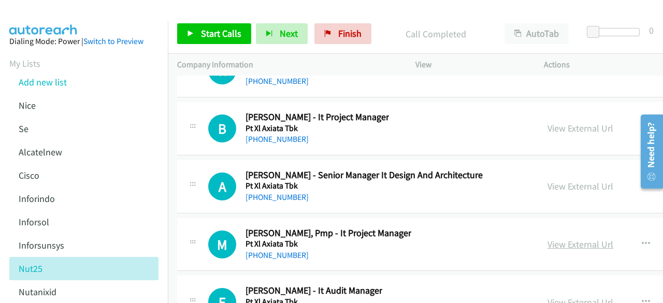
click at [559, 238] on link "View External Url" at bounding box center [580, 244] width 66 height 12
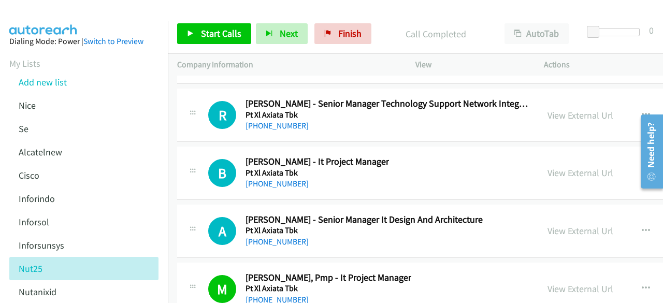
scroll to position [36080, 0]
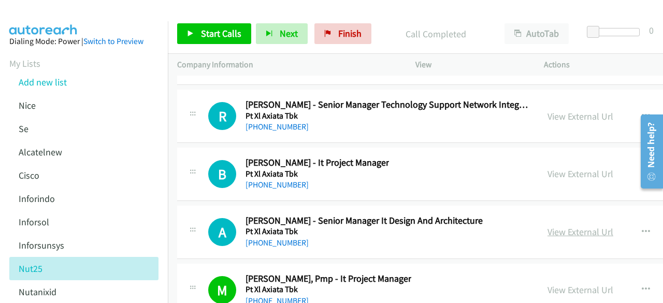
click at [592, 226] on link "View External Url" at bounding box center [580, 232] width 66 height 12
